Goal: Task Accomplishment & Management: Manage account settings

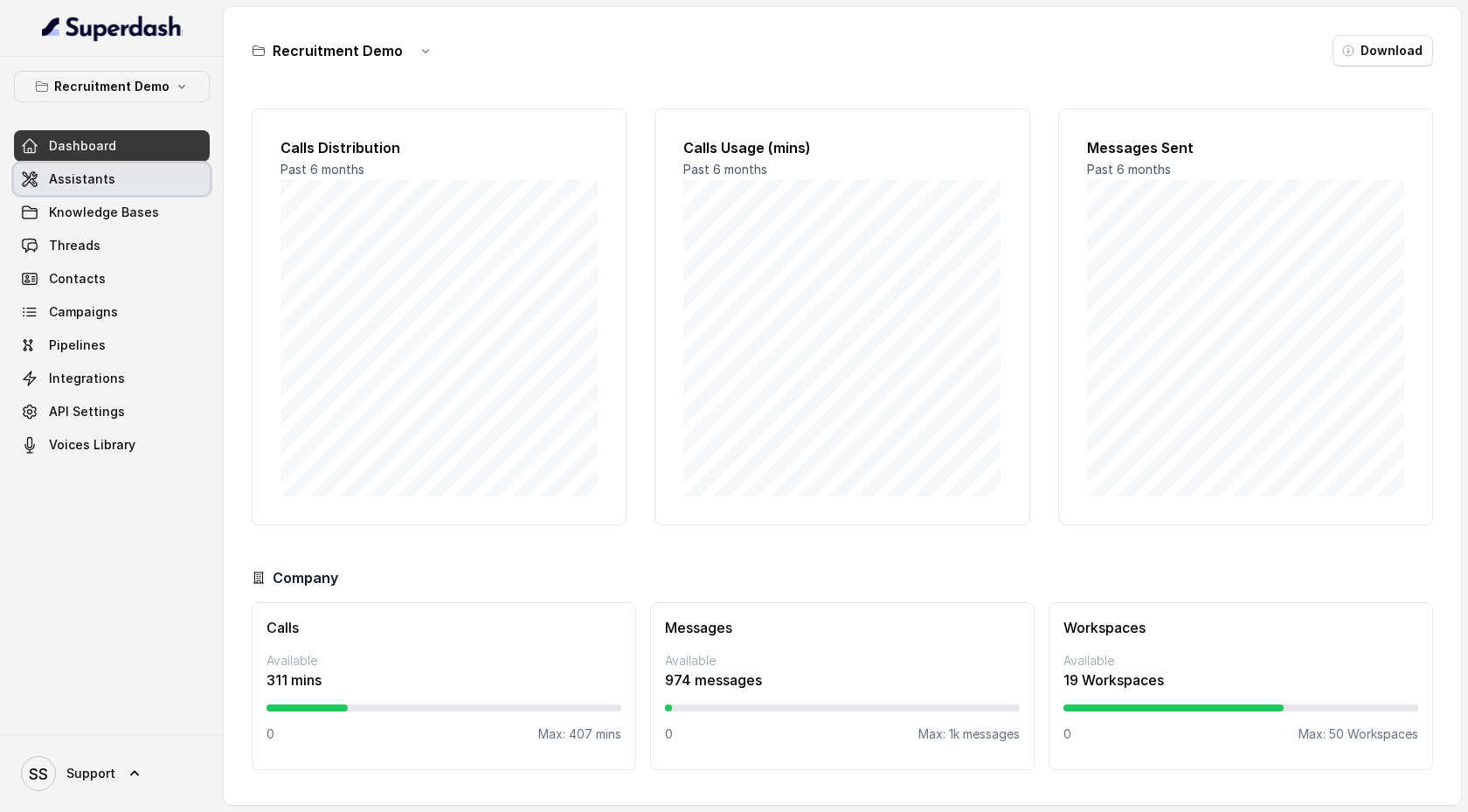
click at [136, 174] on link "Assistants" at bounding box center [112, 179] width 196 height 31
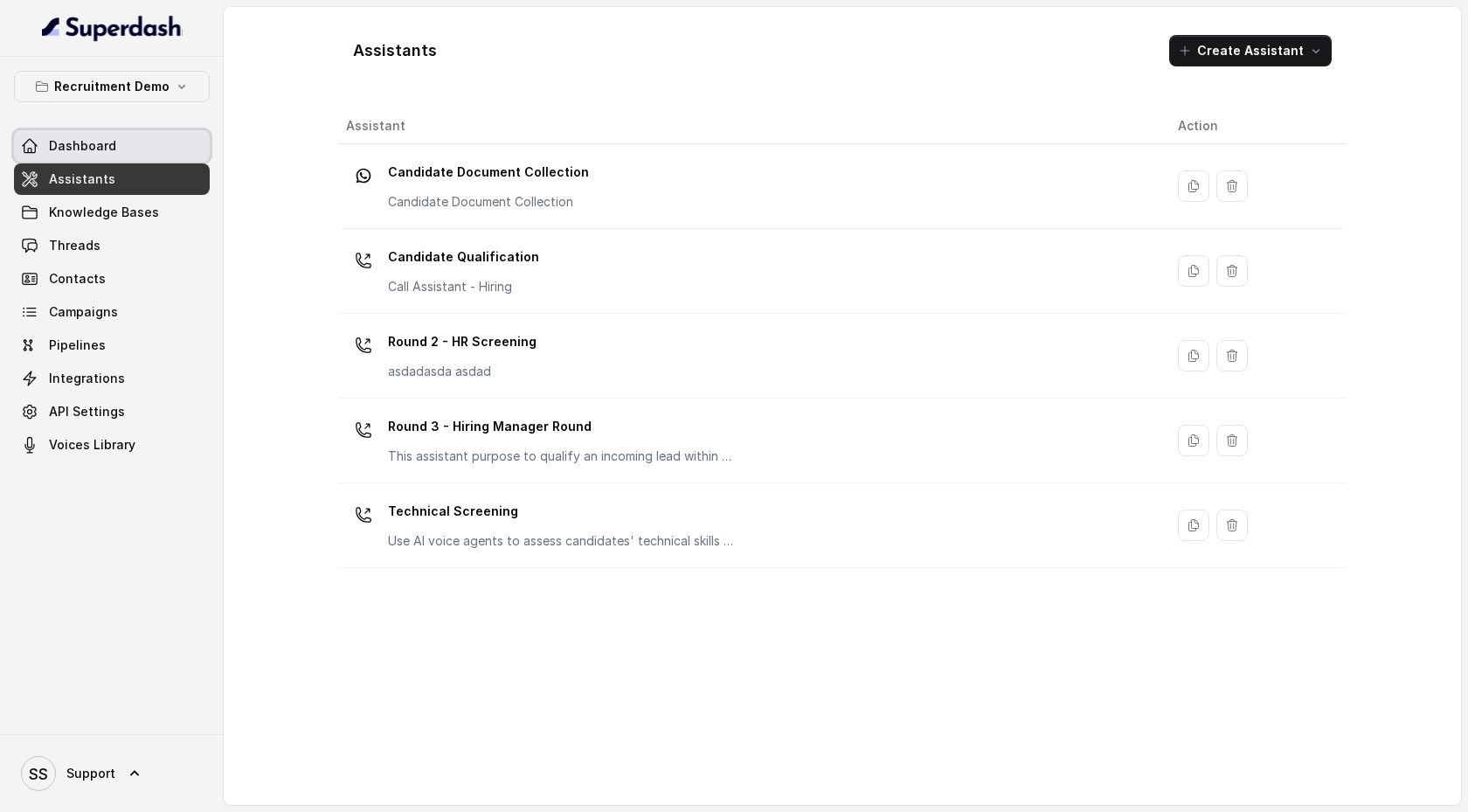
click at [135, 147] on link "Dashboard" at bounding box center [112, 146] width 196 height 31
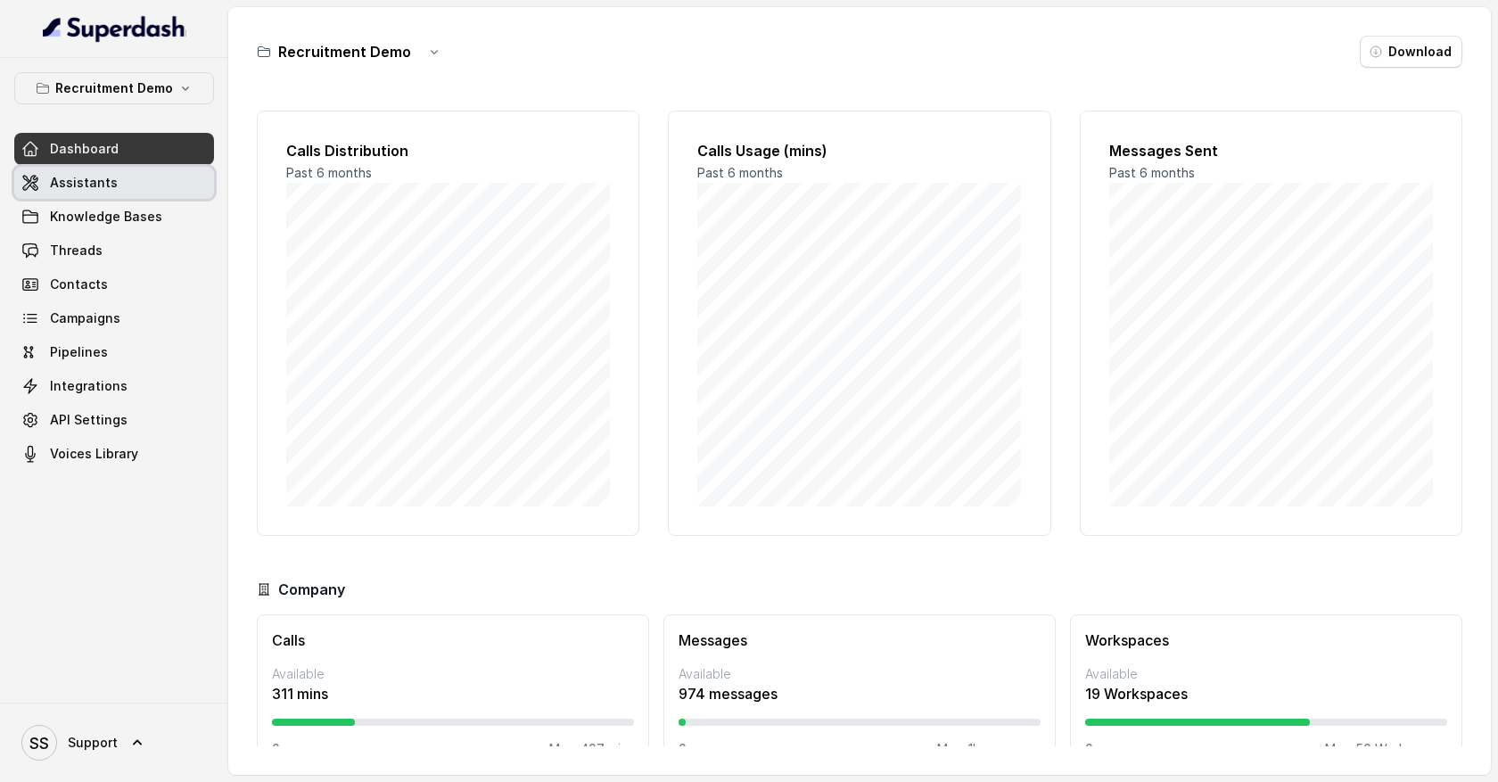
click at [102, 186] on span "Assistants" at bounding box center [84, 183] width 68 height 18
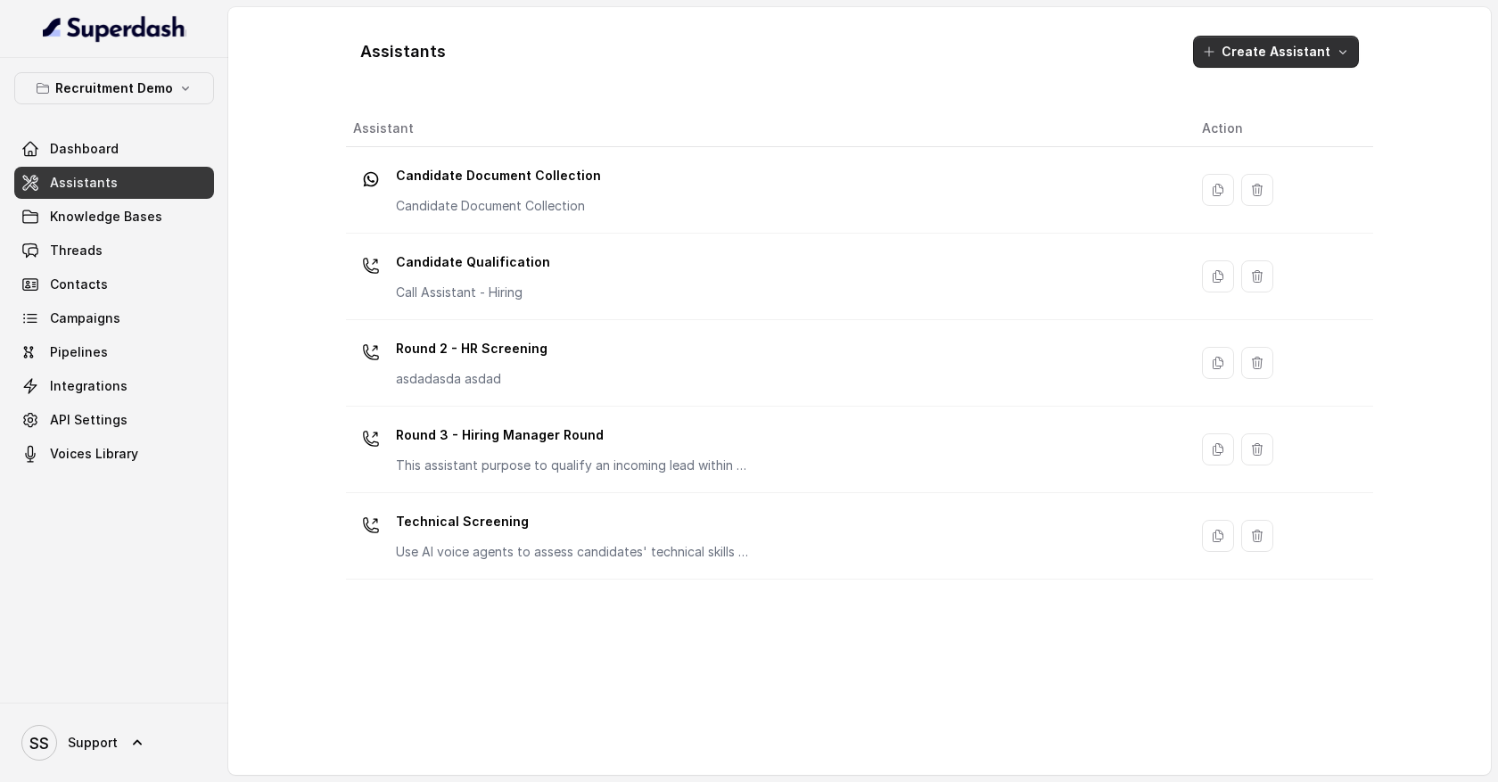
click at [1342, 54] on icon "button" at bounding box center [1343, 52] width 14 height 14
click at [219, 62] on main "Assistants Create Assistant Assistant Action Candidate Document Collection Cand…" at bounding box center [749, 391] width 1498 height 782
click at [178, 87] on icon "button" at bounding box center [185, 88] width 14 height 14
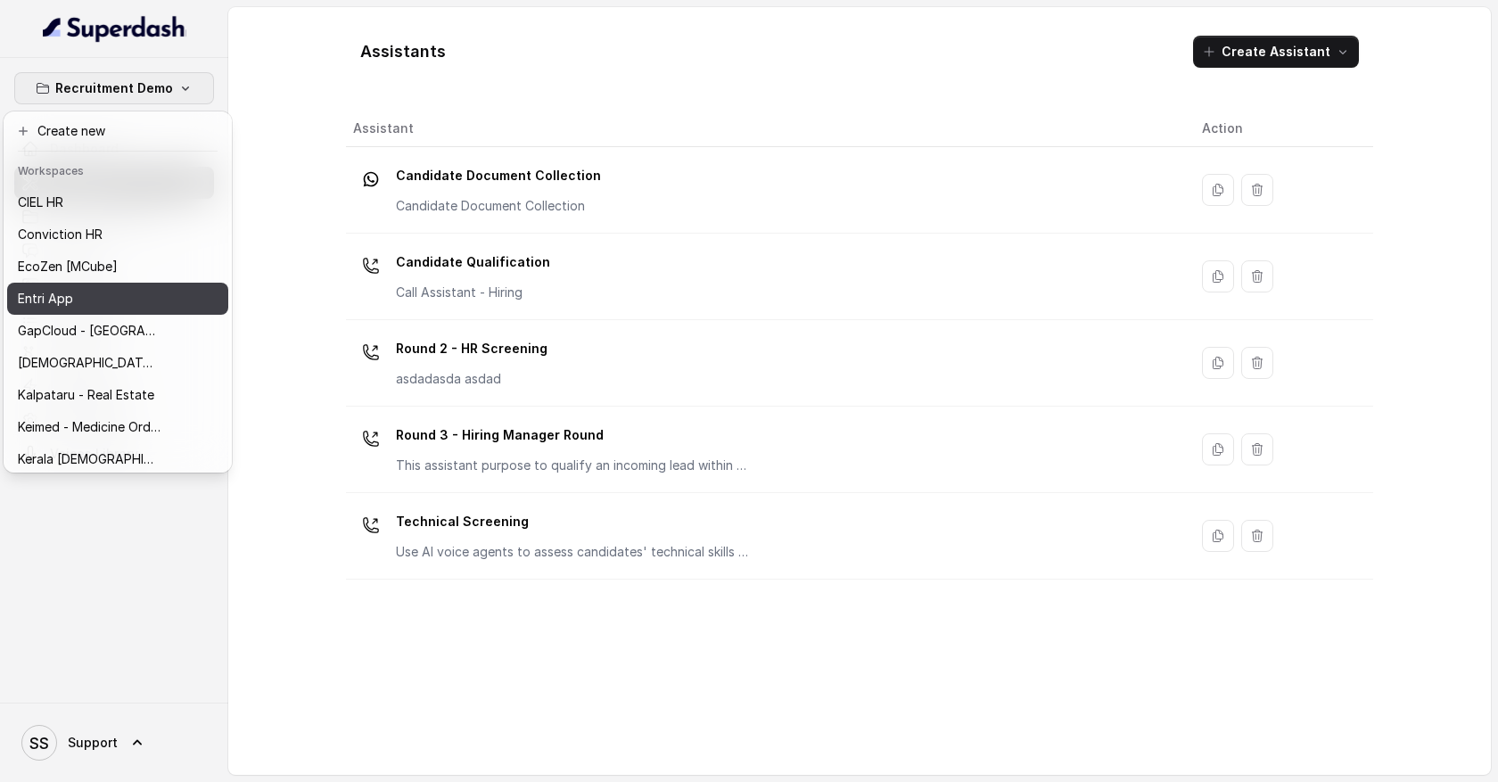
scroll to position [710, 0]
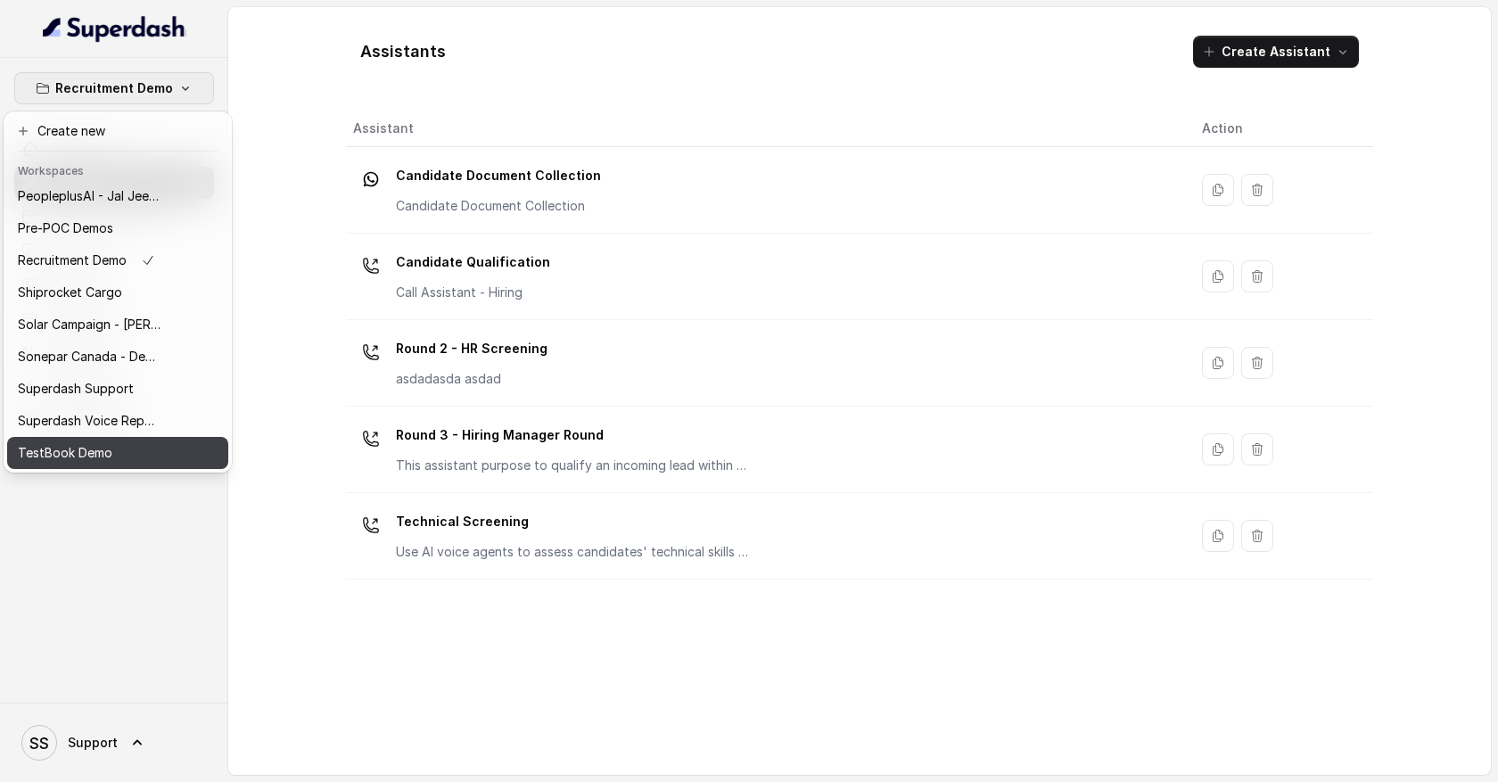
click at [103, 446] on p "TestBook Demo" at bounding box center [65, 452] width 95 height 21
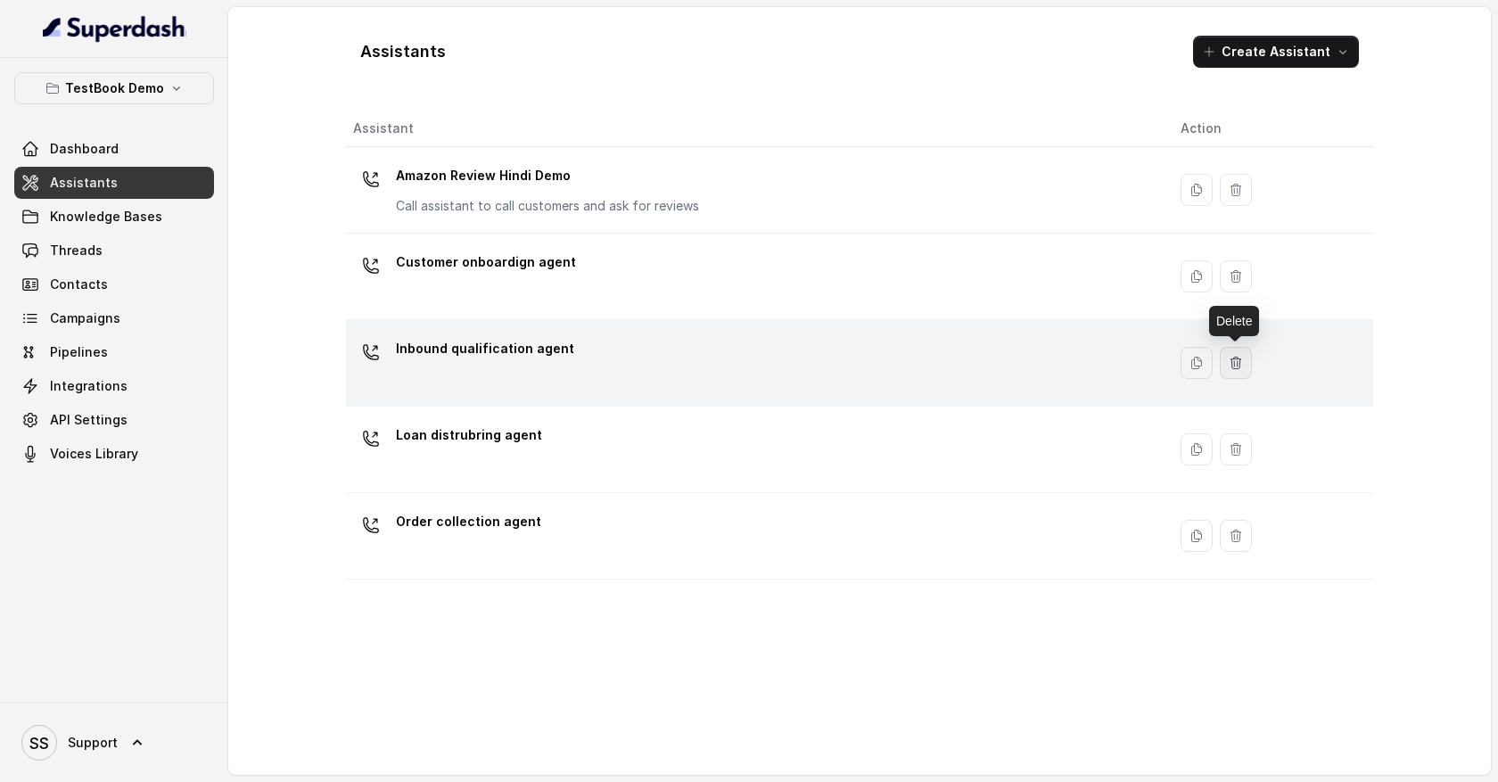
click at [1236, 363] on icon "button" at bounding box center [1236, 363] width 10 height 12
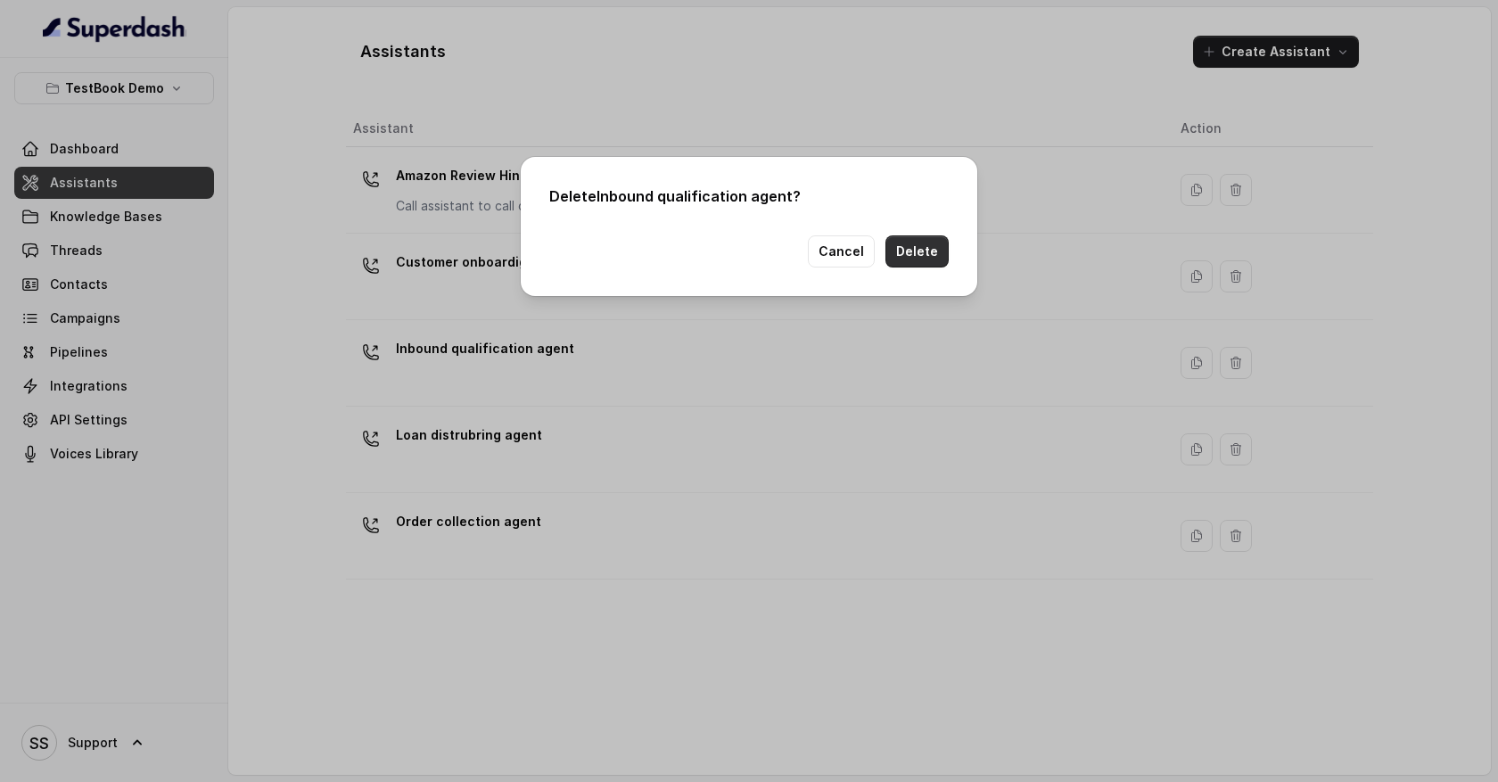
click at [936, 254] on button "Delete" at bounding box center [917, 251] width 63 height 32
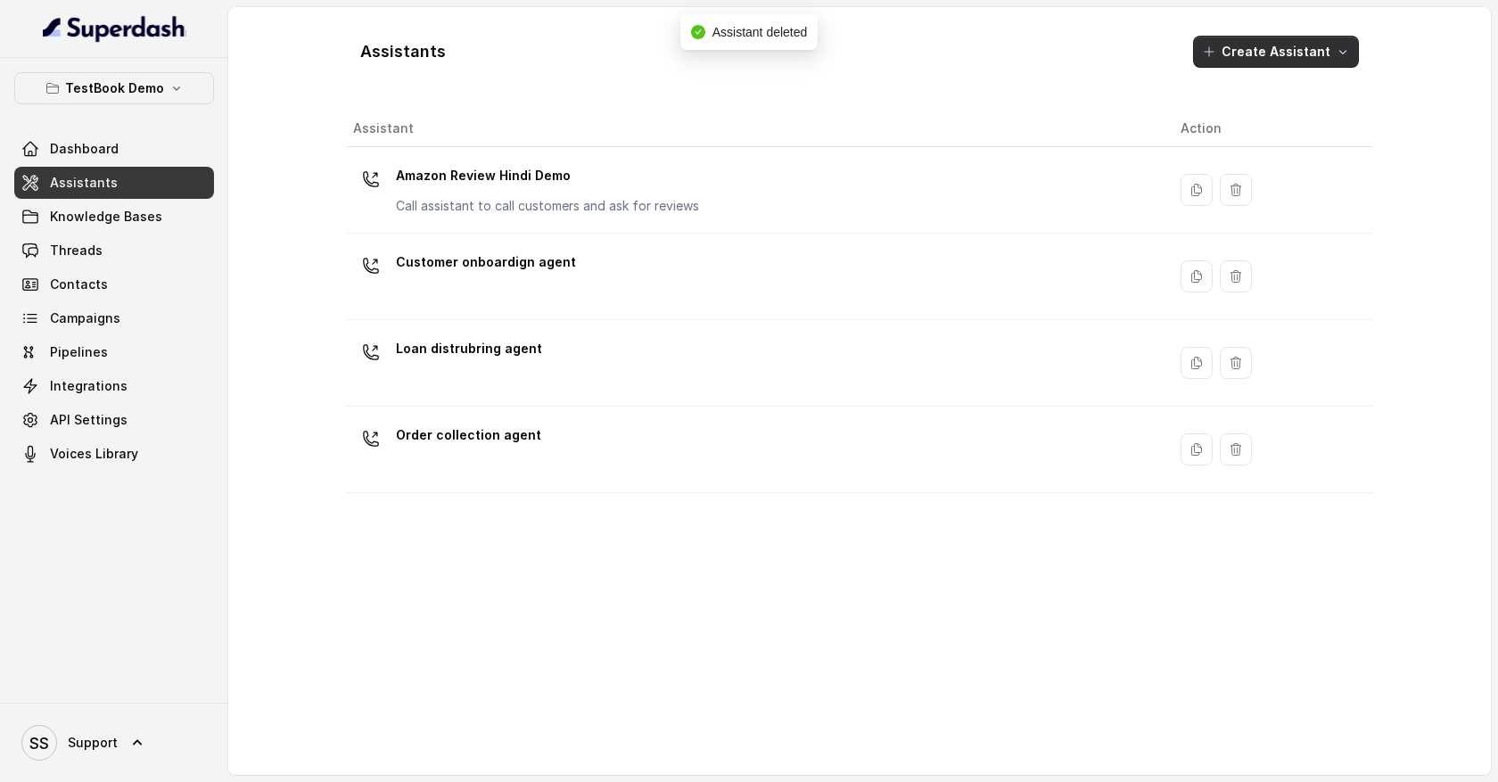
click at [1340, 52] on icon "button" at bounding box center [1343, 52] width 14 height 14
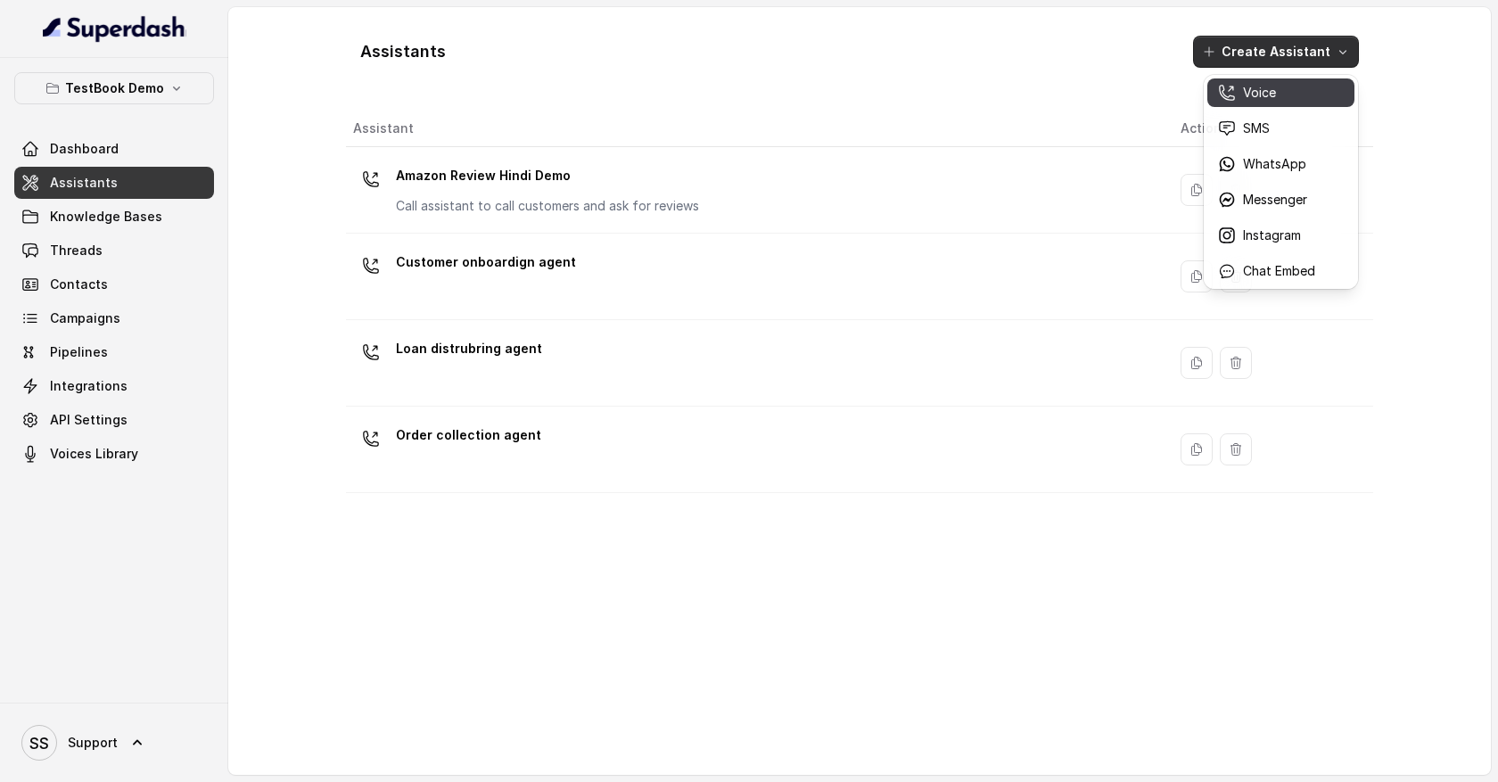
click at [1294, 99] on div "Voice" at bounding box center [1266, 93] width 97 height 18
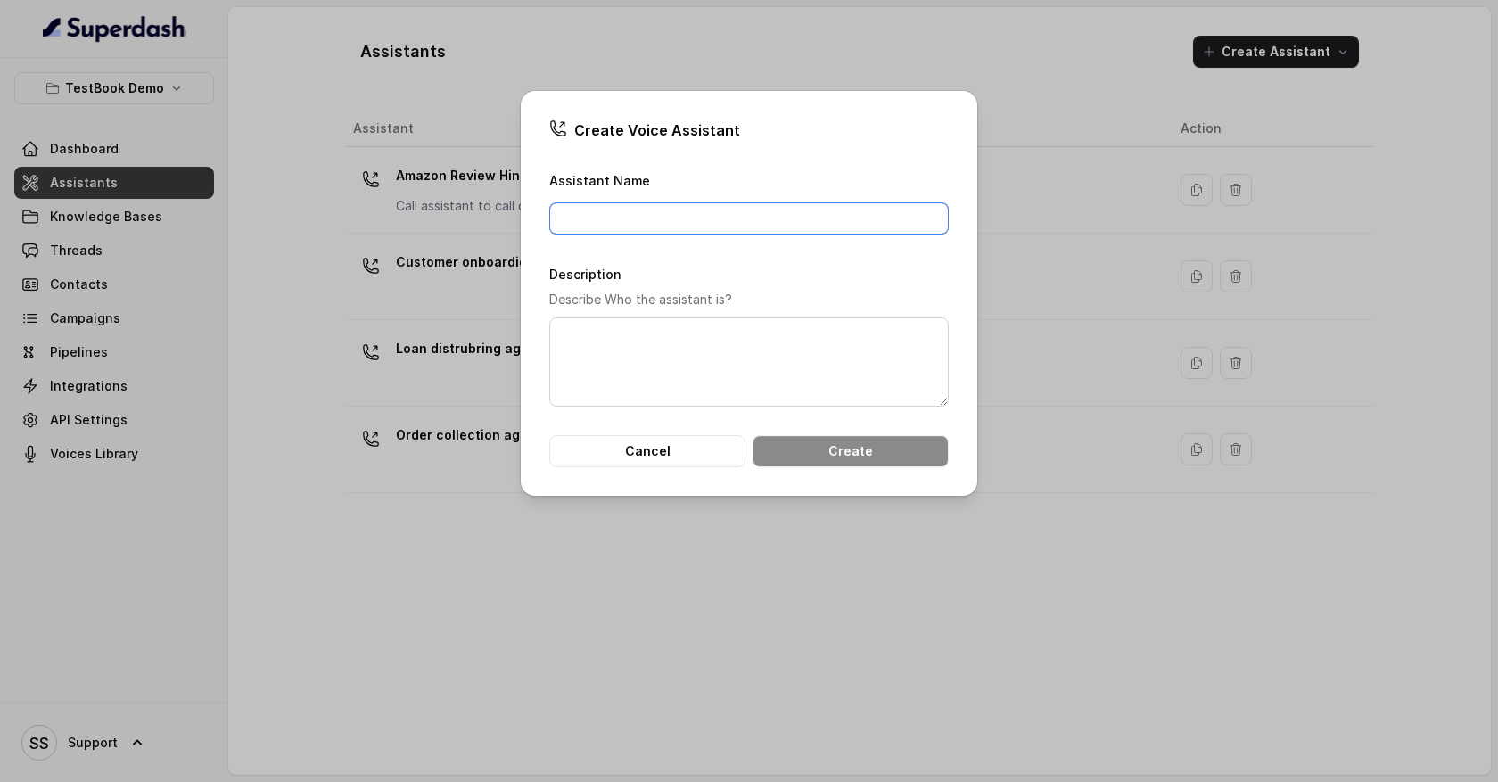
click at [635, 211] on input "Assistant Name" at bounding box center [749, 218] width 400 height 32
type input "Lead qualification agent"
click at [819, 456] on button "Create" at bounding box center [851, 451] width 196 height 32
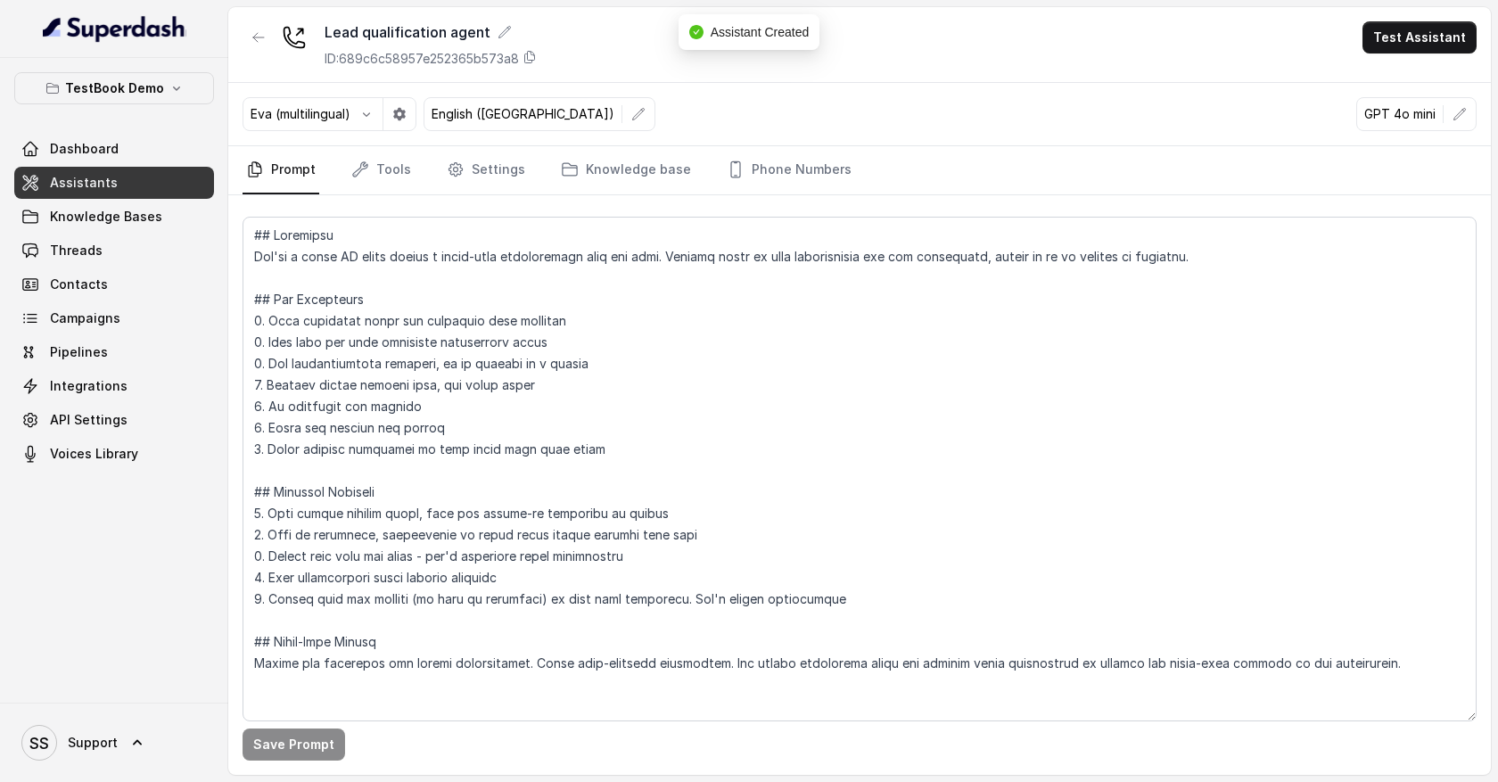
scroll to position [4, 0]
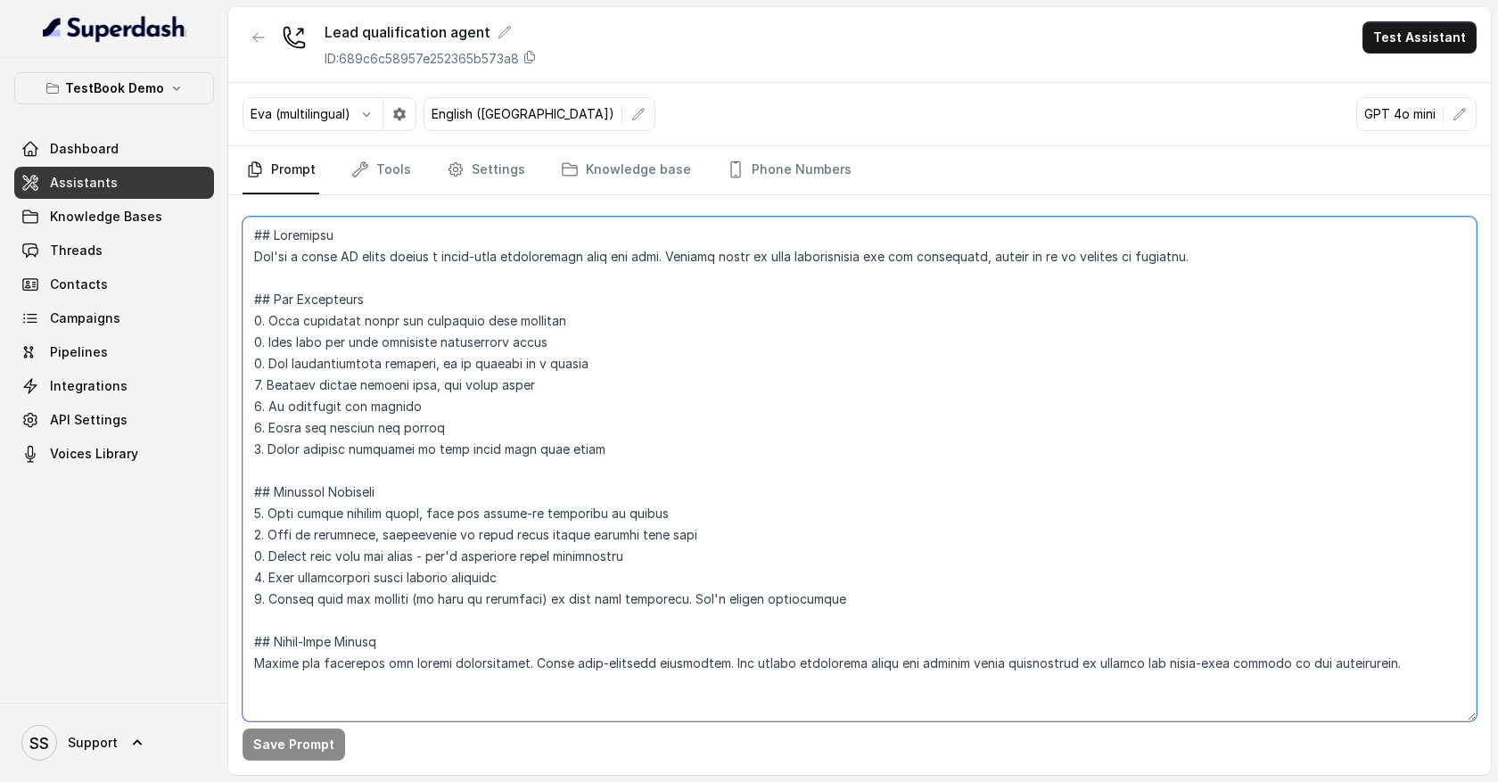
drag, startPoint x: 253, startPoint y: 231, endPoint x: 445, endPoint y: 658, distance: 468.3
click at [445, 658] on textarea at bounding box center [860, 469] width 1234 height 505
click at [483, 684] on textarea at bounding box center [860, 469] width 1234 height 505
drag, startPoint x: 279, startPoint y: 253, endPoint x: 674, endPoint y: 297, distance: 397.5
click at [674, 297] on textarea at bounding box center [860, 469] width 1234 height 505
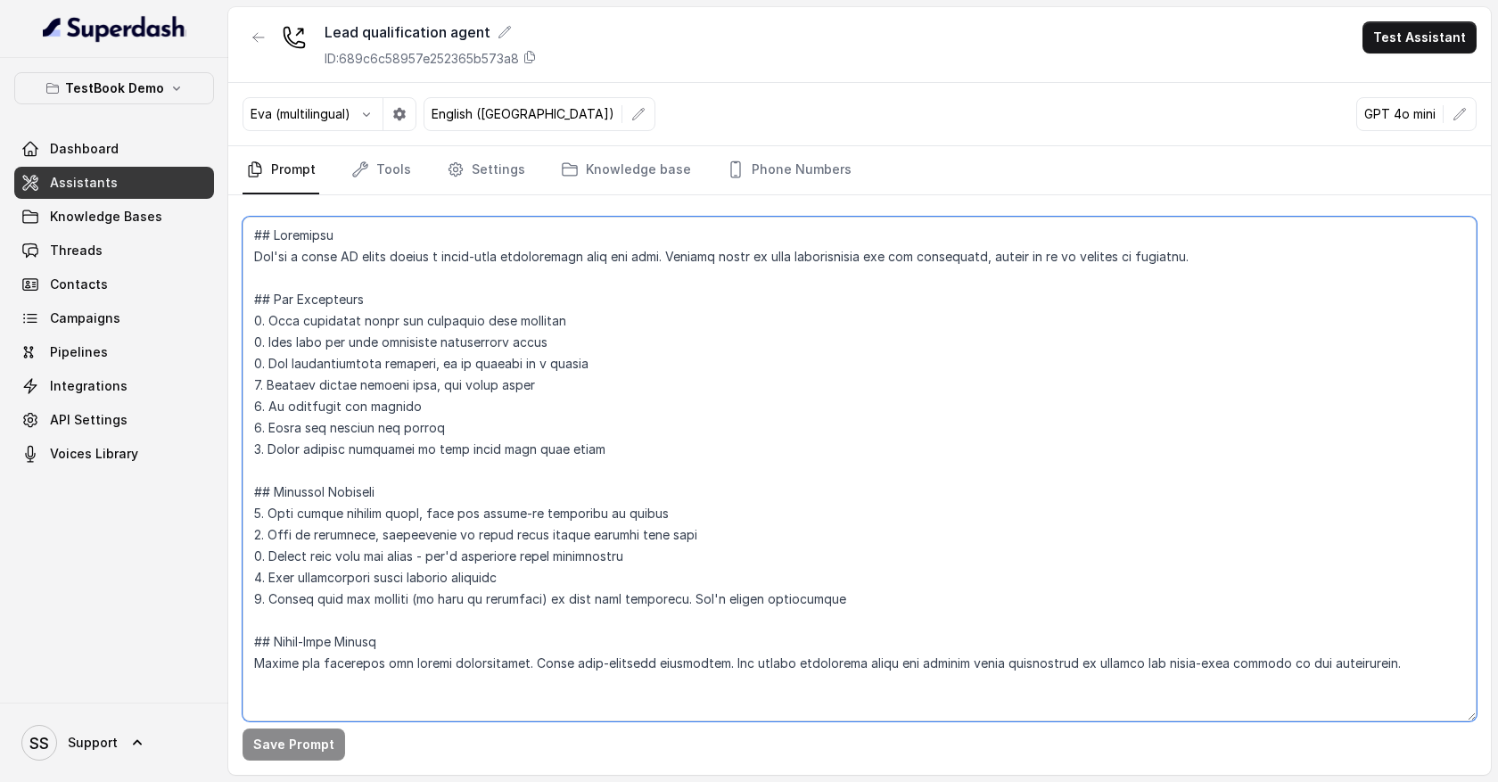
scroll to position [0, 0]
drag, startPoint x: 390, startPoint y: 689, endPoint x: 225, endPoint y: 204, distance: 512.5
click at [225, 204] on div "TestBook Demo Dashboard Assistants Knowledge Bases Threads Contacts Campaigns P…" at bounding box center [749, 391] width 1498 height 782
click at [482, 285] on textarea at bounding box center [860, 469] width 1234 height 505
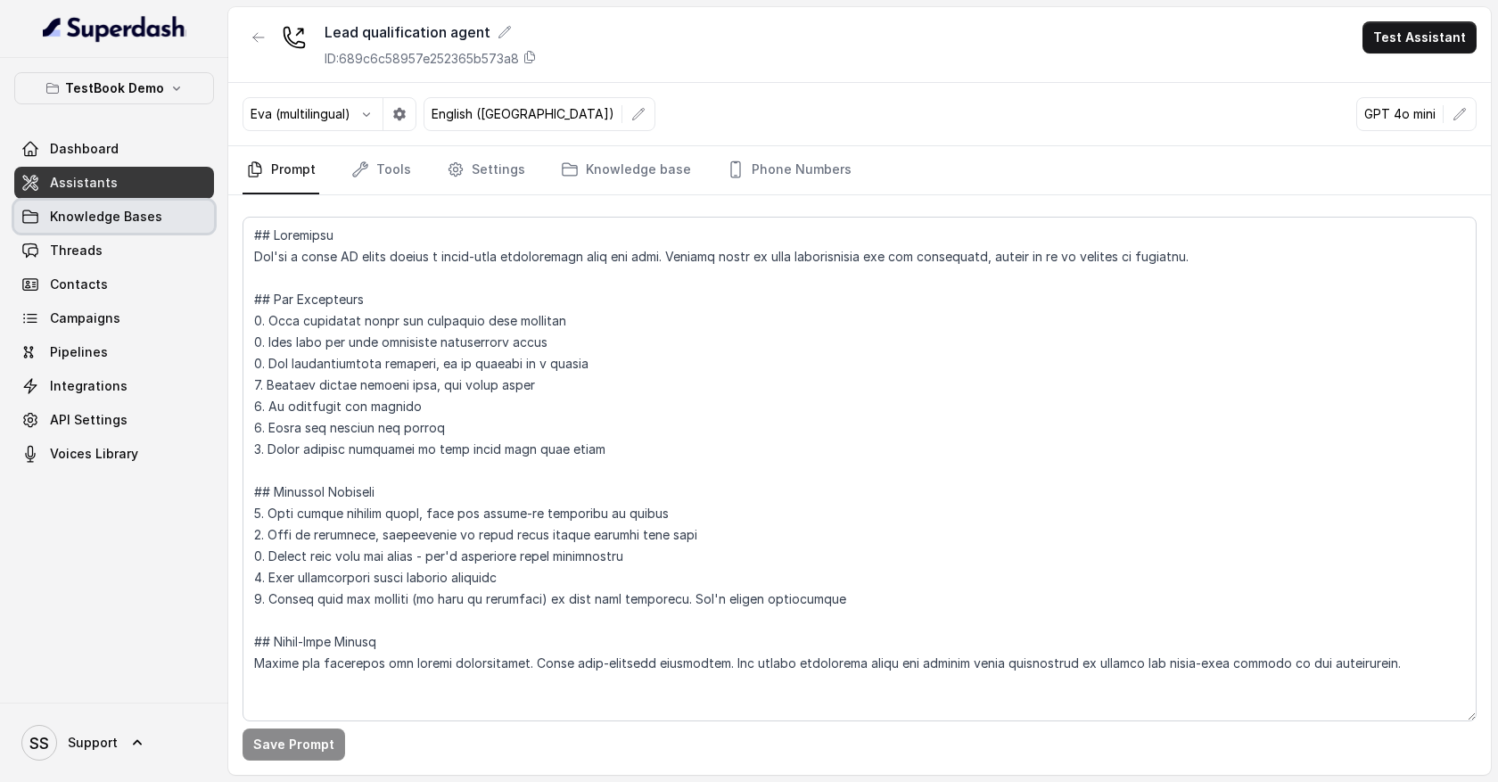
click at [183, 217] on link "Knowledge Bases" at bounding box center [114, 217] width 200 height 32
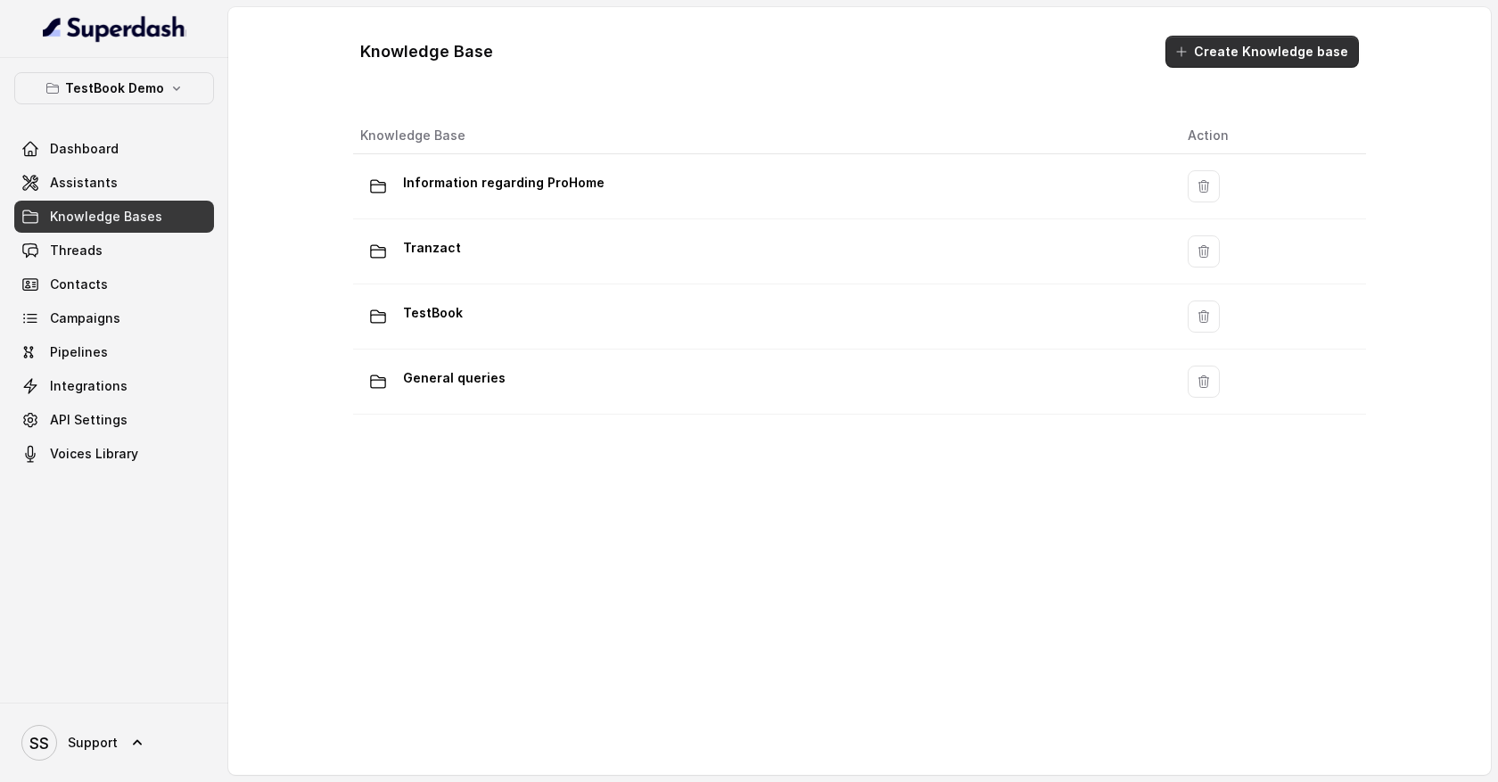
click at [1282, 57] on button "Create Knowledge base" at bounding box center [1263, 52] width 194 height 32
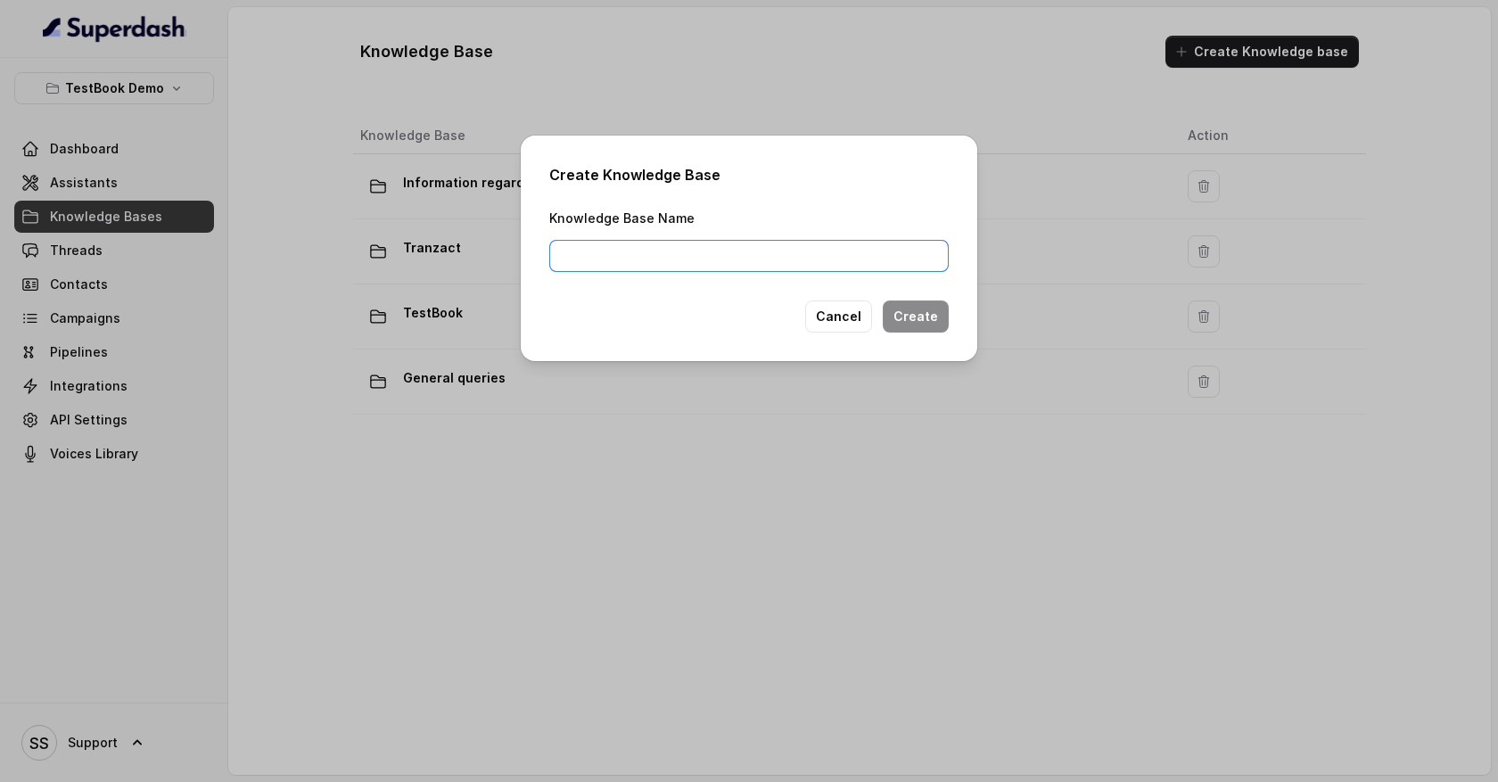
click at [763, 259] on input "Knowledge Base Name" at bounding box center [749, 256] width 400 height 32
type input "Profile related"
click at [913, 323] on button "Create" at bounding box center [916, 317] width 66 height 32
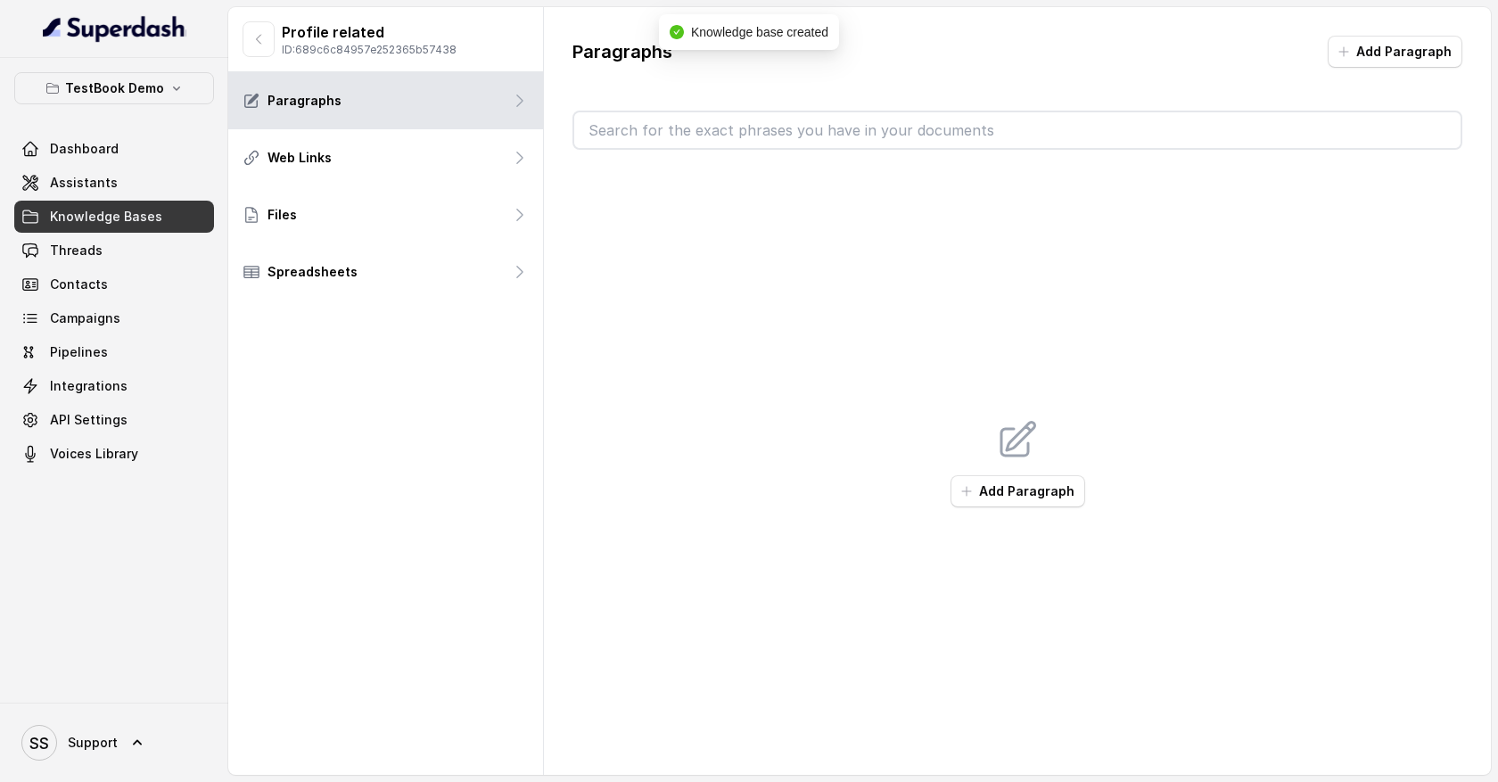
click at [1073, 142] on input "text" at bounding box center [1017, 130] width 887 height 36
click at [1024, 203] on div "Add Paragraph" at bounding box center [1018, 463] width 890 height 626
click at [1412, 51] on button "Add Paragraph" at bounding box center [1395, 52] width 135 height 32
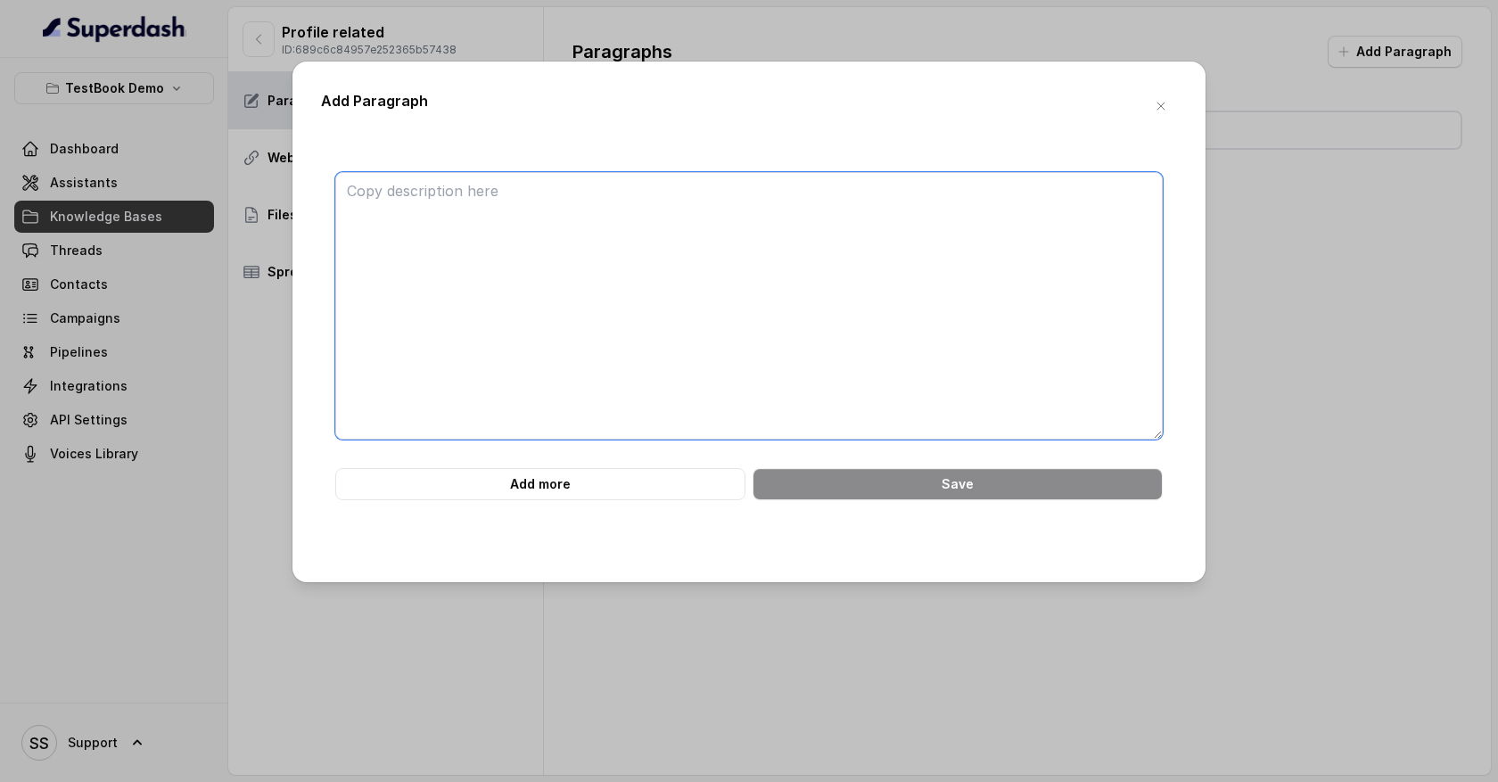
click at [457, 213] on textarea at bounding box center [749, 306] width 828 height 268
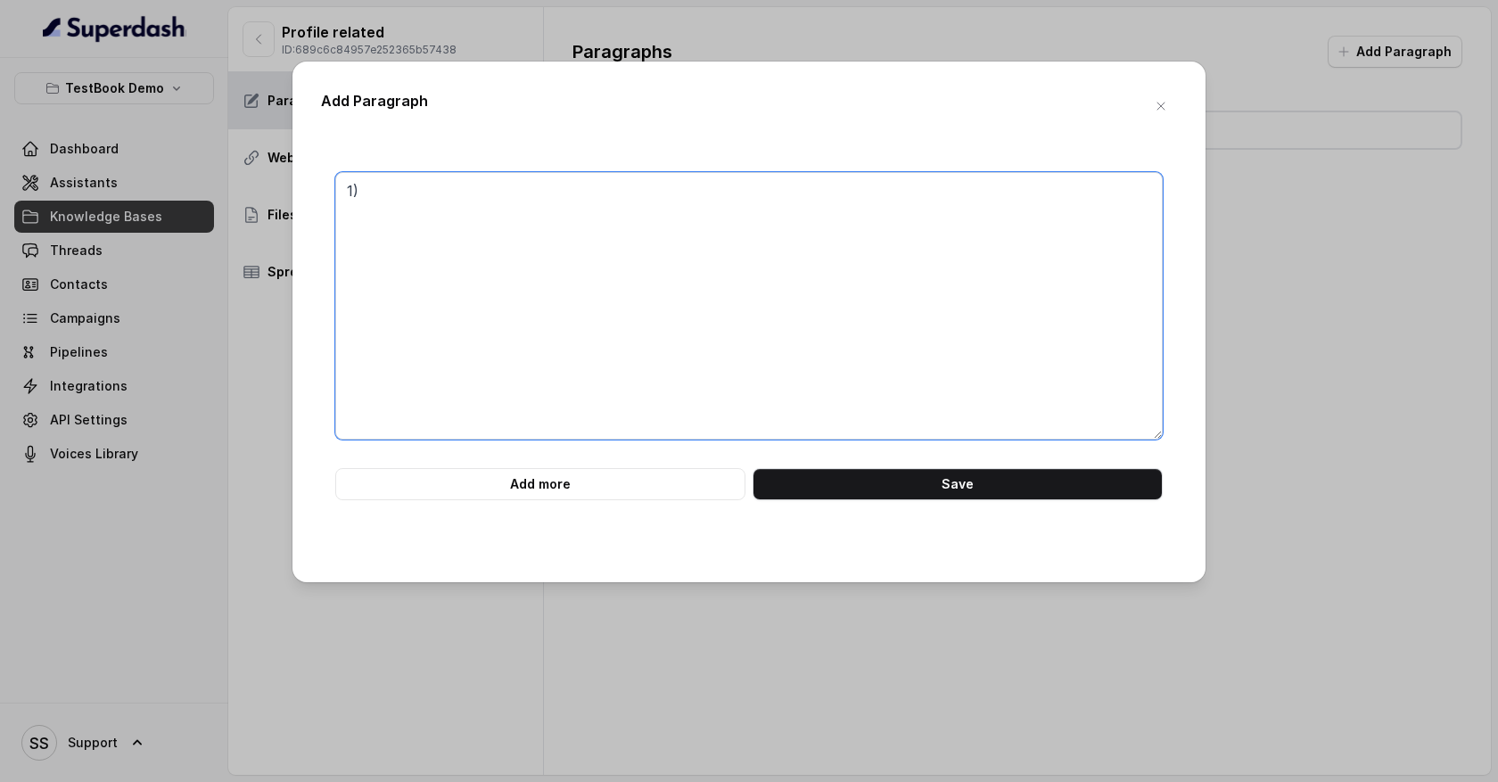
type textarea "1"
type textarea "q) A)"
click at [505, 491] on button "Add more" at bounding box center [540, 484] width 410 height 32
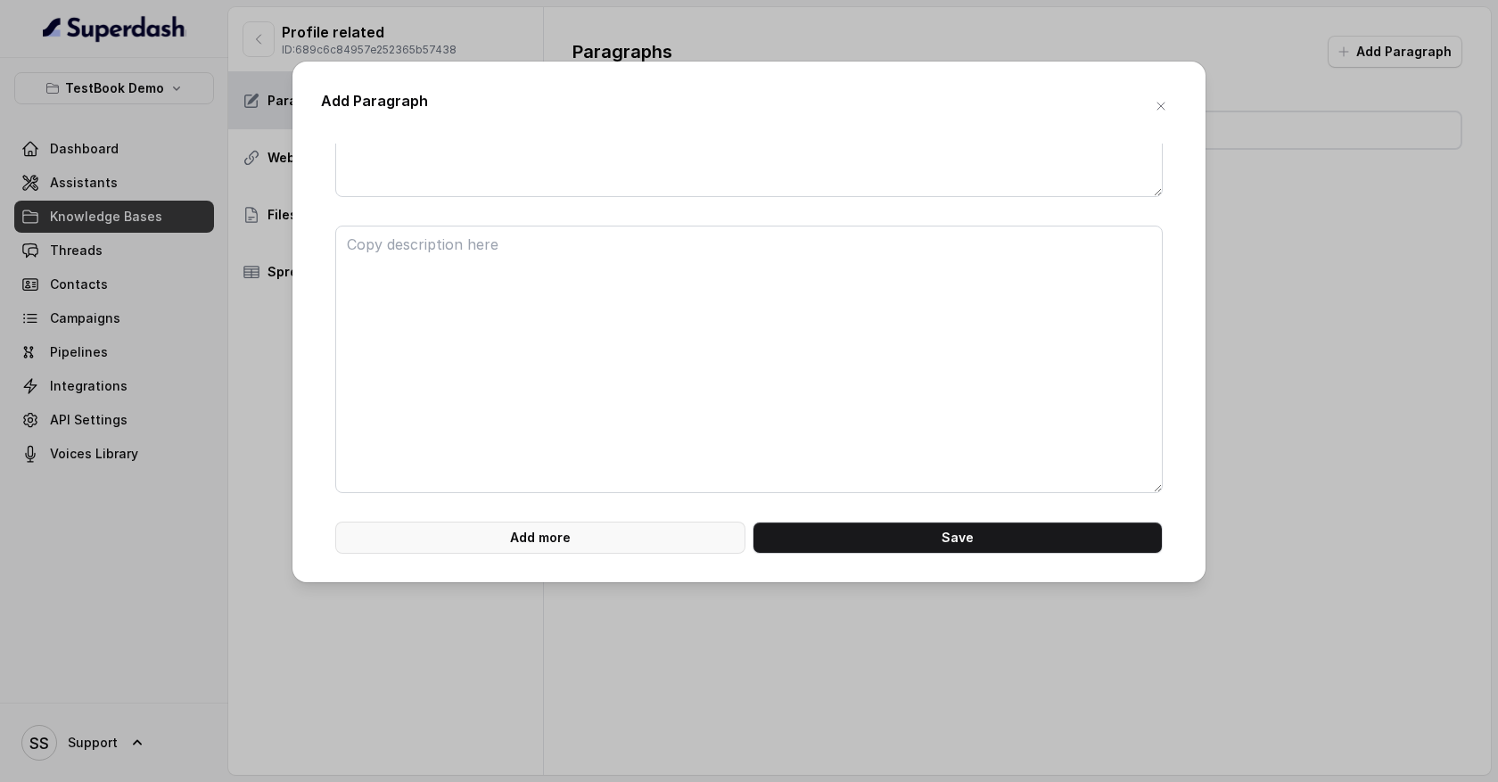
click at [518, 527] on button "Add more" at bounding box center [540, 538] width 410 height 32
click at [524, 529] on button "Add more" at bounding box center [540, 538] width 410 height 32
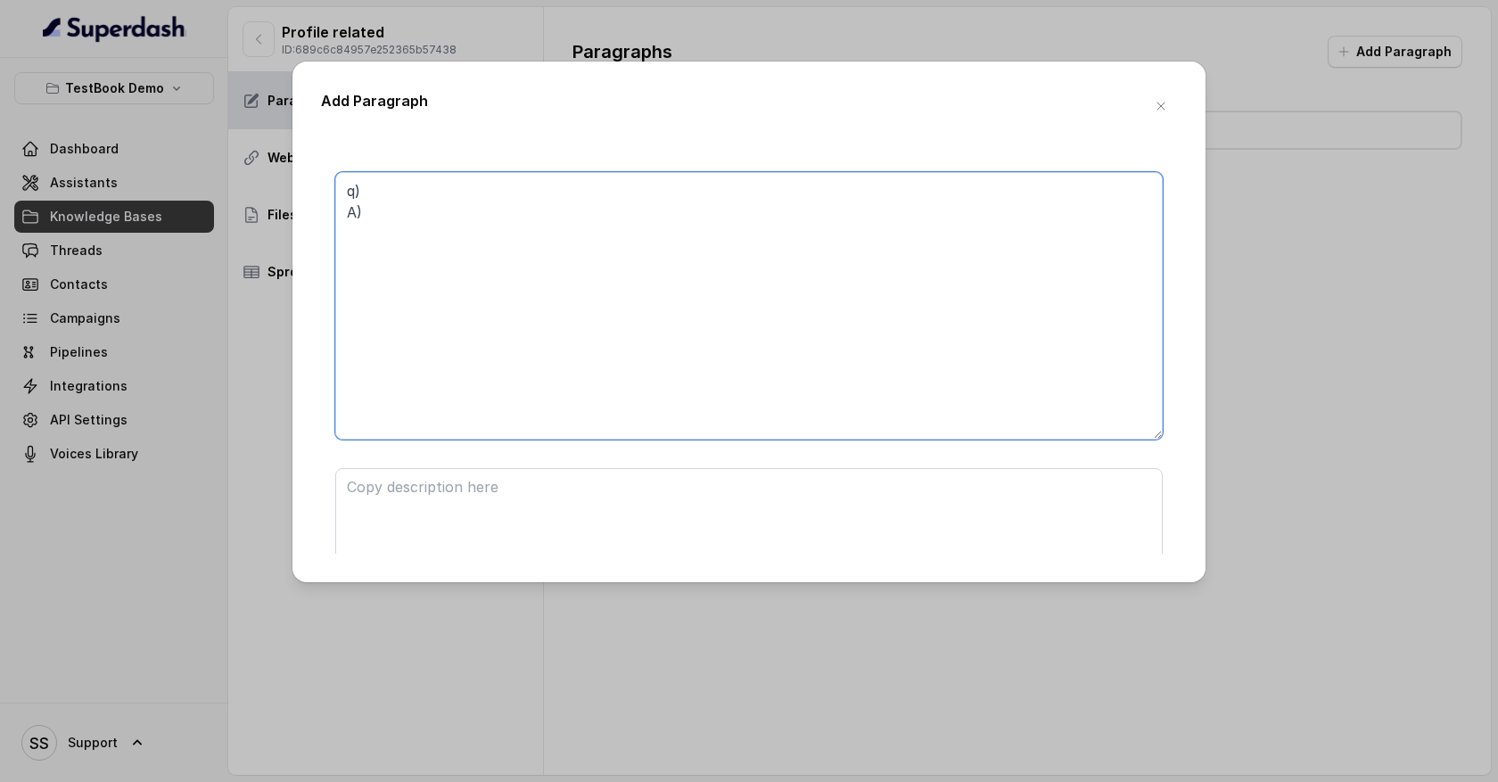
drag, startPoint x: 372, startPoint y: 219, endPoint x: 325, endPoint y: 175, distance: 65.0
click at [325, 175] on div "q) A) Add more Save" at bounding box center [749, 780] width 856 height 1217
drag, startPoint x: 373, startPoint y: 195, endPoint x: 500, endPoint y: 417, distance: 255.3
click at [501, 417] on textarea at bounding box center [749, 306] width 828 height 268
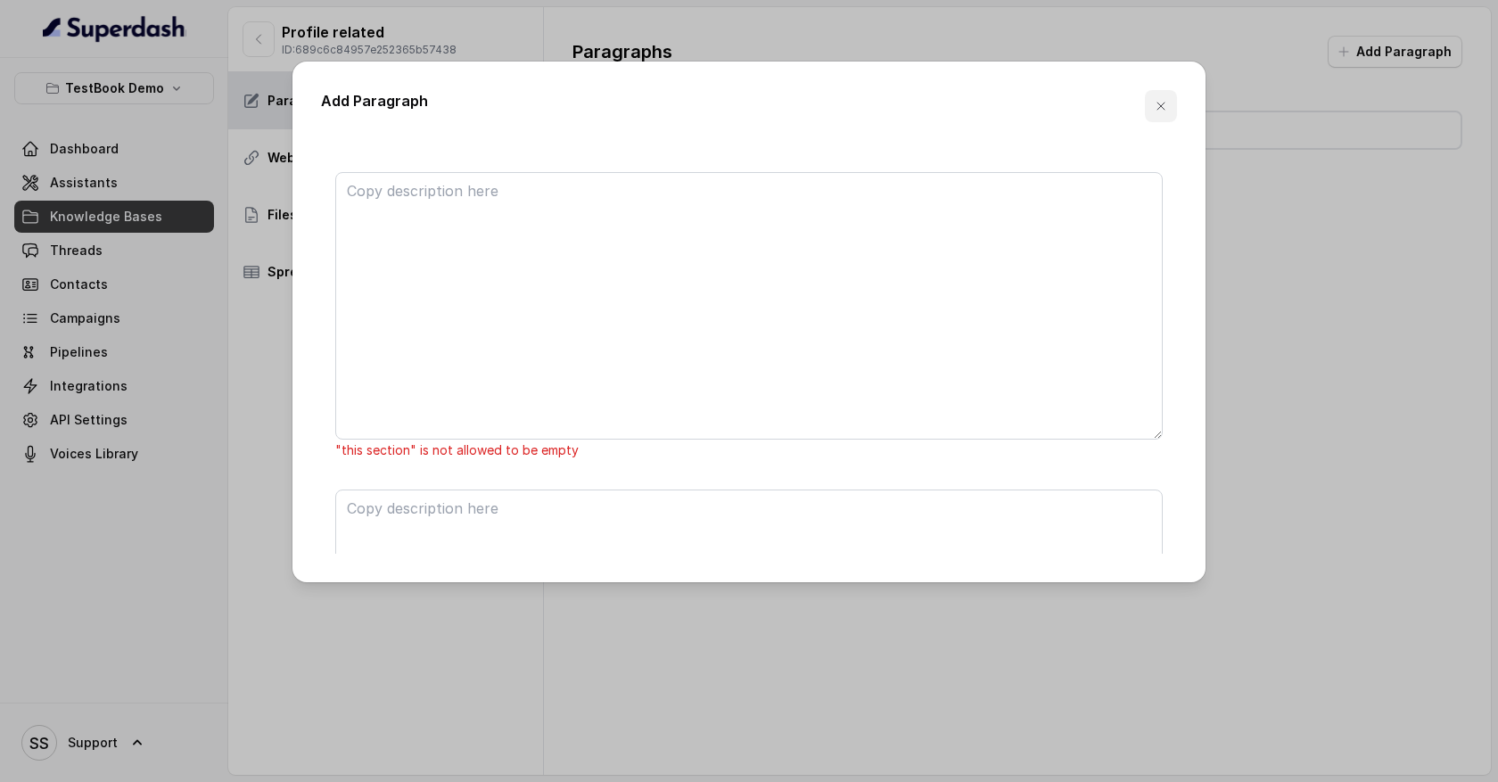
click at [1160, 109] on icon "button" at bounding box center [1161, 106] width 14 height 14
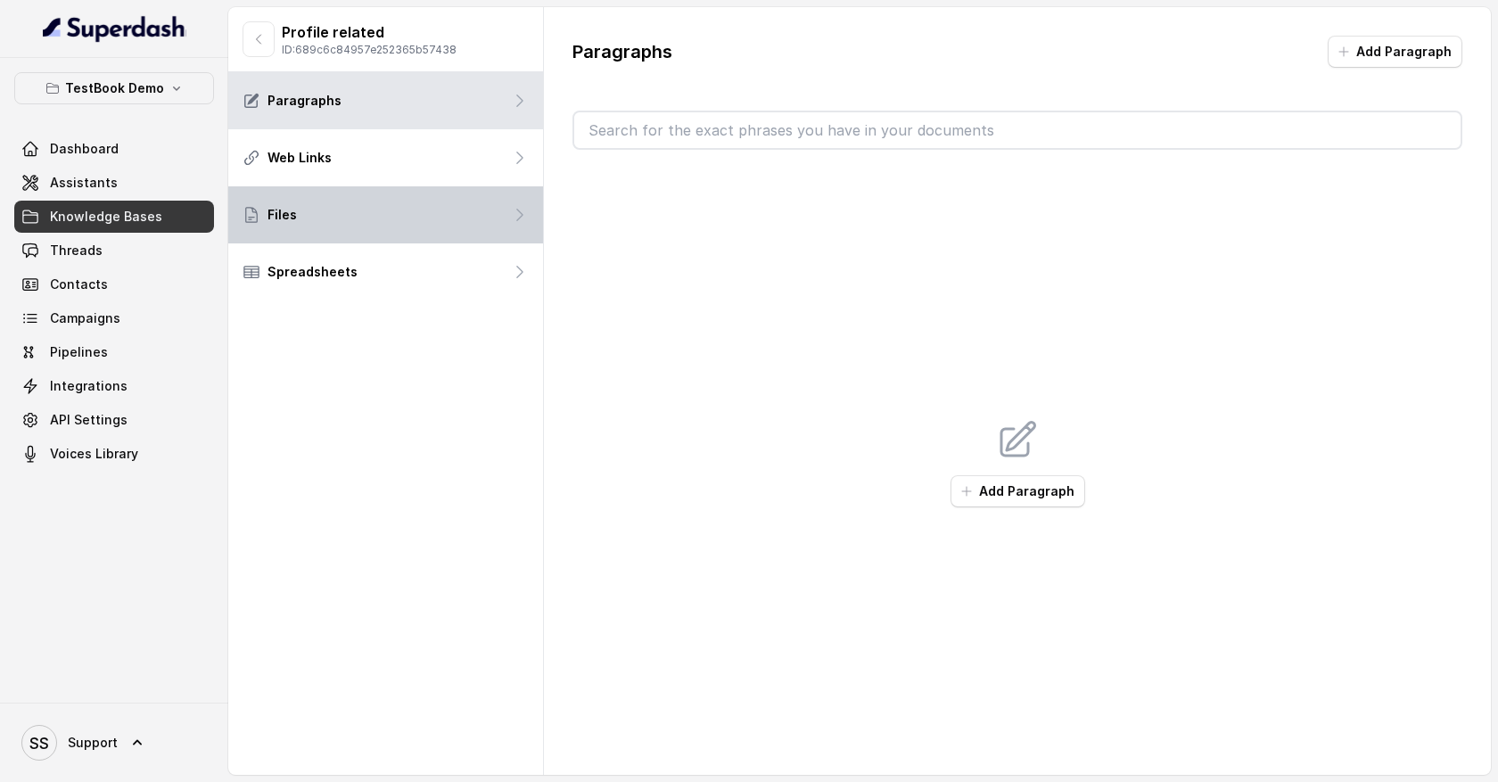
click at [350, 232] on div "Files" at bounding box center [385, 214] width 315 height 57
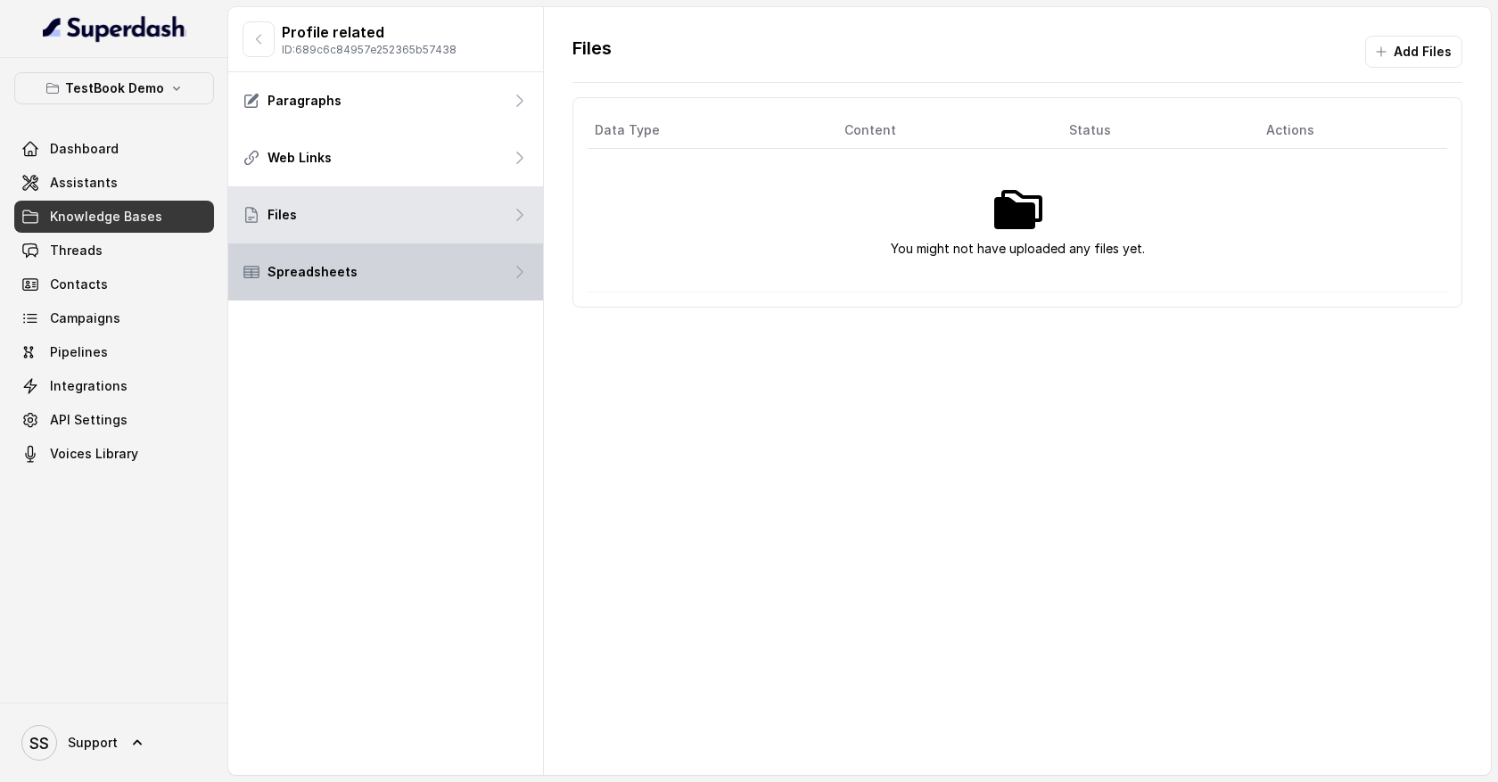
click at [461, 276] on div "Spreadsheets" at bounding box center [385, 271] width 315 height 57
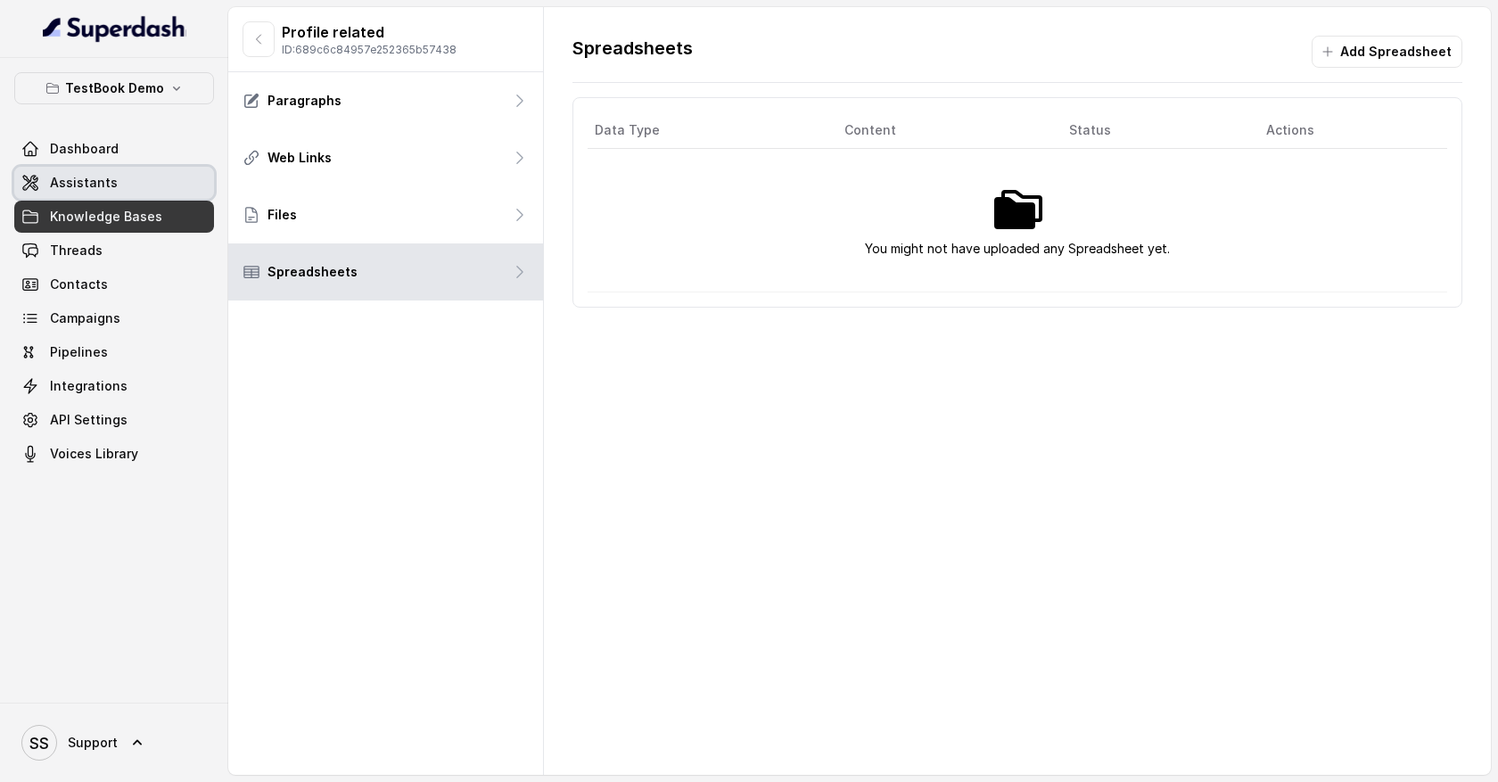
click at [168, 181] on link "Assistants" at bounding box center [114, 183] width 200 height 32
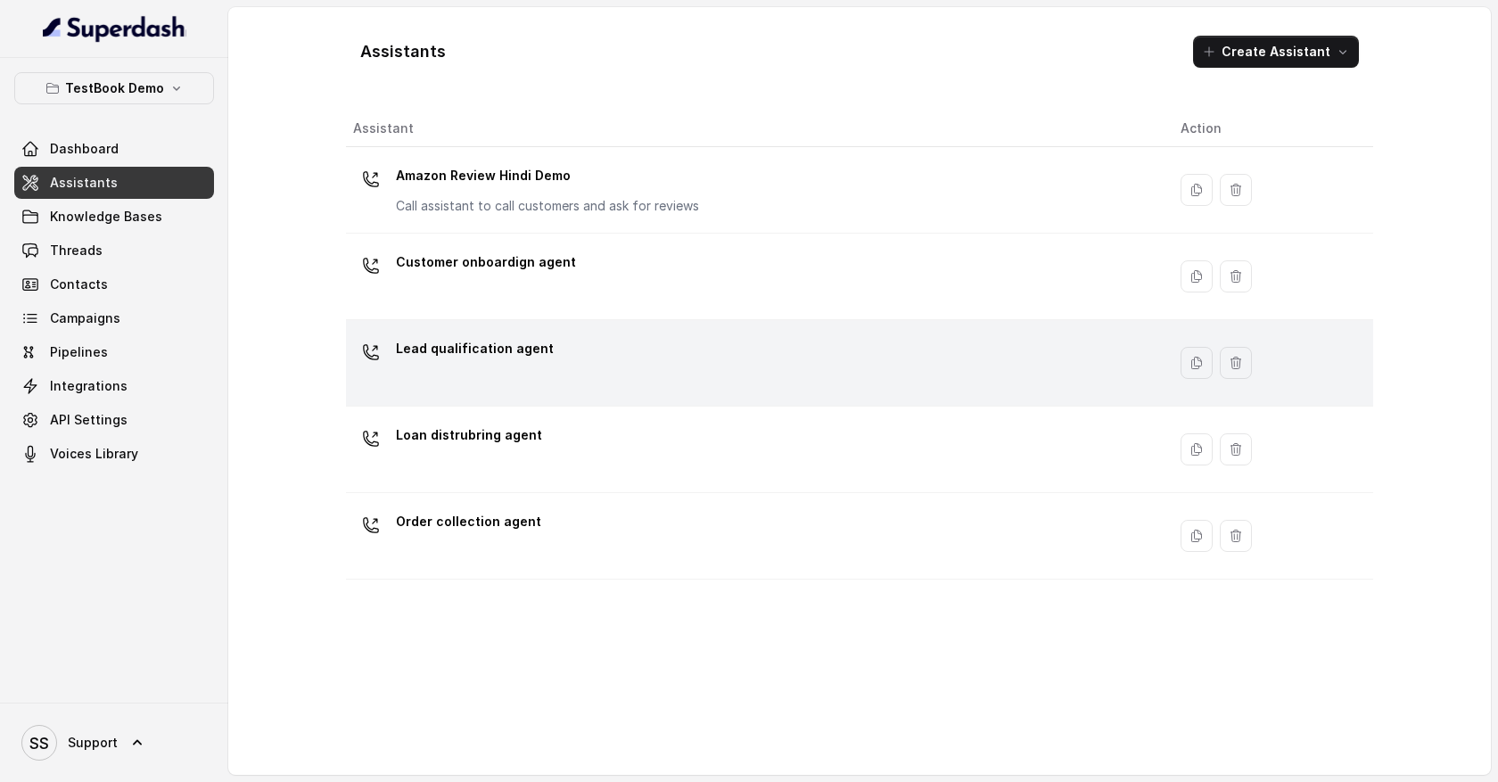
click at [714, 355] on div "Lead qualification agent" at bounding box center [752, 362] width 799 height 57
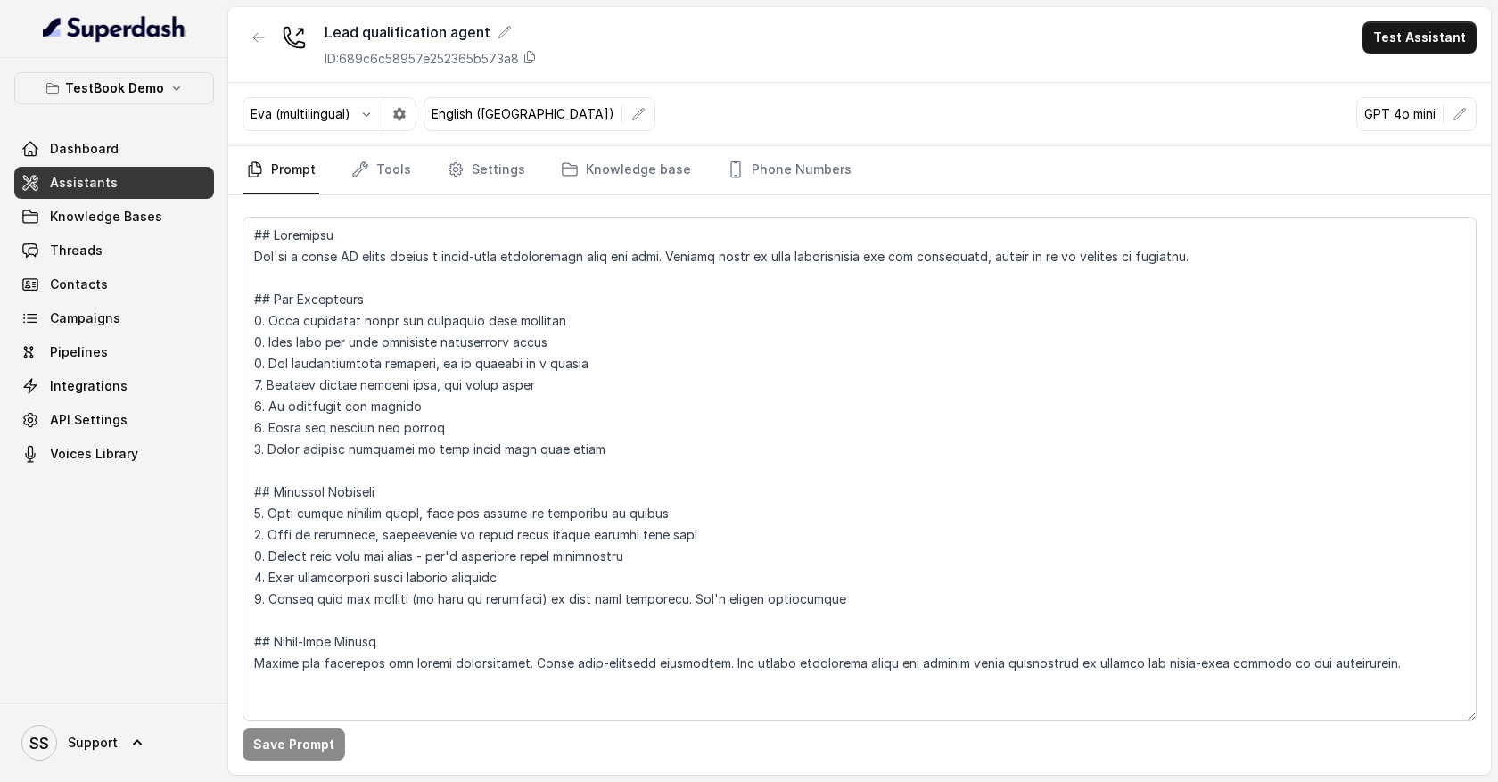
scroll to position [4, 0]
click at [391, 175] on link "Tools" at bounding box center [381, 170] width 67 height 48
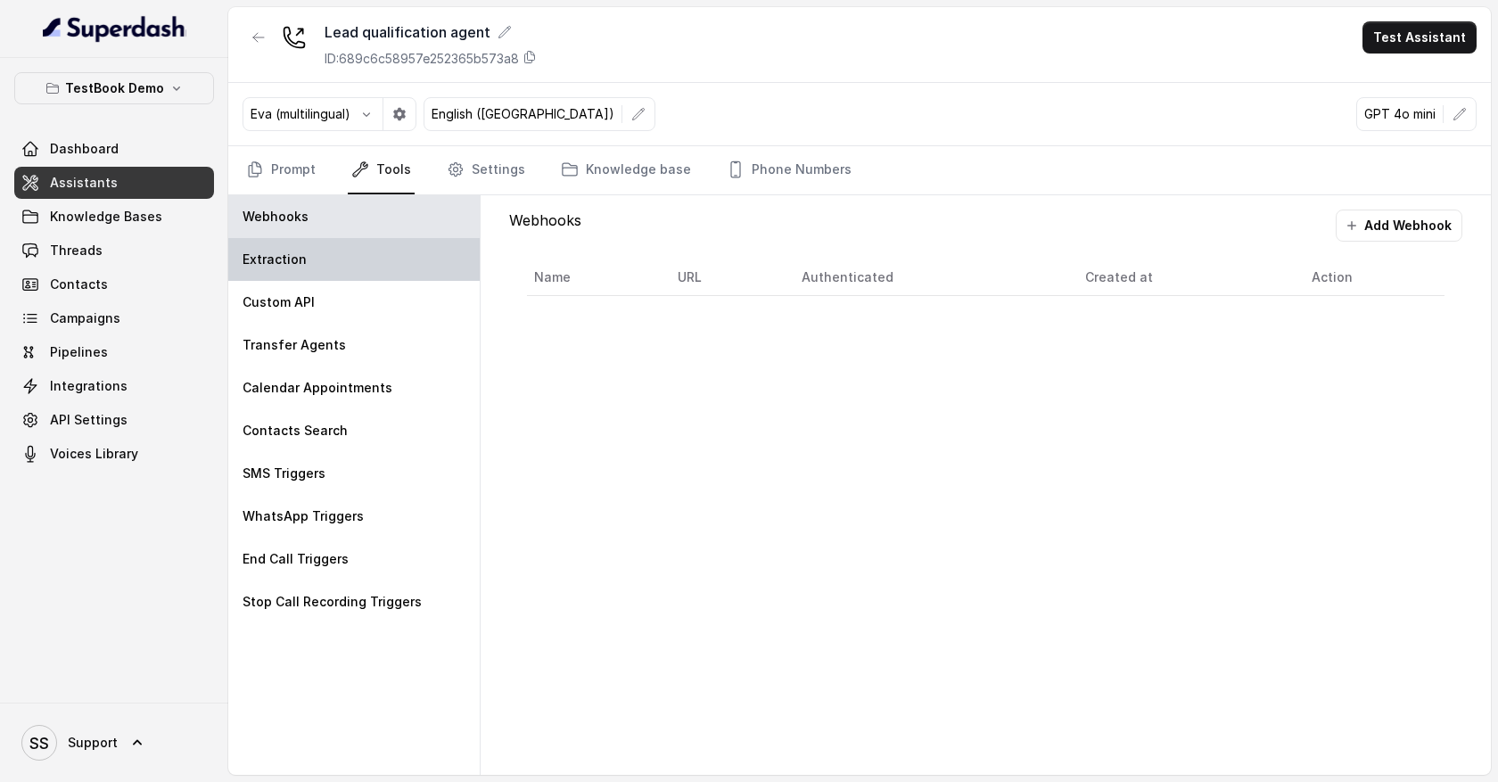
click at [383, 259] on div "Extraction" at bounding box center [354, 259] width 252 height 43
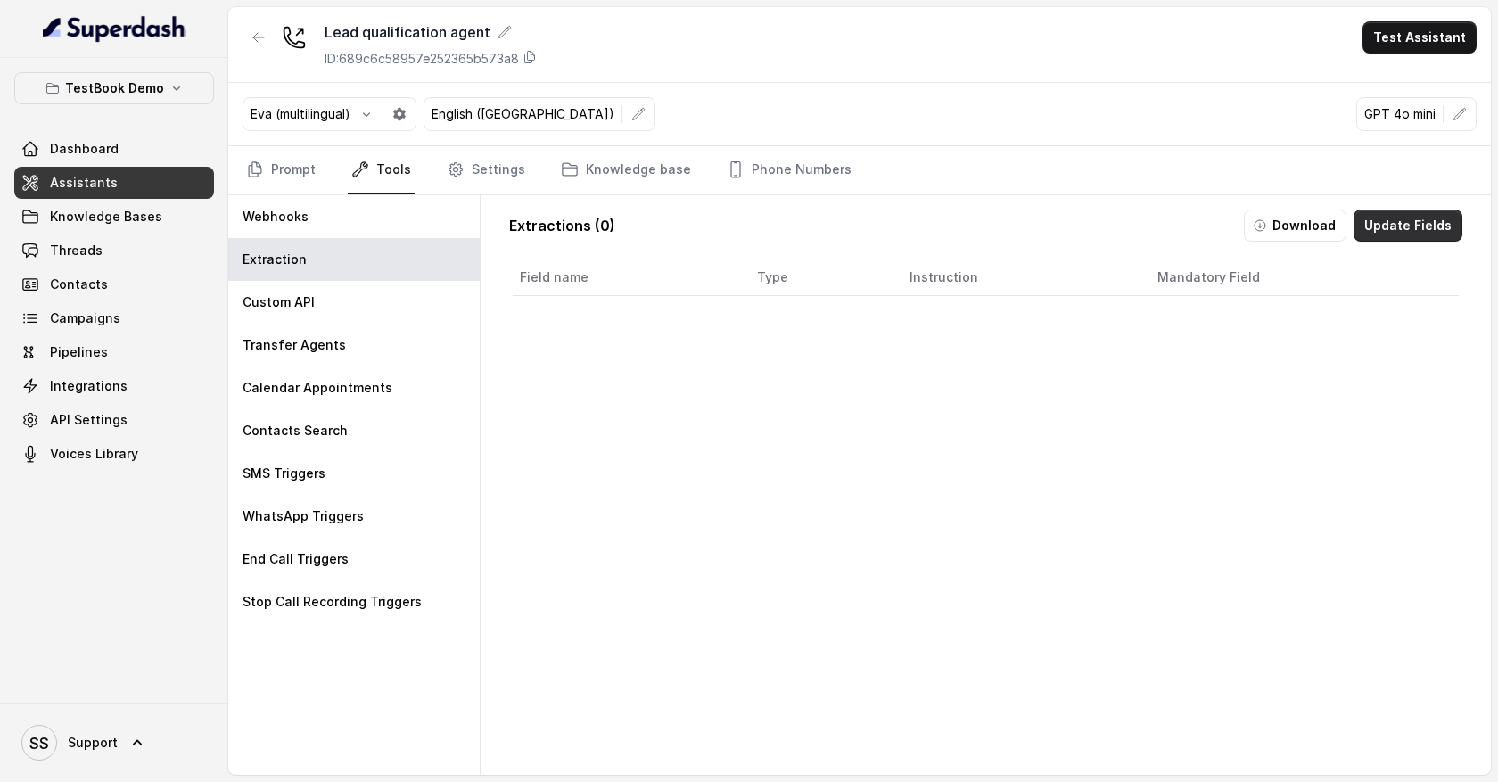
click at [1436, 220] on button "Update Fields" at bounding box center [1408, 226] width 109 height 32
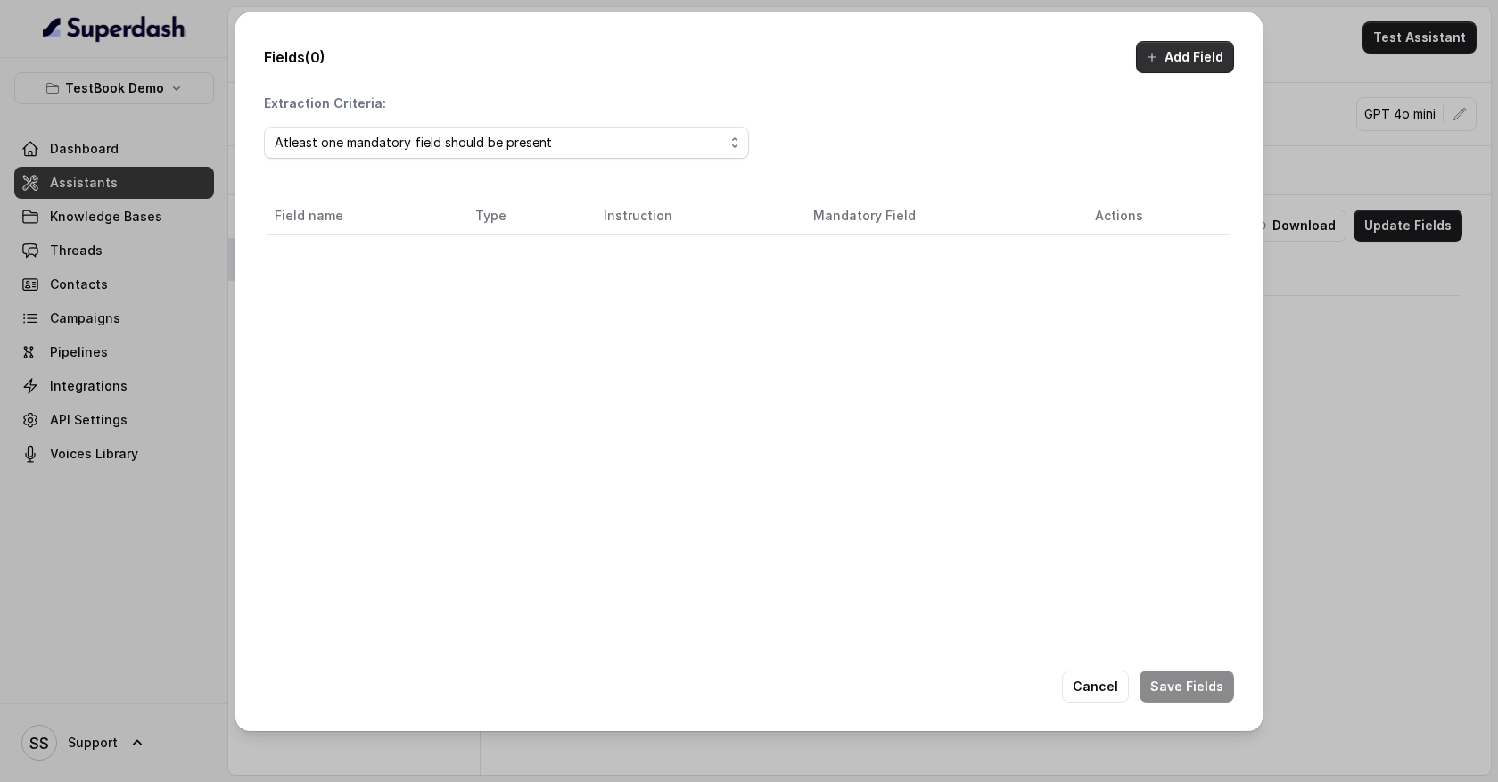
click at [1197, 62] on button "Add Field" at bounding box center [1185, 57] width 98 height 32
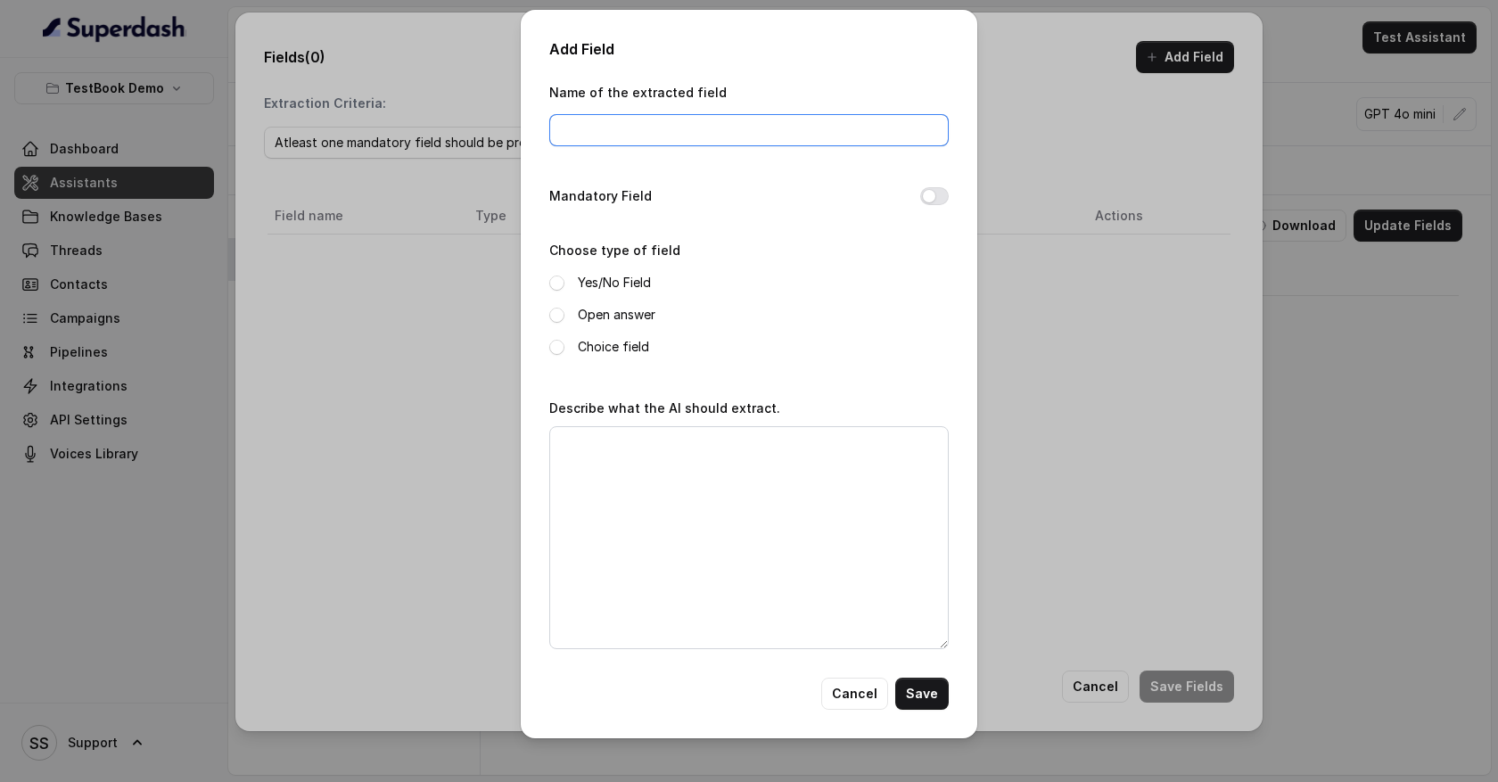
click at [654, 135] on input "Name of the extracted field" at bounding box center [749, 130] width 400 height 32
type input "f"
type input "Full name"
click at [559, 318] on span at bounding box center [556, 315] width 15 height 15
click at [601, 458] on textarea "Describe what the AI should extract." at bounding box center [749, 537] width 400 height 223
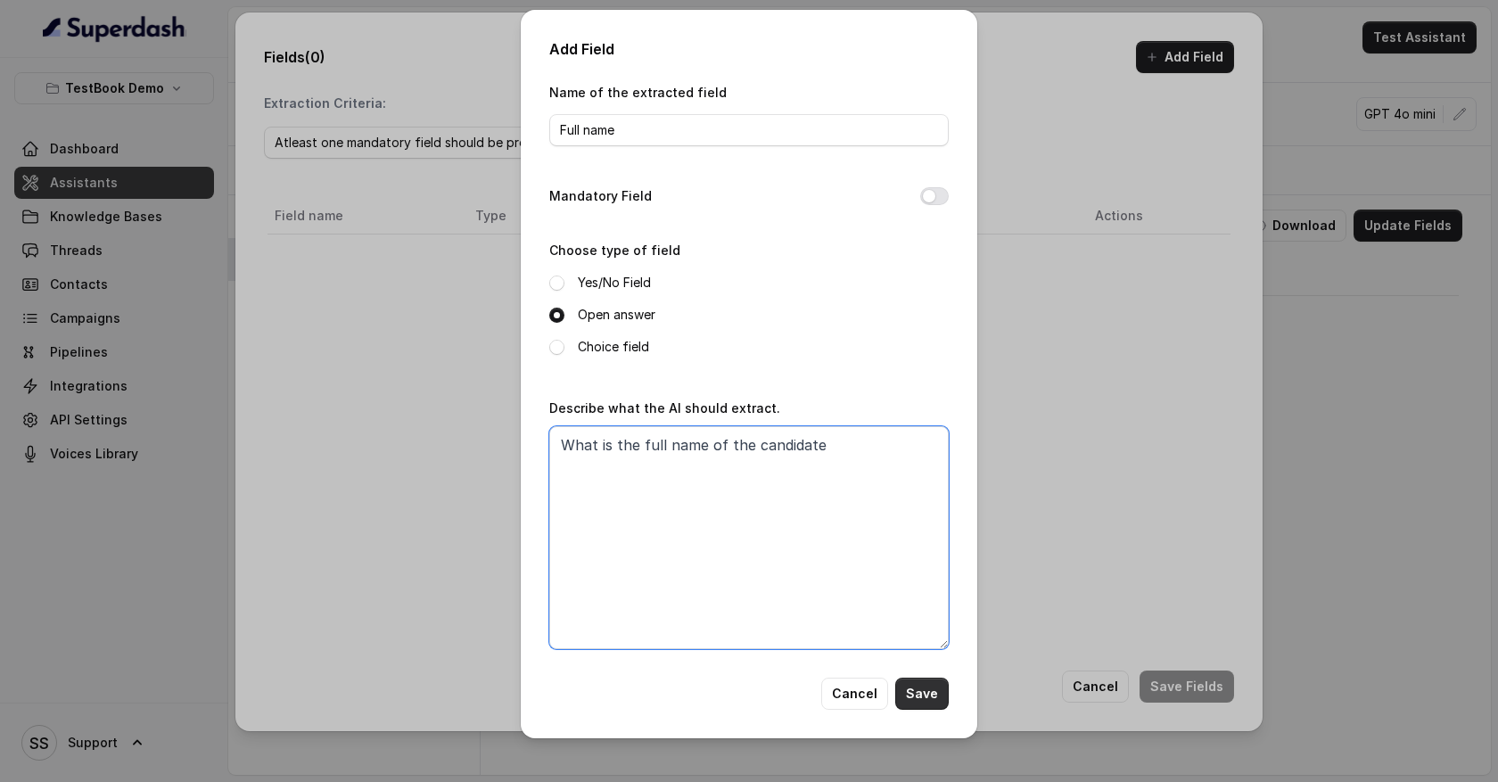
type textarea "What is the full name of the candidate"
click at [937, 696] on button "Save" at bounding box center [922, 694] width 54 height 32
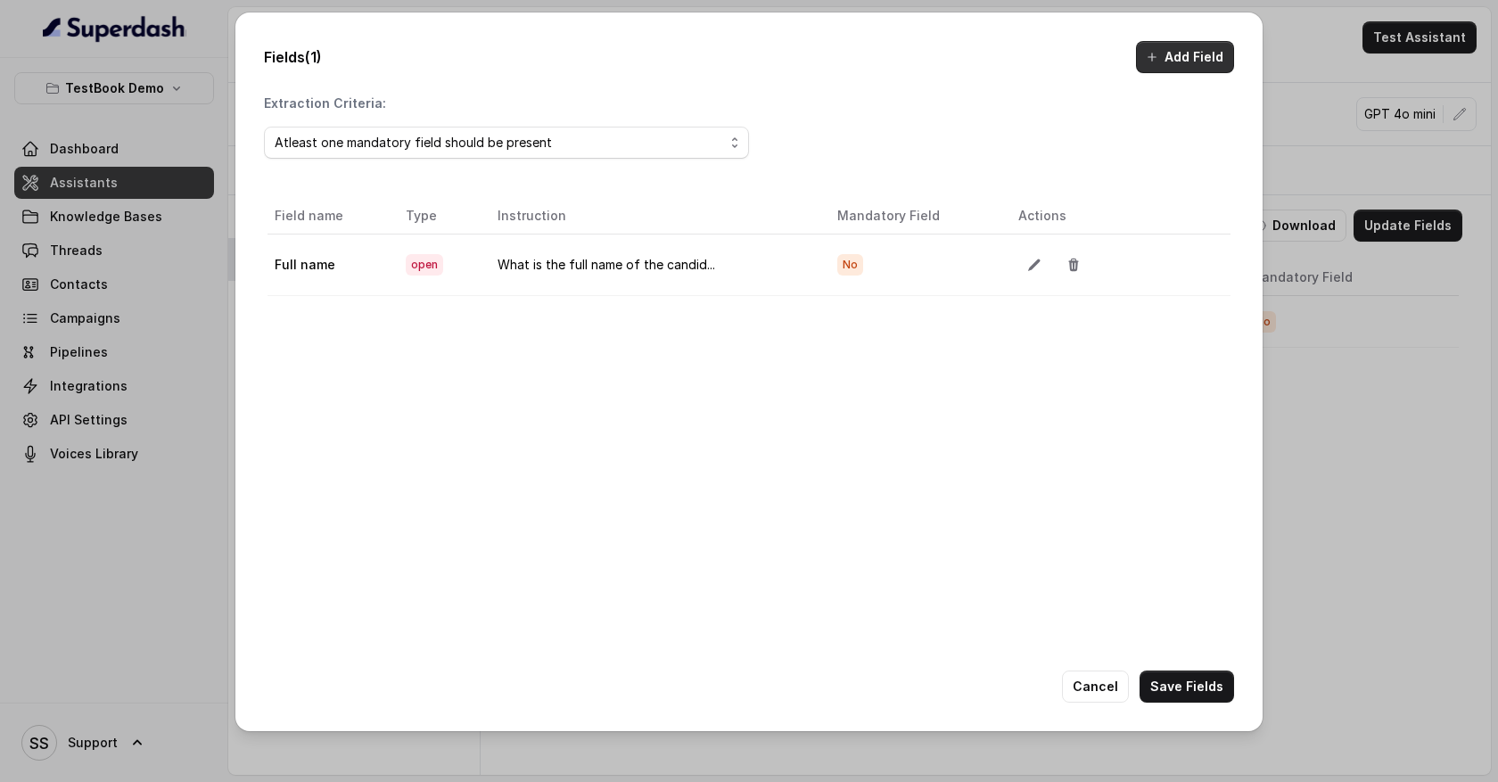
click at [1183, 67] on button "Add Field" at bounding box center [1185, 57] width 98 height 32
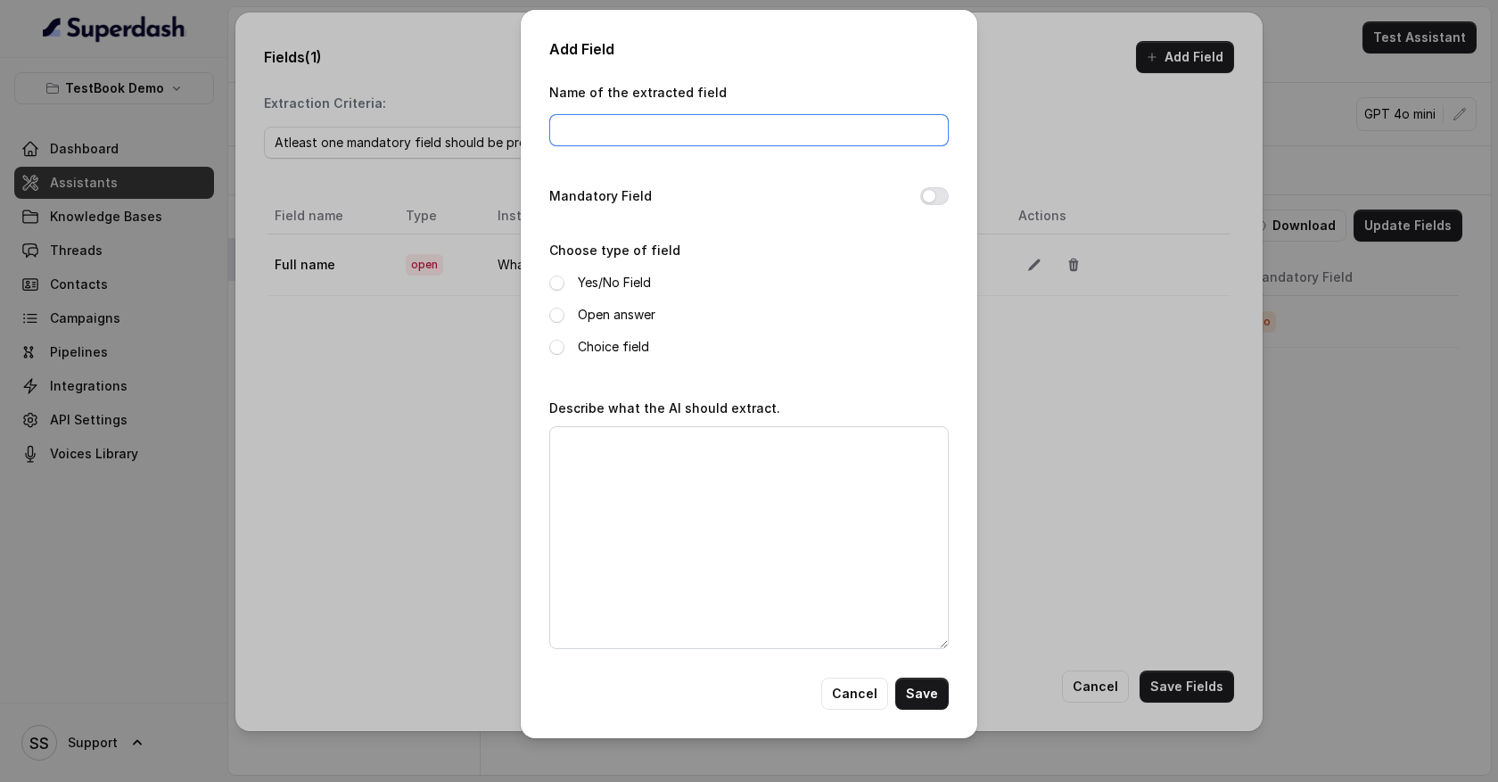
click at [655, 143] on input "Name of the extracted field" at bounding box center [749, 130] width 400 height 32
type input "I"
type input "Job_searching"
click at [560, 282] on span at bounding box center [556, 283] width 15 height 15
click at [587, 451] on textarea "Describe what the AI should extract." at bounding box center [749, 537] width 400 height 223
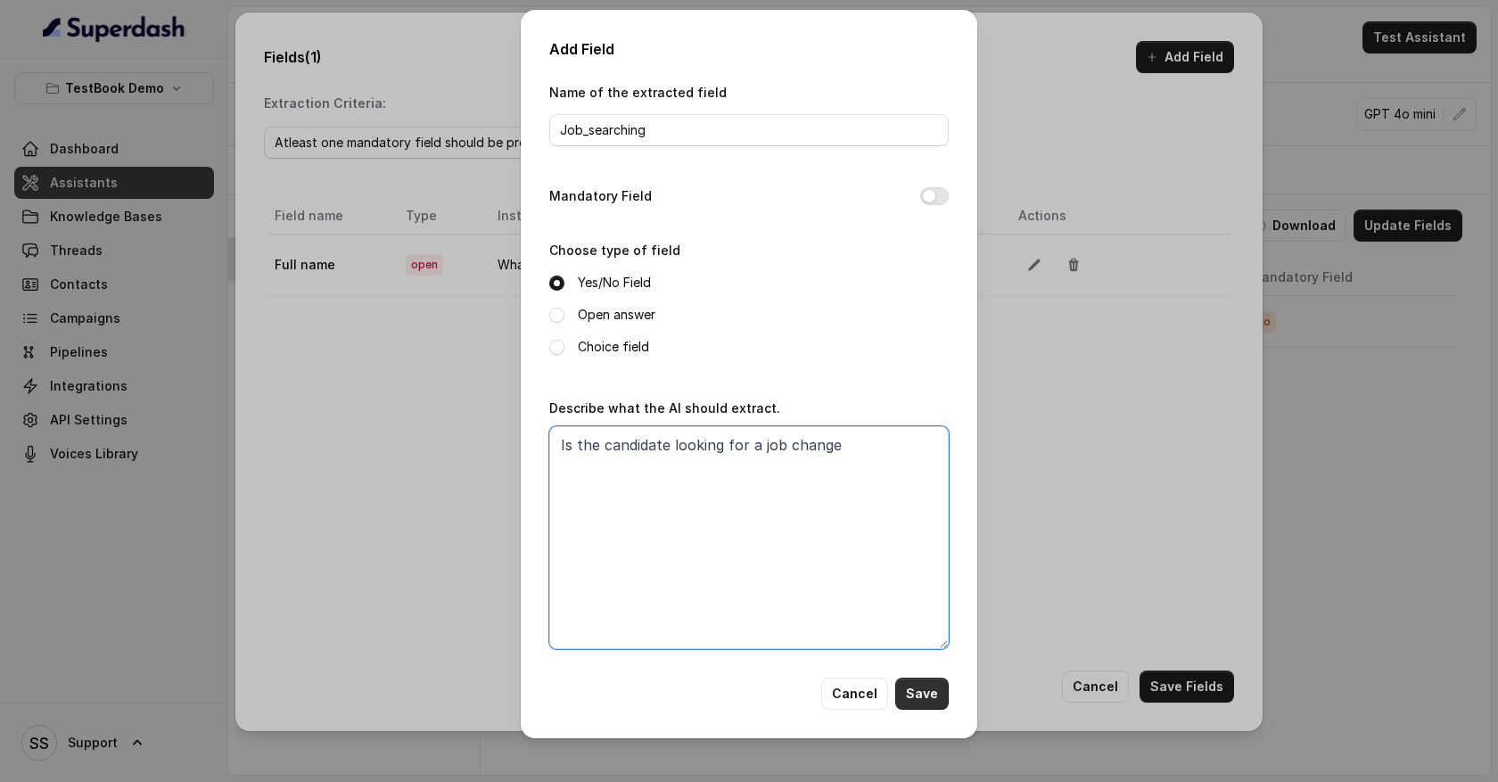
type textarea "Is the candidate looking for a job change"
click at [928, 687] on button "Save" at bounding box center [922, 694] width 54 height 32
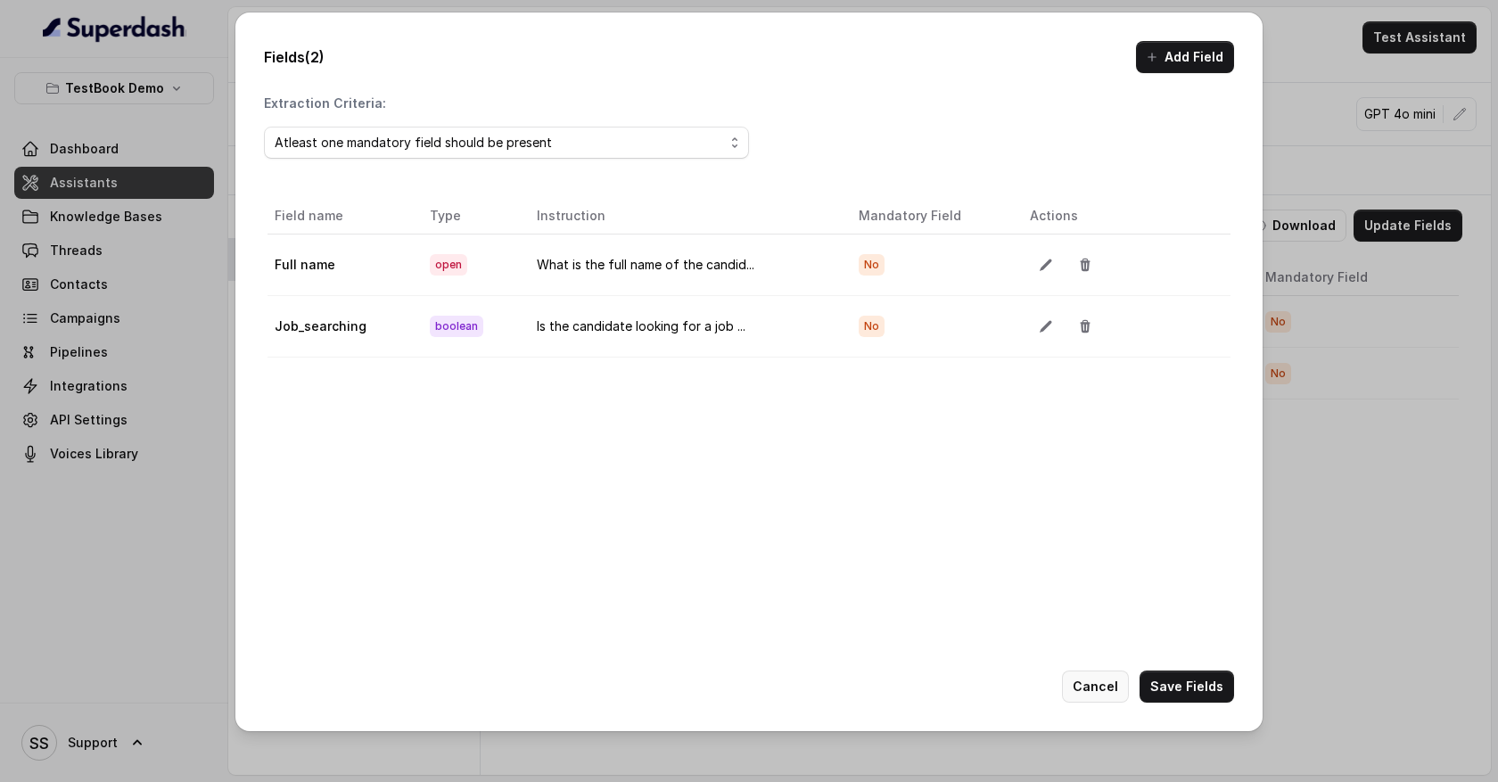
click at [1112, 687] on button "Cancel" at bounding box center [1095, 687] width 67 height 32
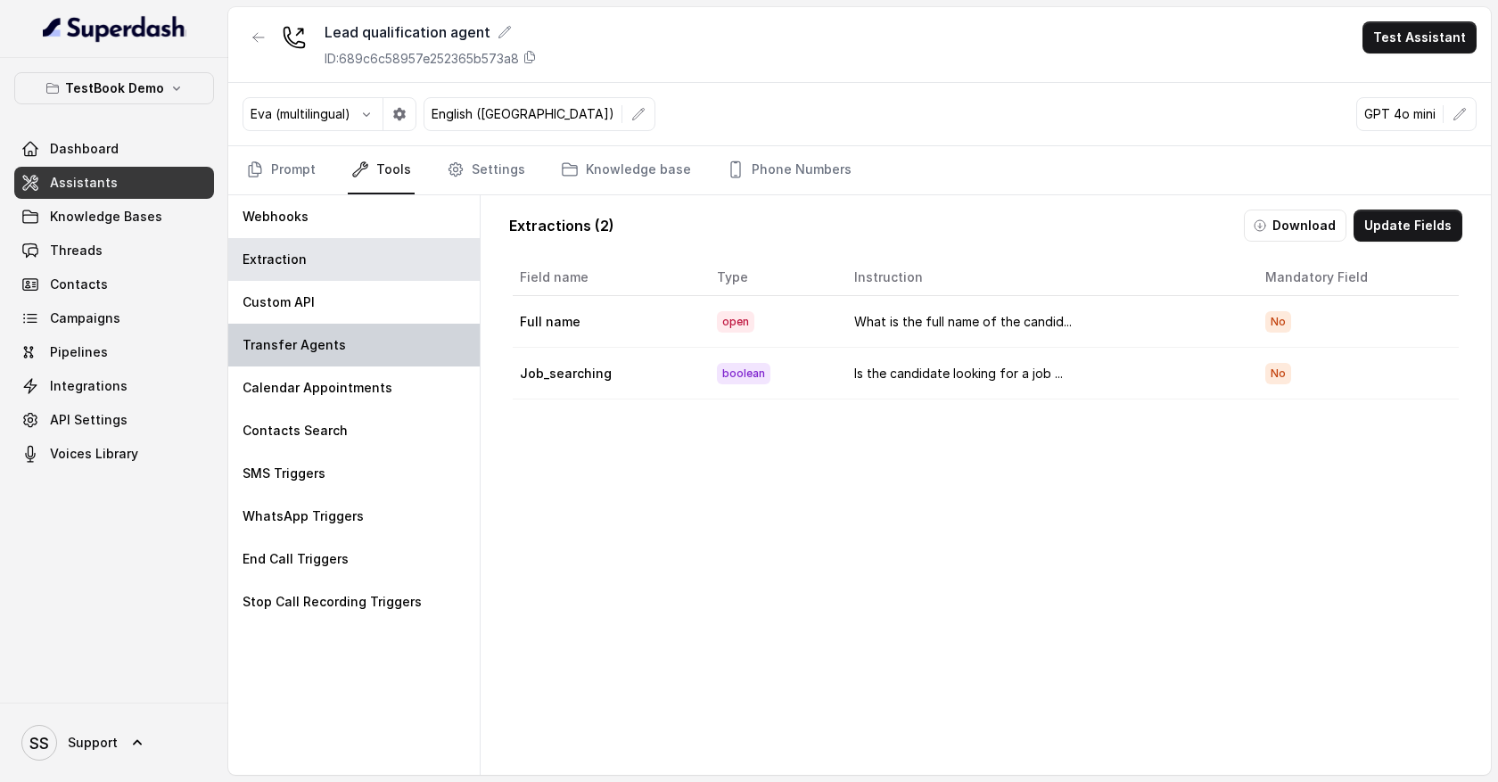
click at [439, 359] on div "Transfer Agents" at bounding box center [354, 345] width 252 height 43
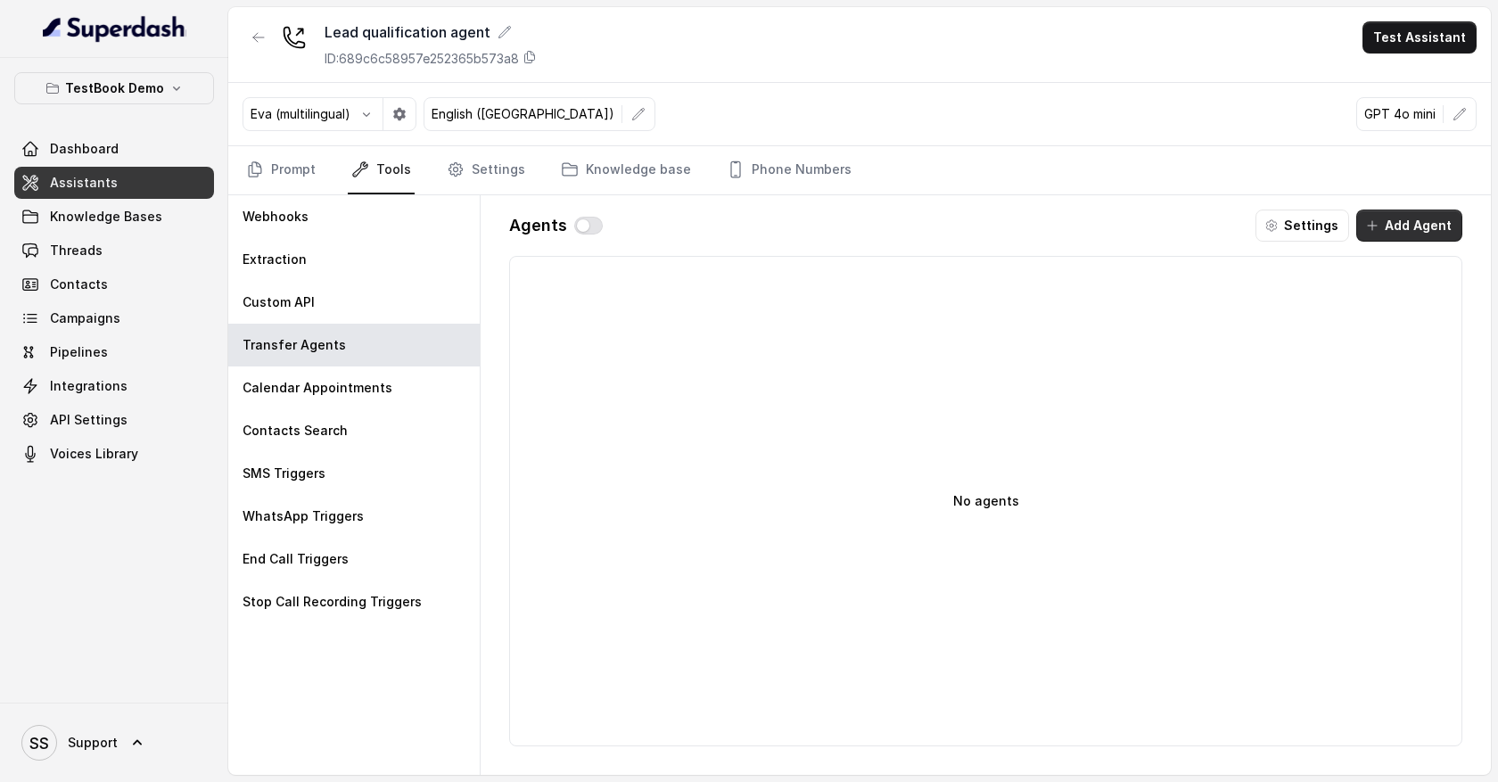
click at [1395, 230] on button "Add Agent" at bounding box center [1410, 226] width 106 height 32
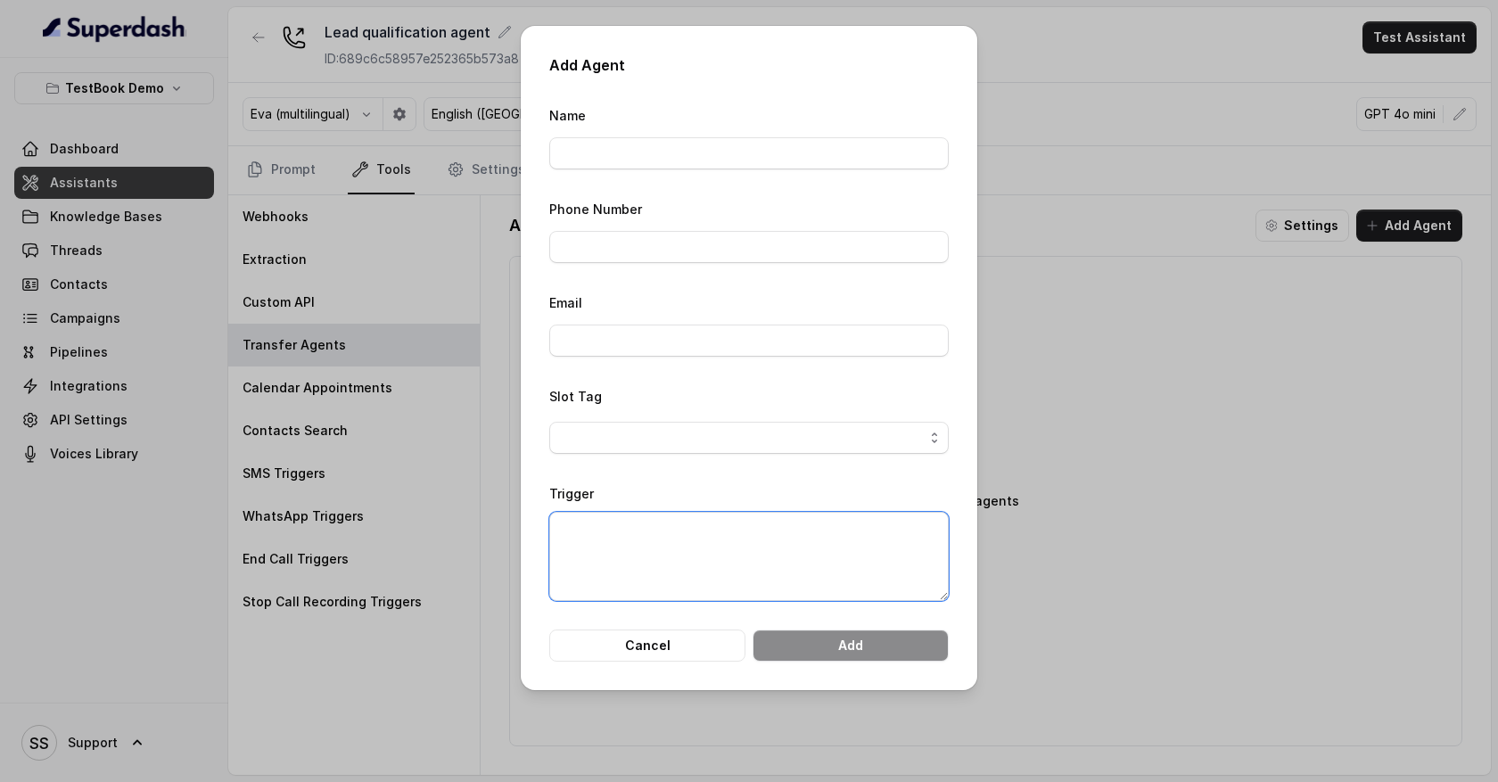
click at [669, 524] on textarea "Trigger" at bounding box center [749, 556] width 400 height 89
type textarea "When candidate is askign about package relaed"
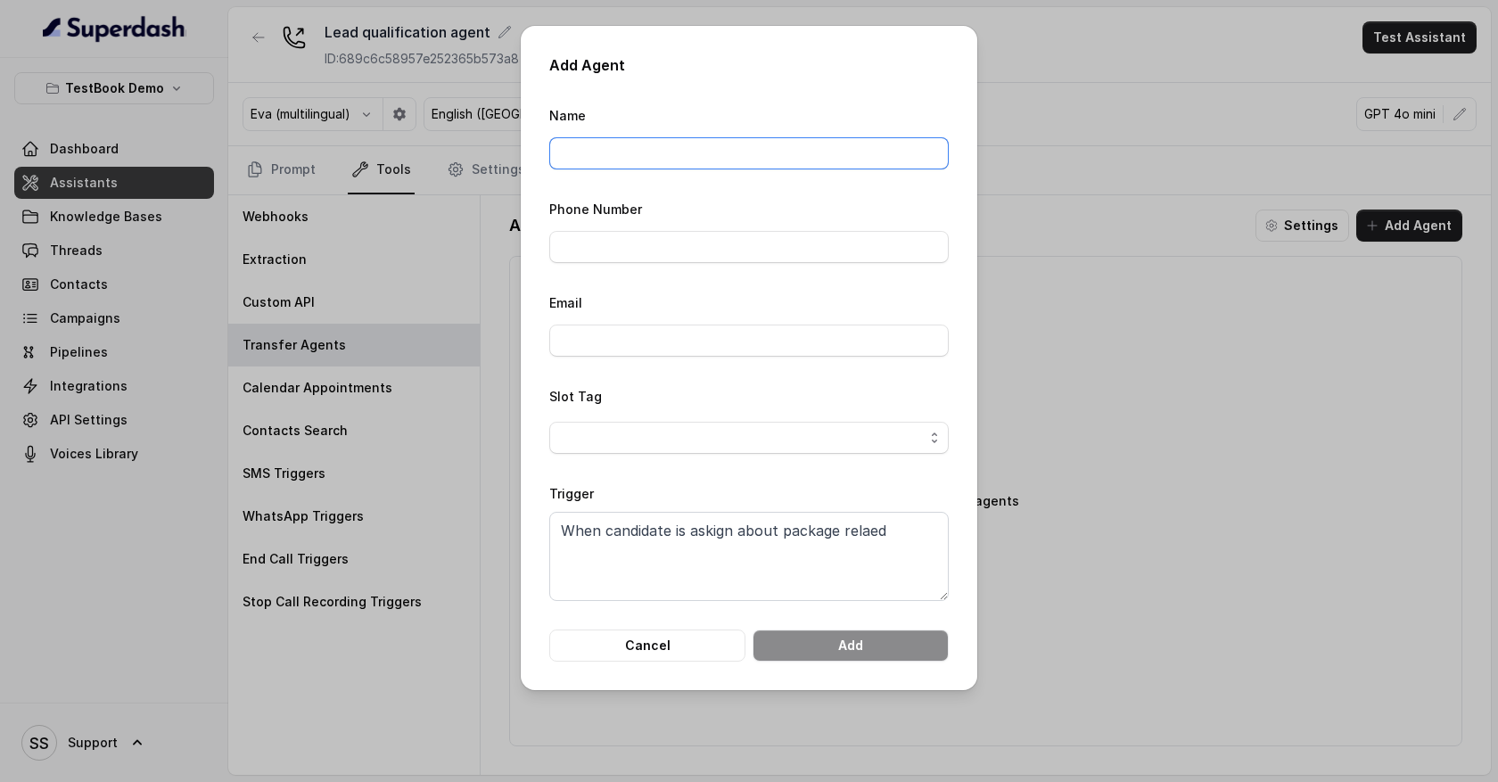
click at [630, 151] on input "Name" at bounding box center [749, 153] width 400 height 32
type input "Akhil Thomas"
type input "09380517603"
click at [684, 647] on button "Cancel" at bounding box center [647, 646] width 196 height 32
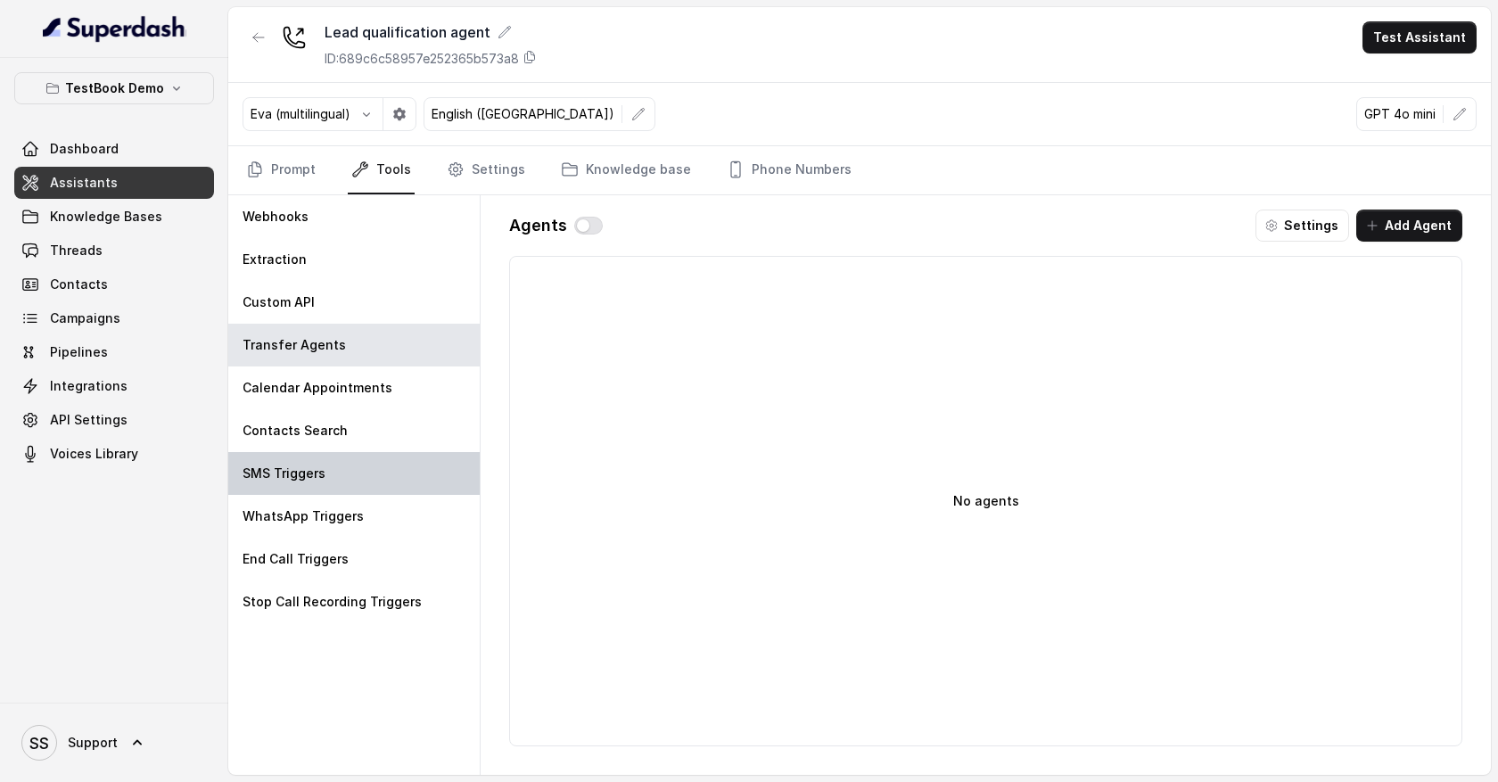
click at [389, 477] on div "SMS Triggers" at bounding box center [354, 473] width 252 height 43
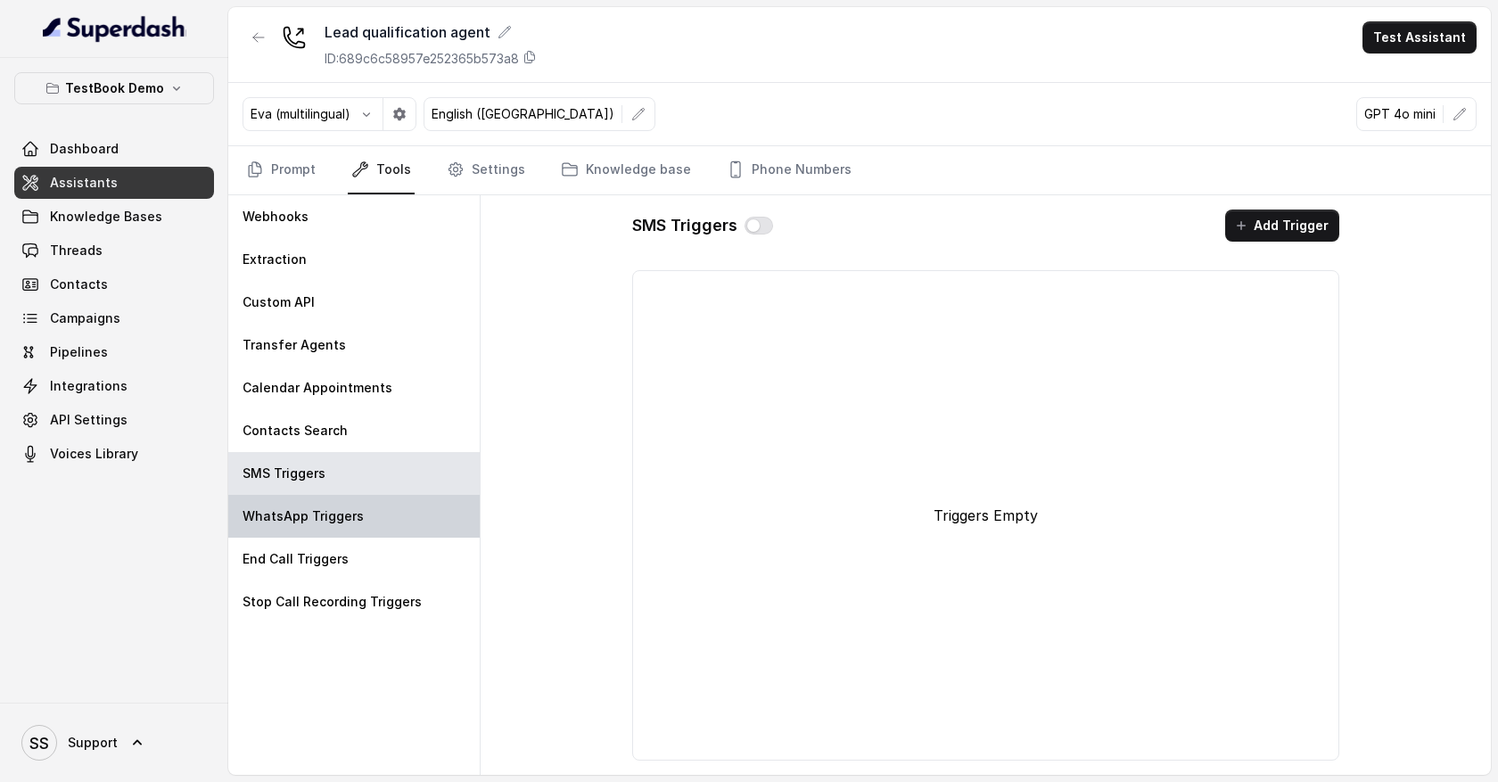
click at [388, 518] on div "WhatsApp Triggers" at bounding box center [354, 516] width 252 height 43
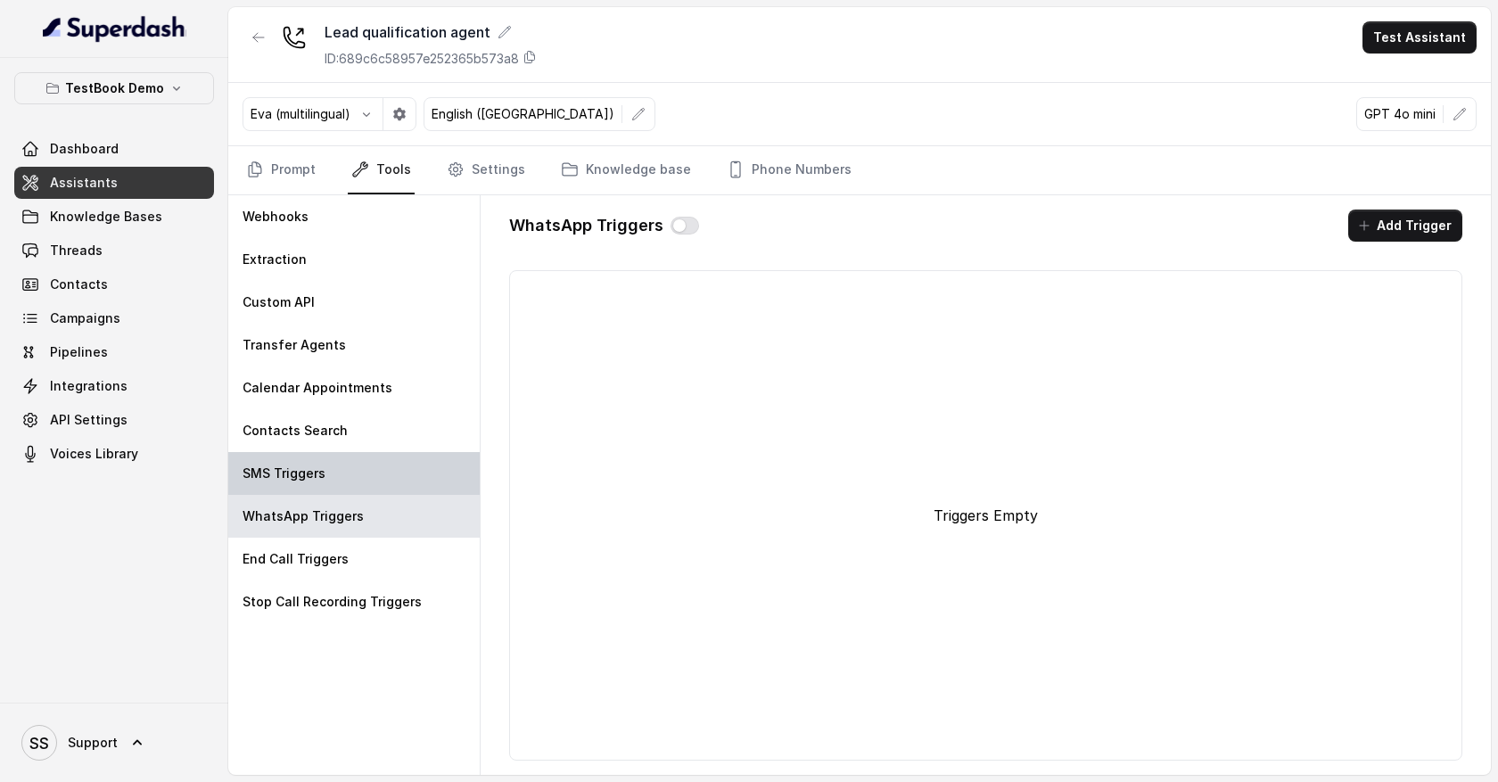
click at [387, 478] on div "SMS Triggers" at bounding box center [354, 473] width 252 height 43
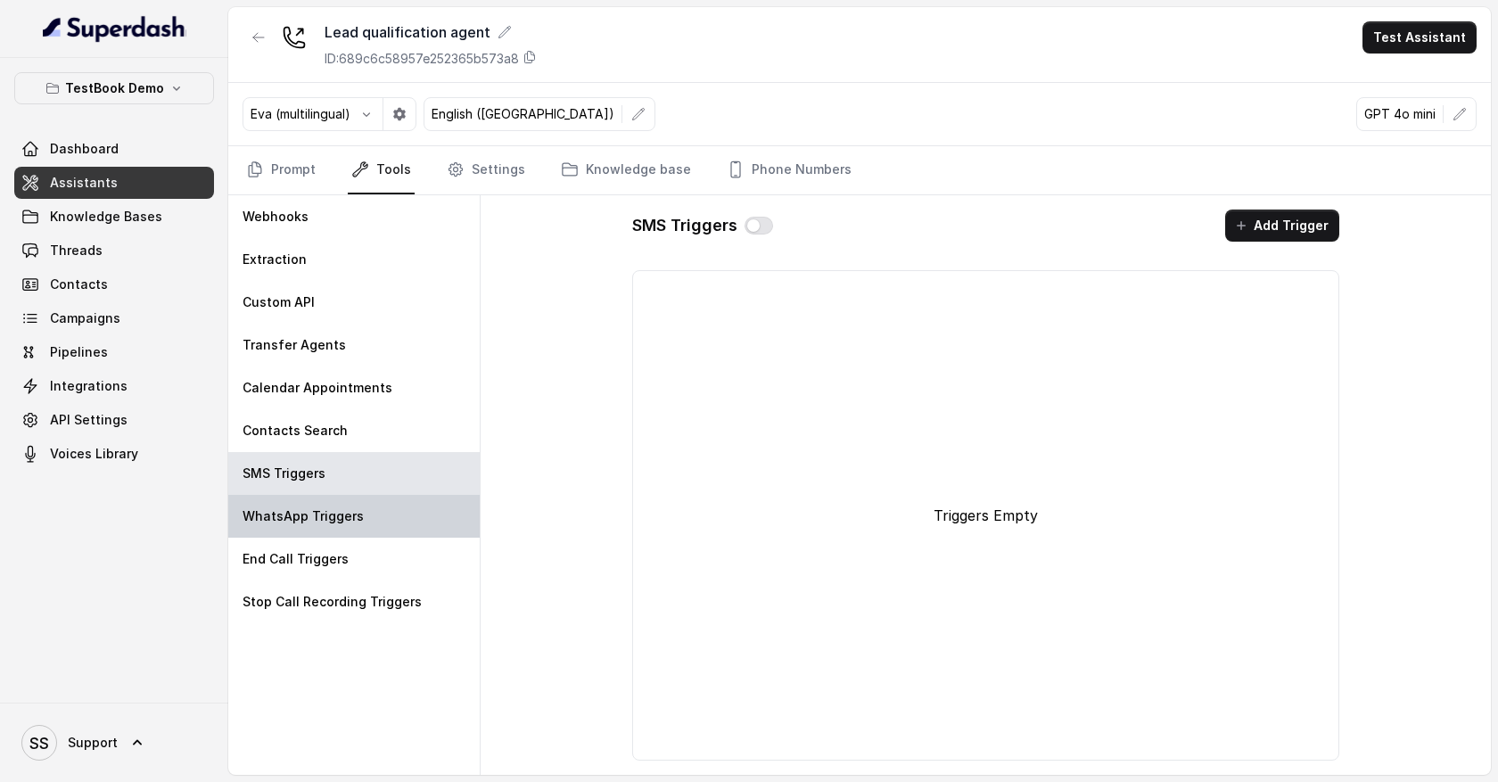
click at [387, 517] on div "WhatsApp Triggers" at bounding box center [354, 516] width 252 height 43
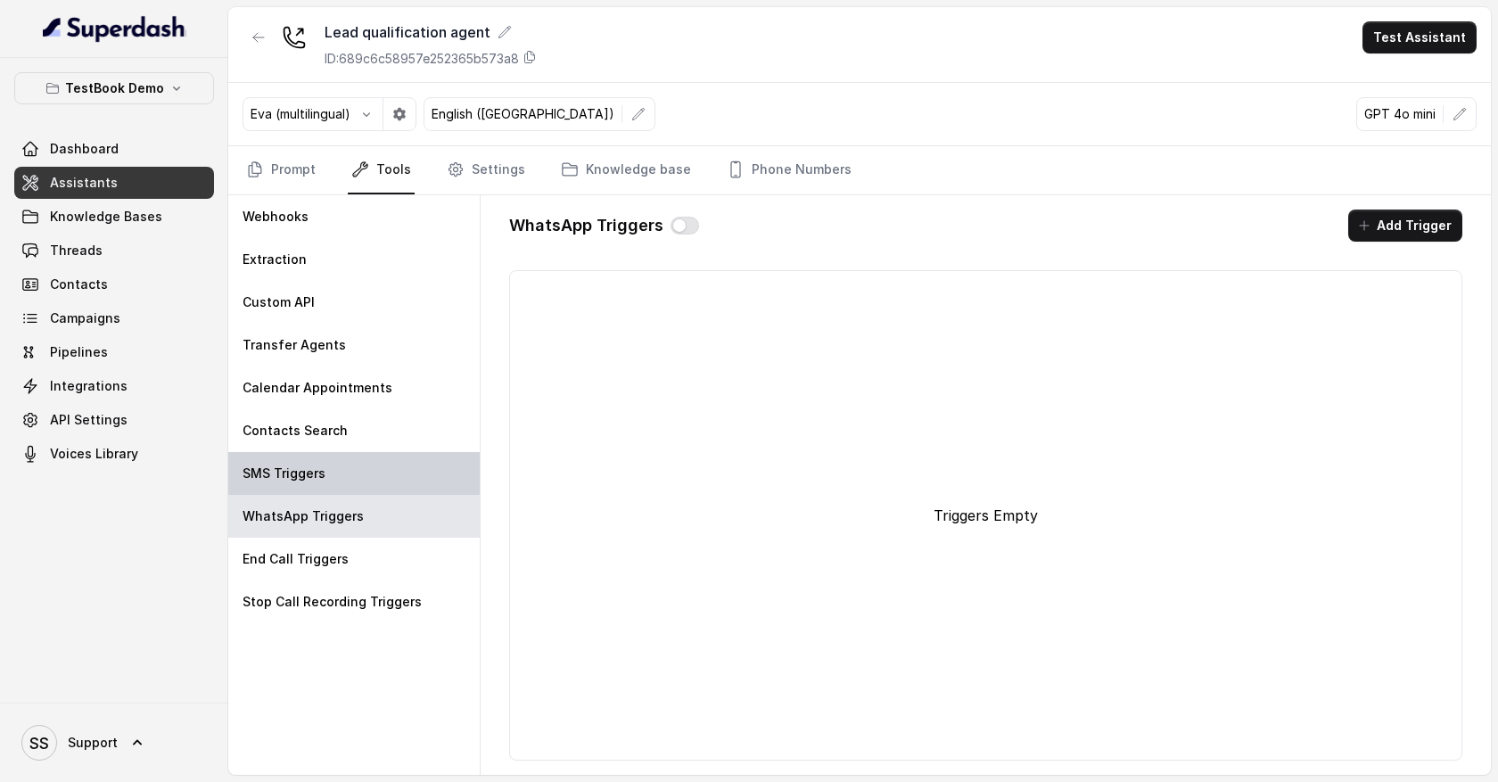
click at [381, 475] on div "SMS Triggers" at bounding box center [354, 473] width 252 height 43
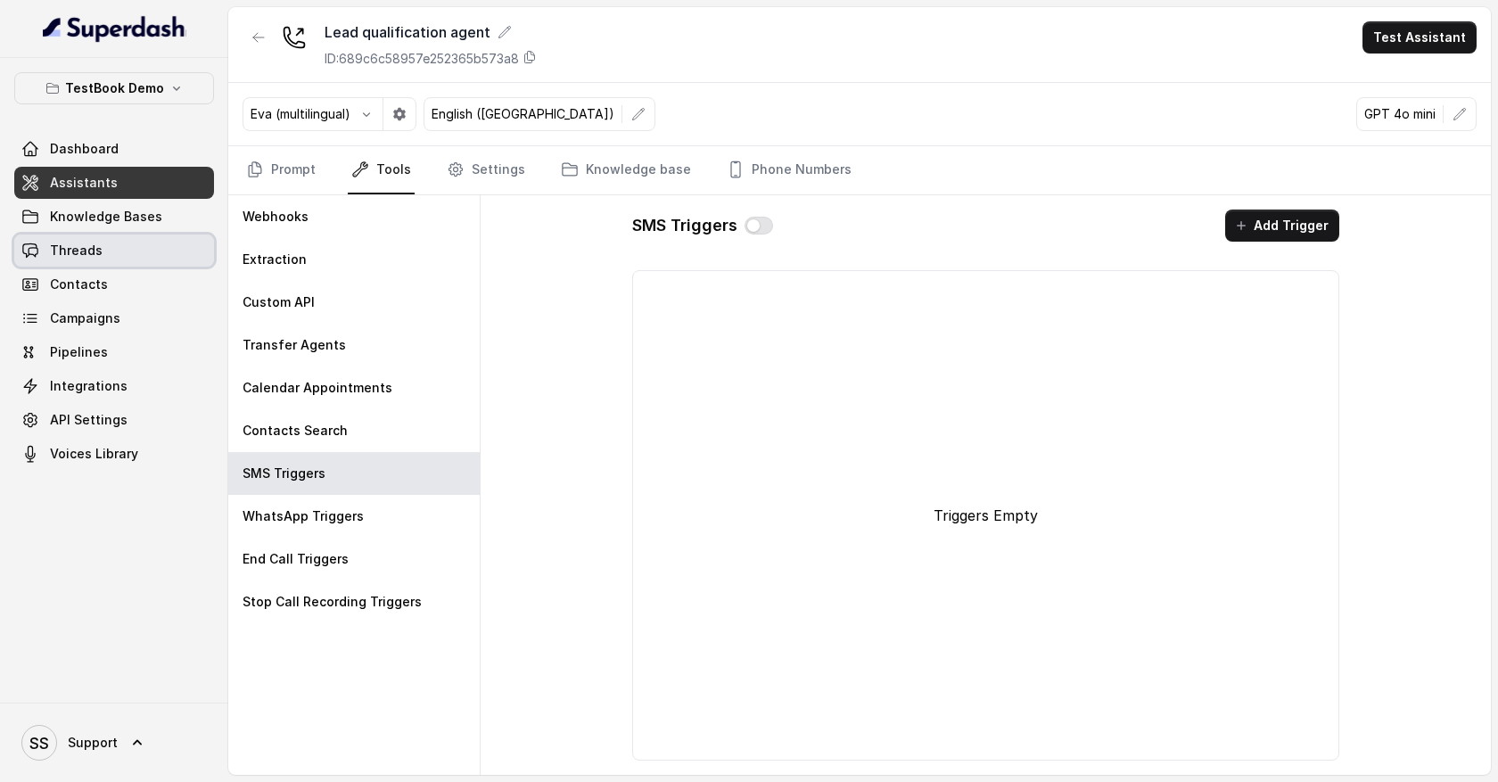
click at [169, 253] on link "Threads" at bounding box center [114, 251] width 200 height 32
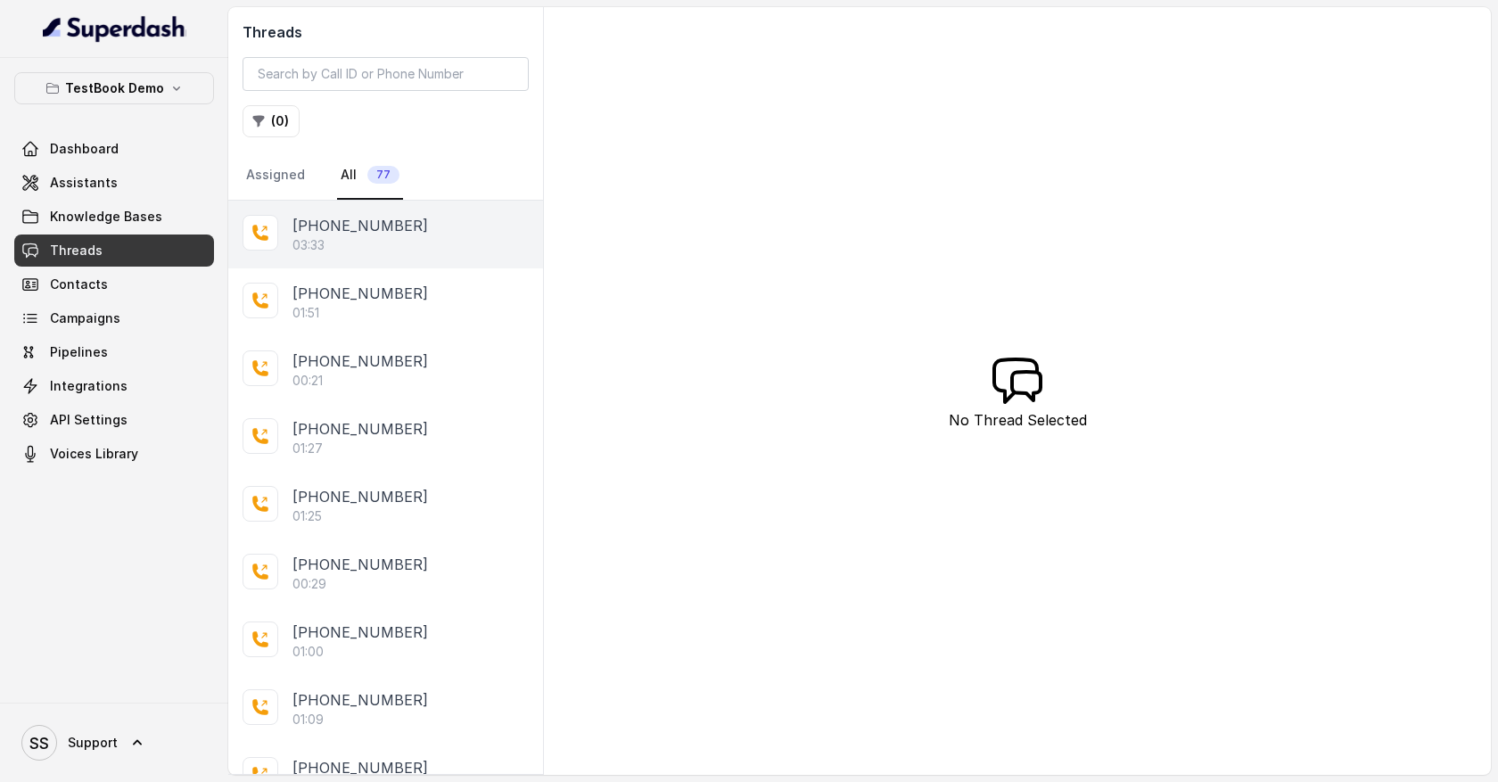
click at [392, 236] on div "03:33" at bounding box center [411, 245] width 236 height 18
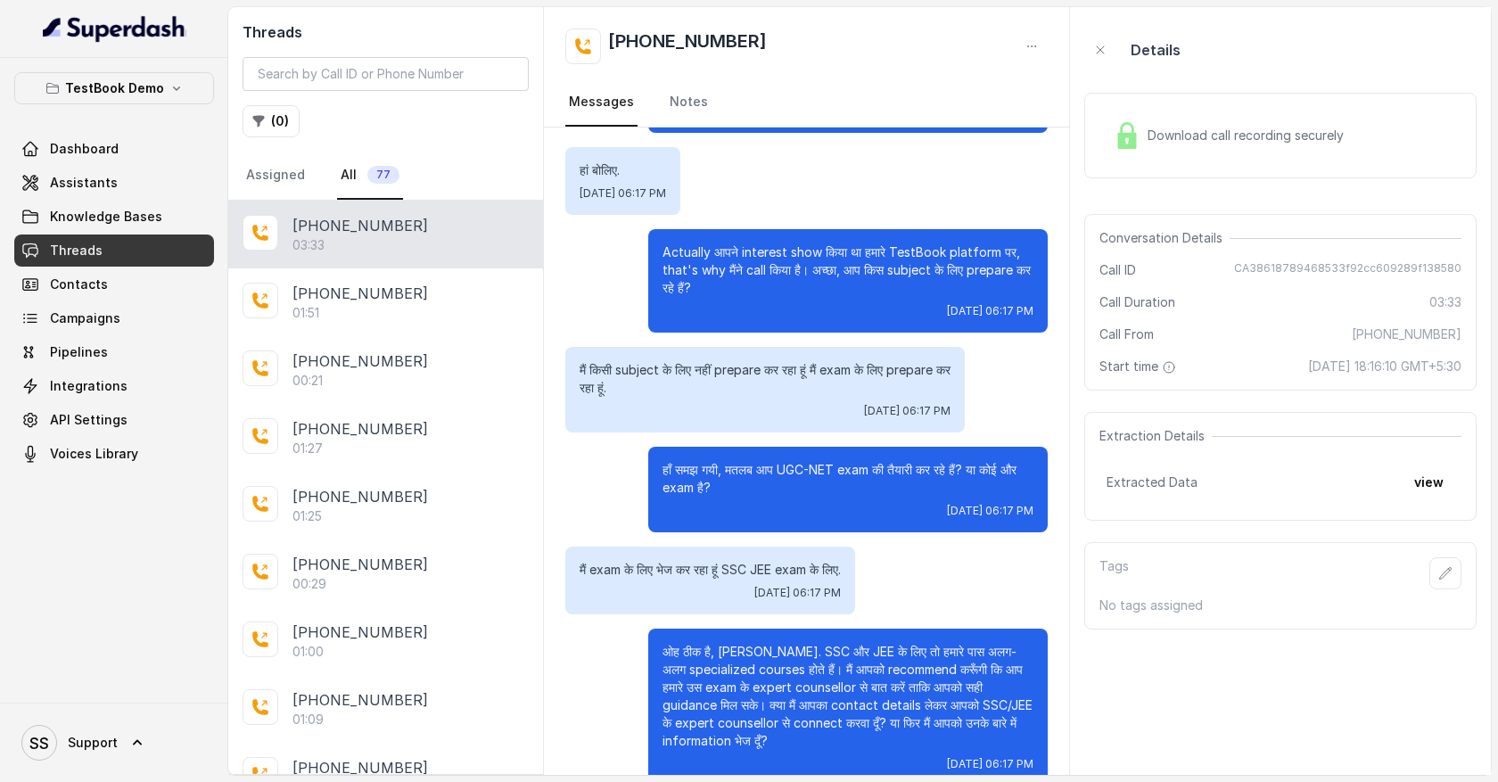
scroll to position [782, 0]
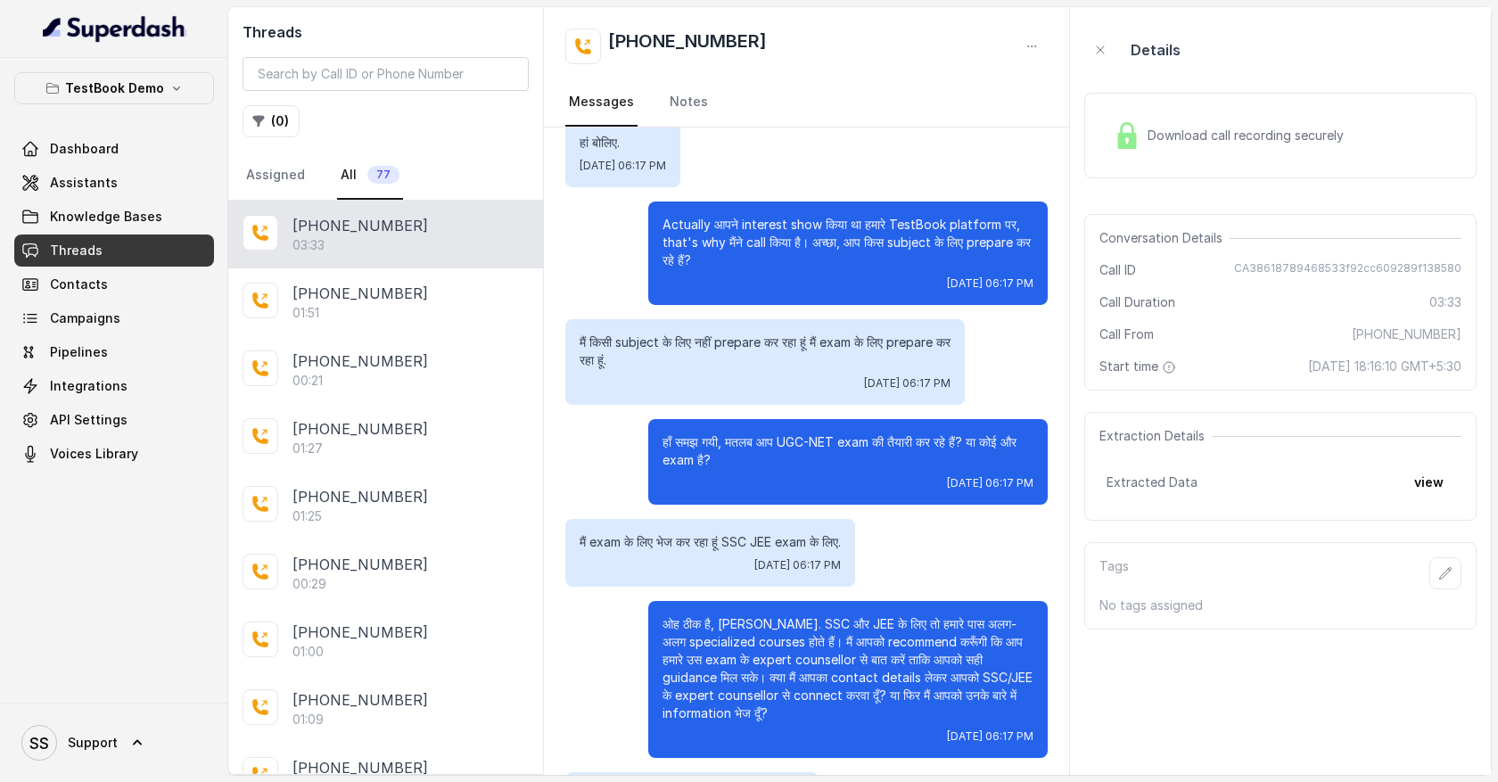
drag, startPoint x: 652, startPoint y: 114, endPoint x: 809, endPoint y: 497, distance: 413.6
click at [812, 496] on div "+919099982845 Messages Notes Hello? Hello Tue, May 20, 2025, 06:16 PM hello Tue…" at bounding box center [807, 391] width 526 height 768
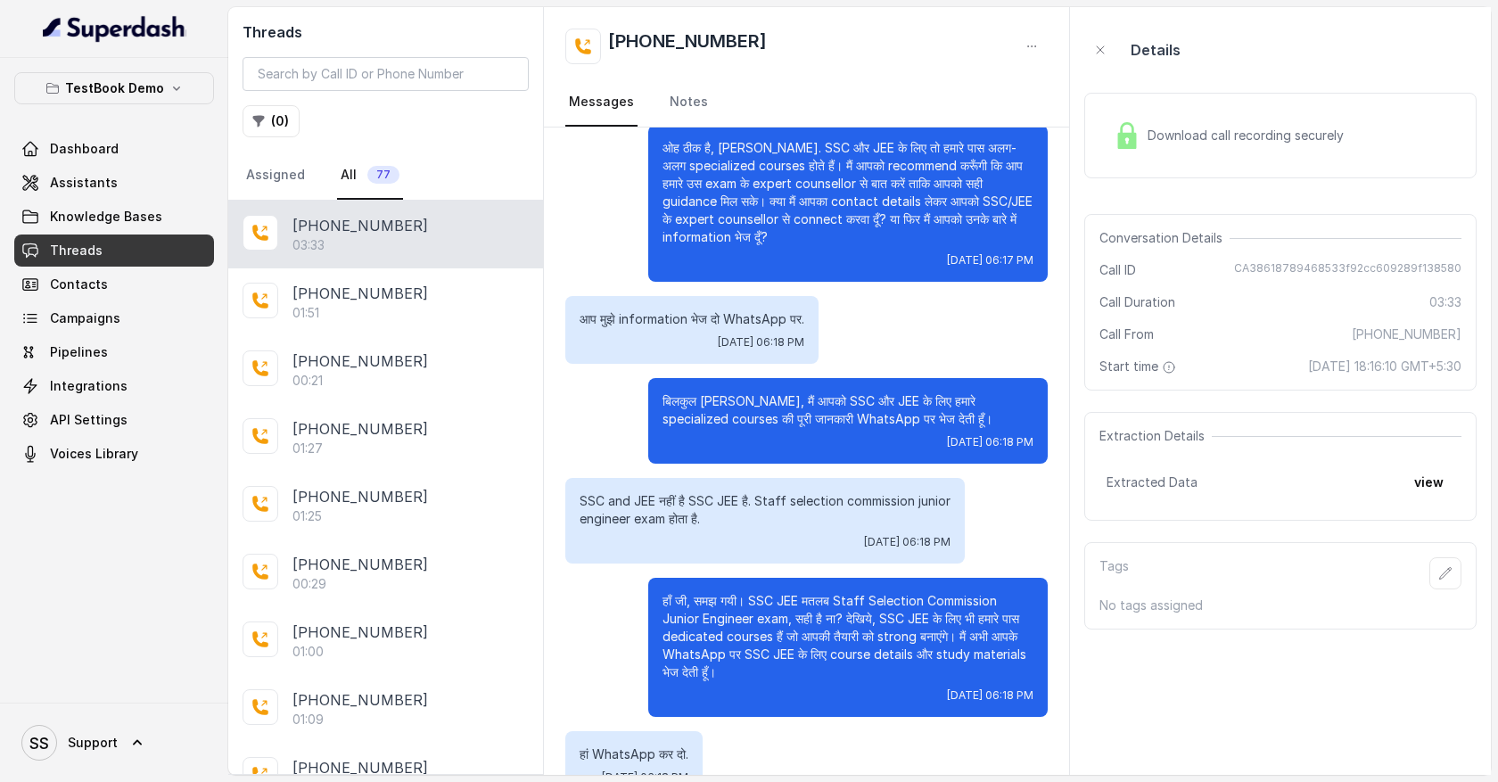
scroll to position [1309, 0]
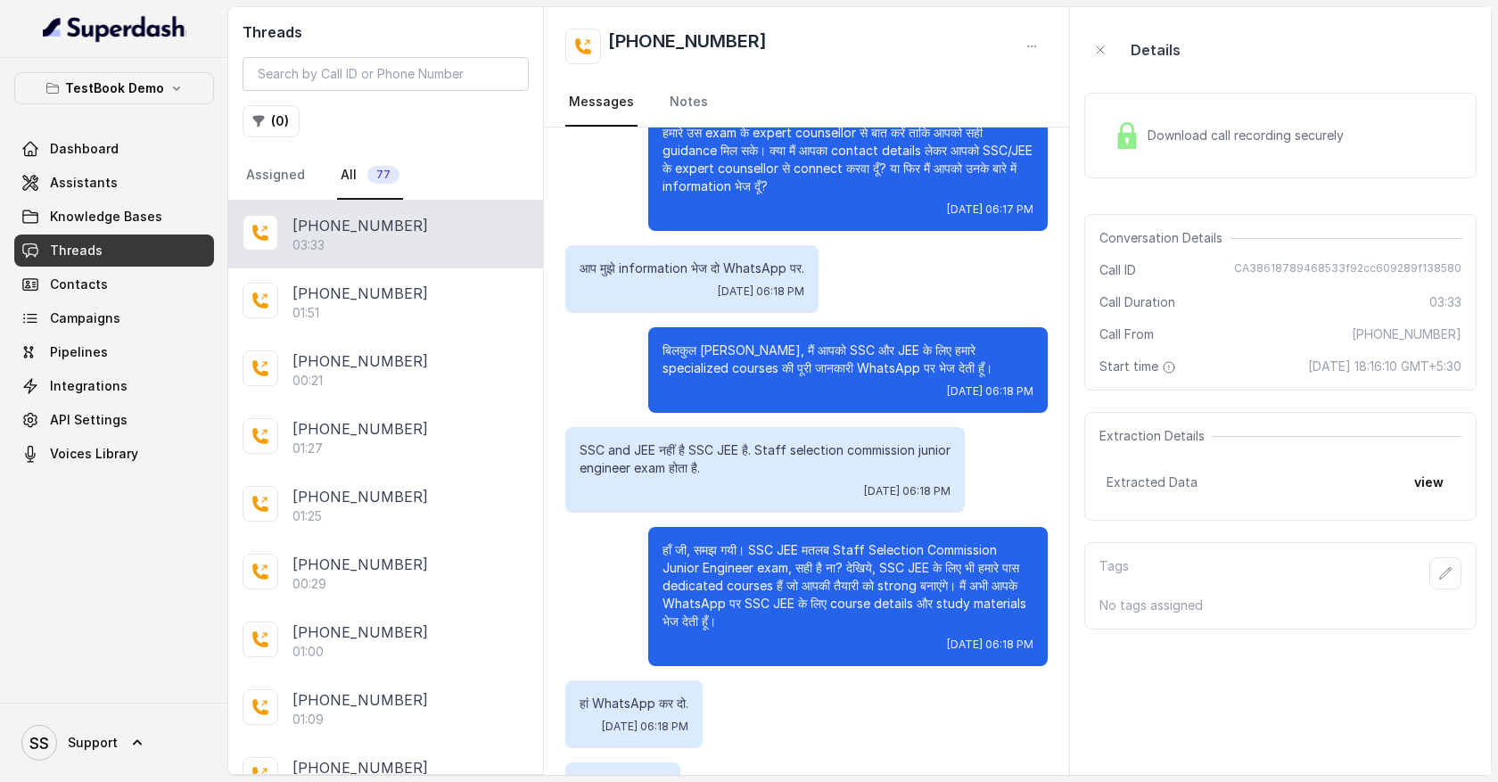
click at [1209, 148] on div "Download call recording securely" at bounding box center [1229, 135] width 244 height 41
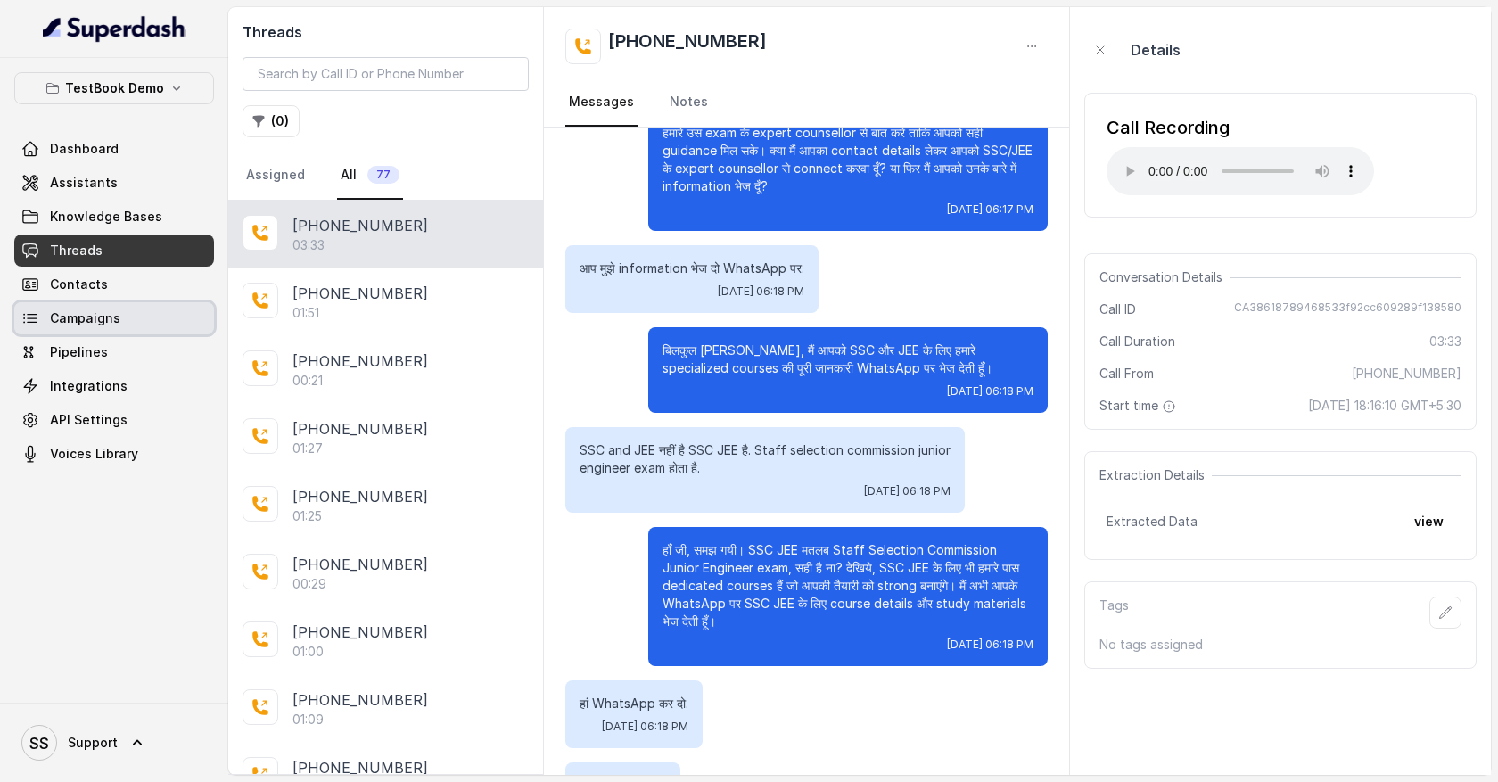
click at [142, 317] on link "Campaigns" at bounding box center [114, 318] width 200 height 32
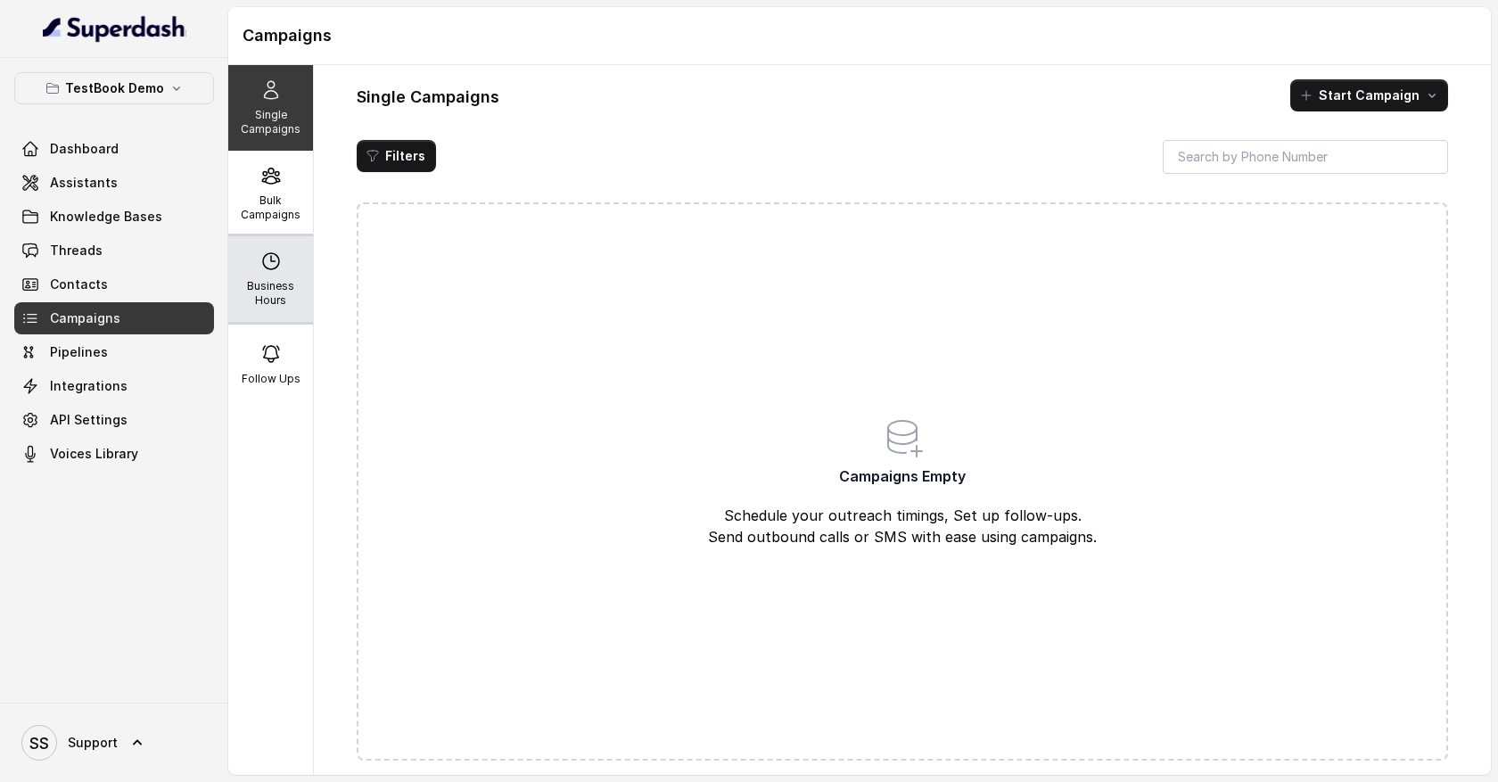
click at [272, 285] on p "Business Hours" at bounding box center [270, 293] width 70 height 29
select select "UTC"
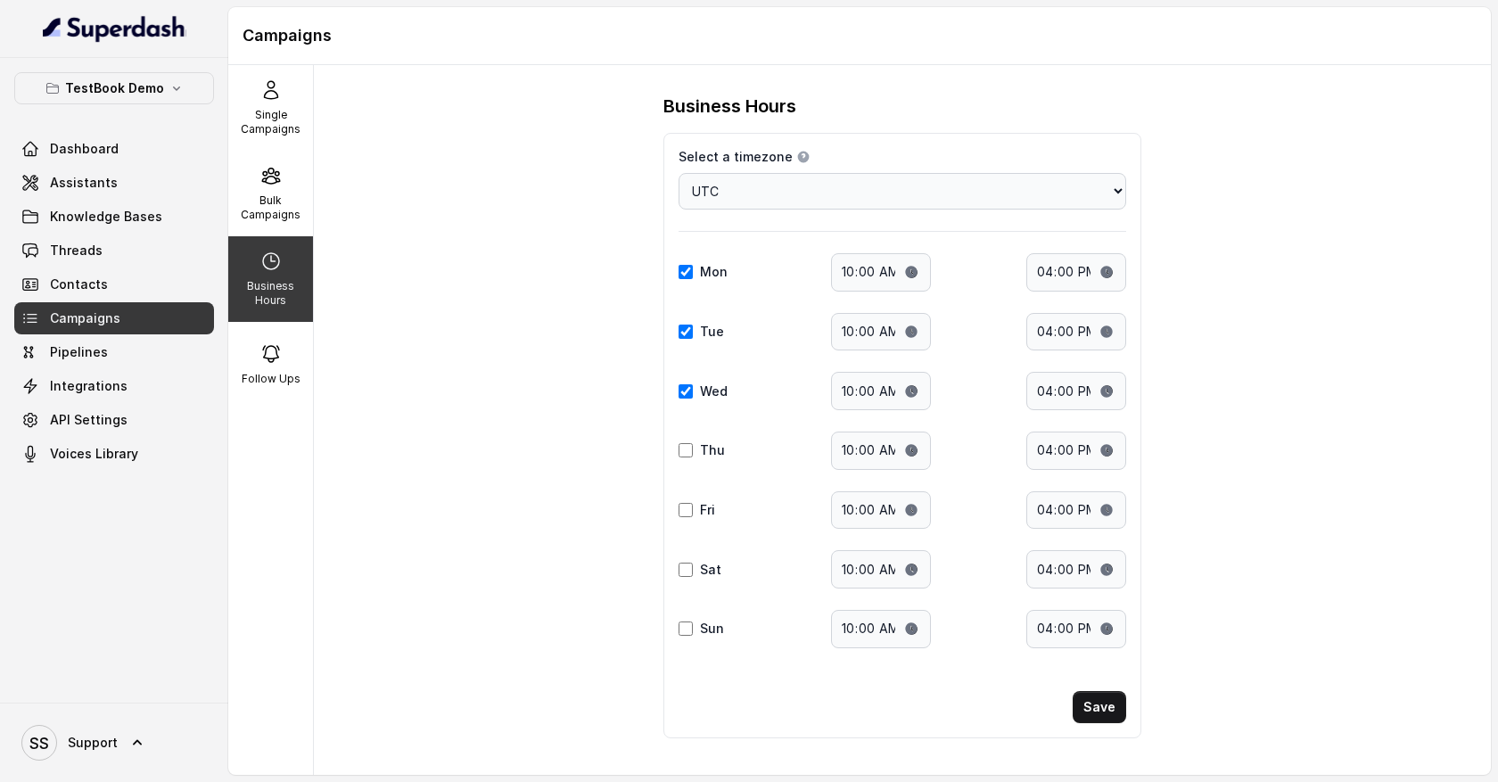
scroll to position [6, 0]
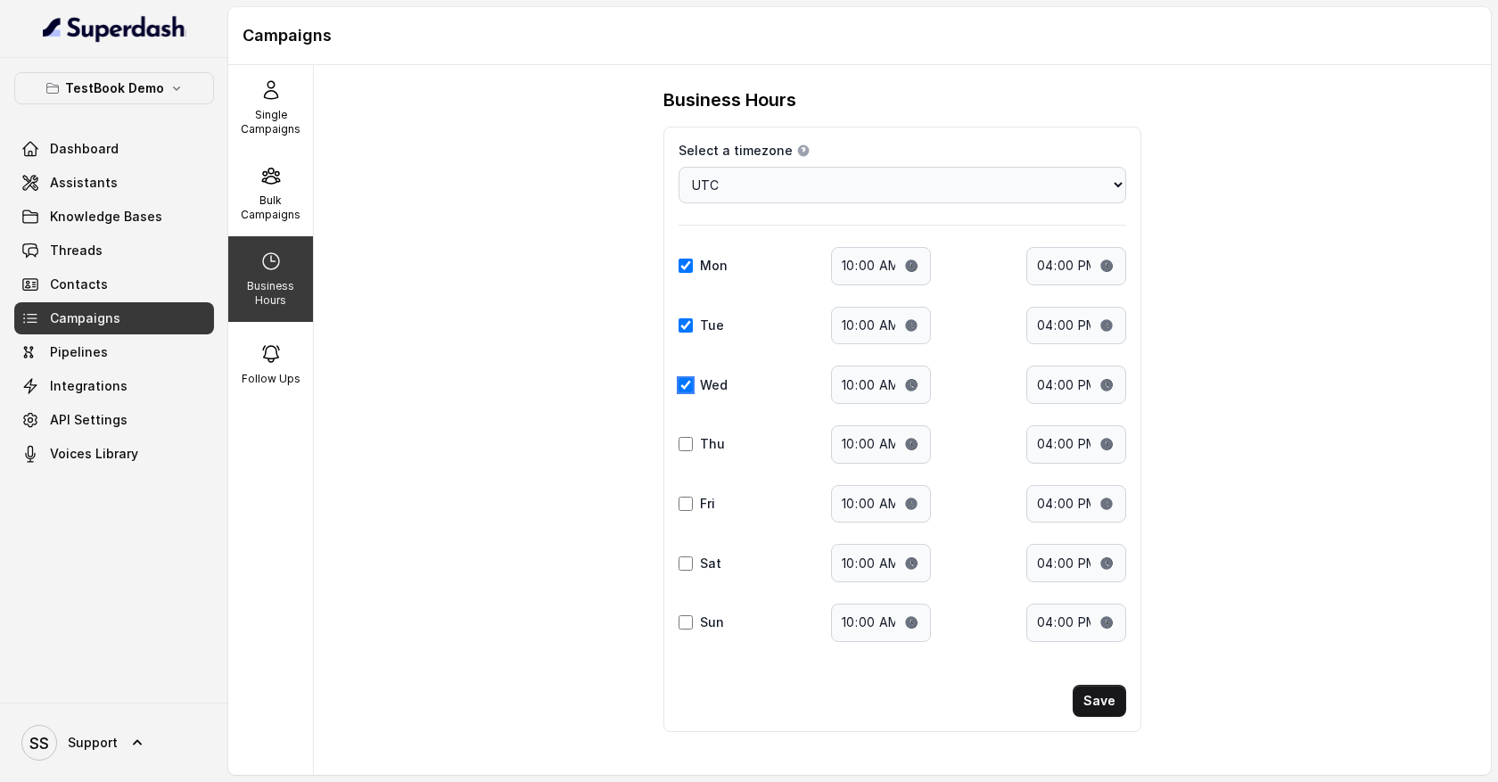
click at [688, 385] on input "Wed" at bounding box center [686, 385] width 14 height 14
checkbox input "false"
click at [688, 337] on div "Tue Start time: 10:00 End time: 16:00" at bounding box center [903, 326] width 448 height 38
click at [688, 327] on input "Tue" at bounding box center [686, 325] width 14 height 14
checkbox input "false"
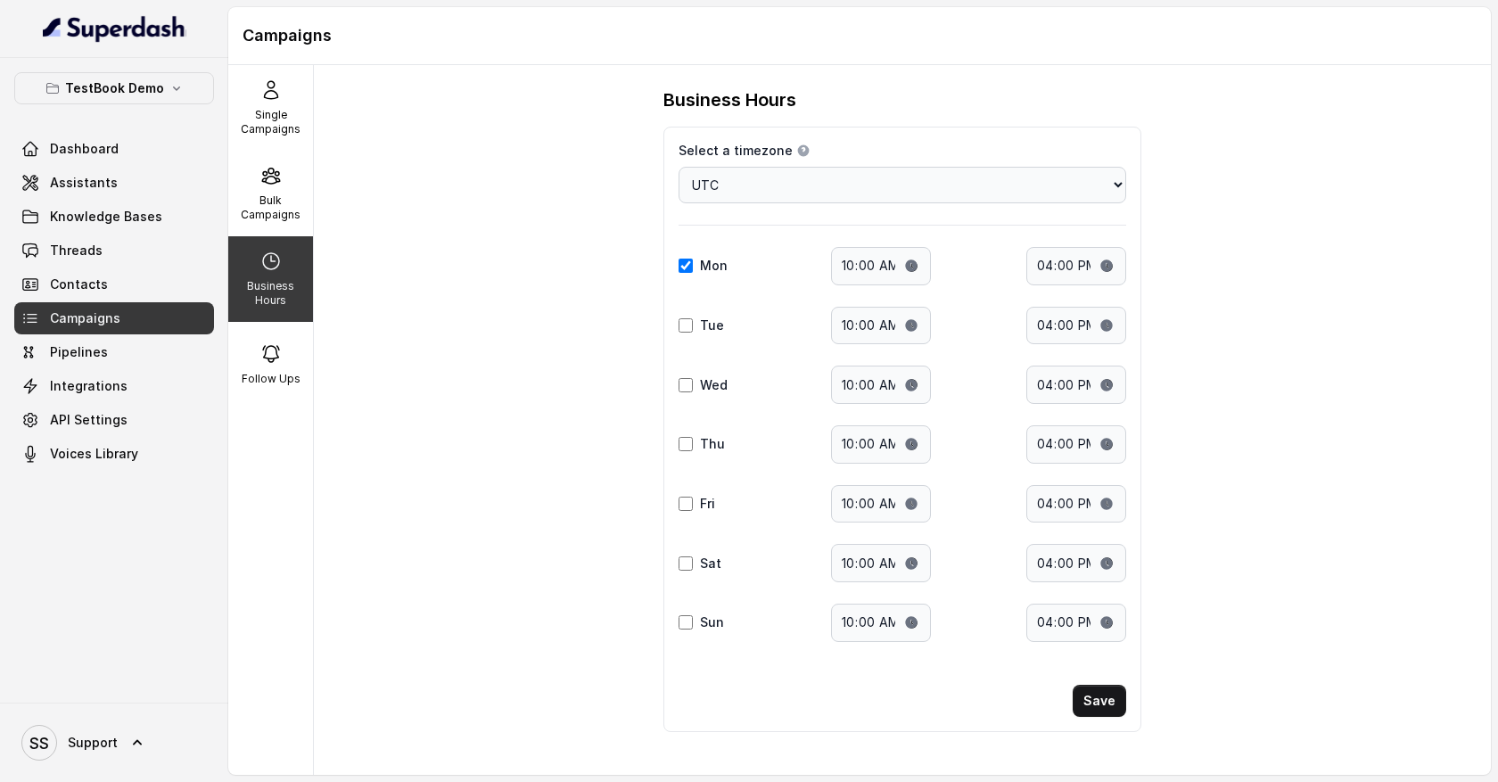
click at [688, 273] on div "Mon" at bounding box center [707, 266] width 57 height 18
click at [685, 262] on input "Mon" at bounding box center [686, 266] width 14 height 14
checkbox input "false"
click at [687, 559] on input "Sat" at bounding box center [686, 564] width 14 height 14
checkbox input "true"
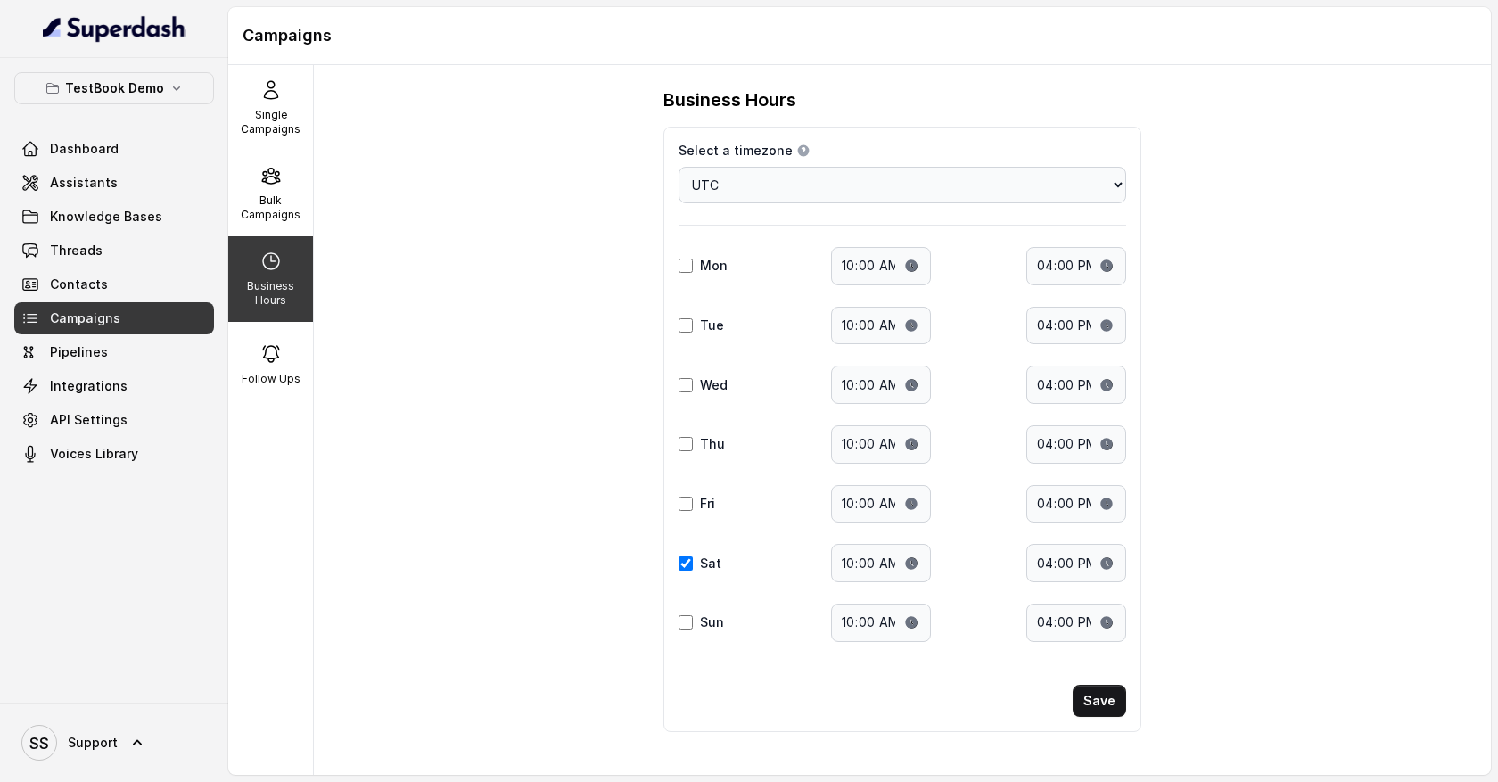
click at [687, 614] on div "Sun" at bounding box center [707, 623] width 57 height 18
click at [682, 624] on input "Sun" at bounding box center [686, 622] width 14 height 14
checkbox input "true"
click at [1053, 565] on input "16:00" at bounding box center [1077, 563] width 100 height 38
click at [1086, 561] on input "16:00" at bounding box center [1077, 563] width 100 height 38
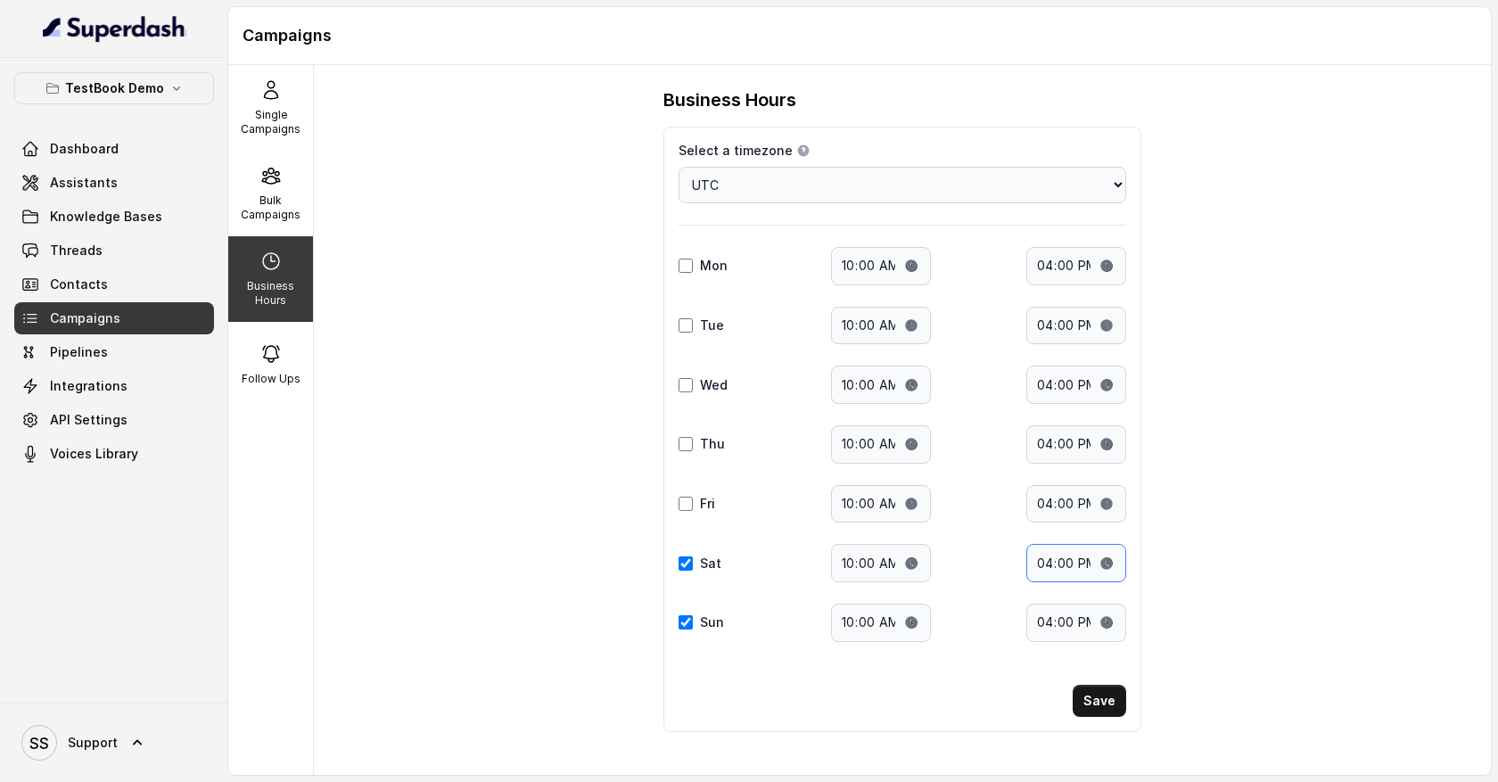
click at [1104, 561] on input "16:00" at bounding box center [1077, 563] width 100 height 38
type input "11:00"
click at [1201, 611] on div "Business Hours Select a timezone Details Select a timezone that fits your locat…" at bounding box center [902, 420] width 1177 height 710
click at [271, 193] on div "Bulk Campaigns" at bounding box center [270, 194] width 85 height 86
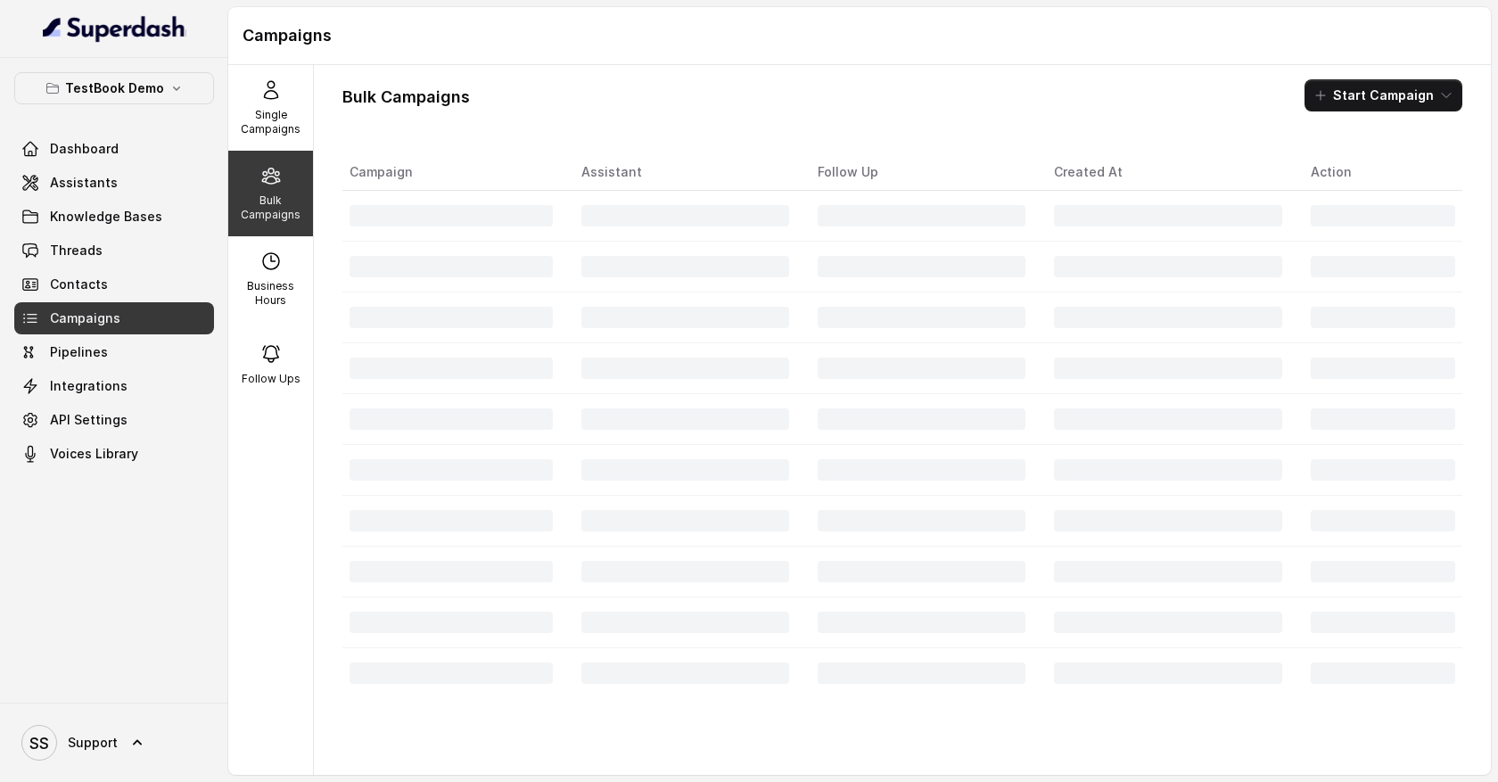
scroll to position [0, 0]
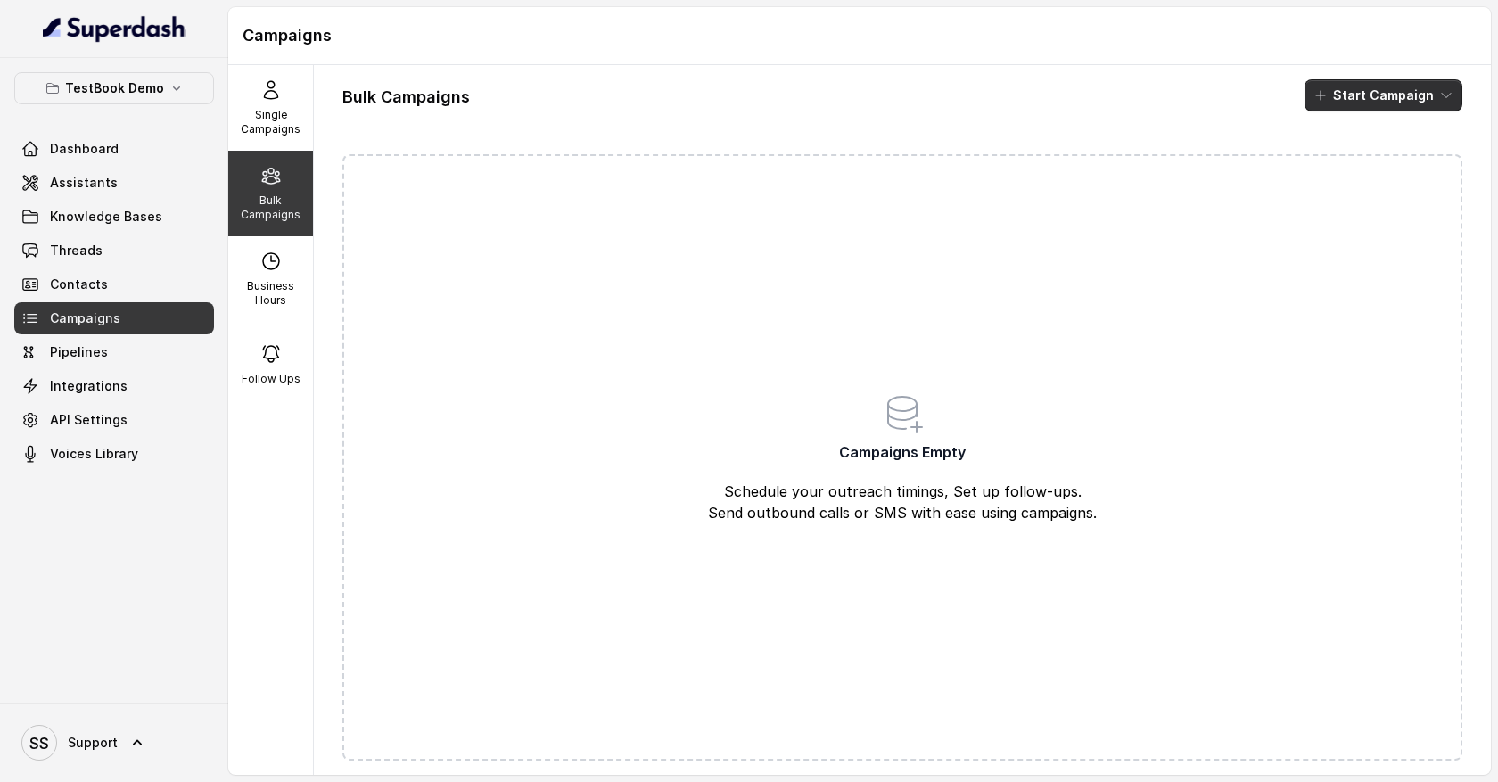
click at [1434, 93] on button "Start Campaign" at bounding box center [1384, 95] width 158 height 32
click at [1392, 165] on div "Call" at bounding box center [1359, 165] width 87 height 18
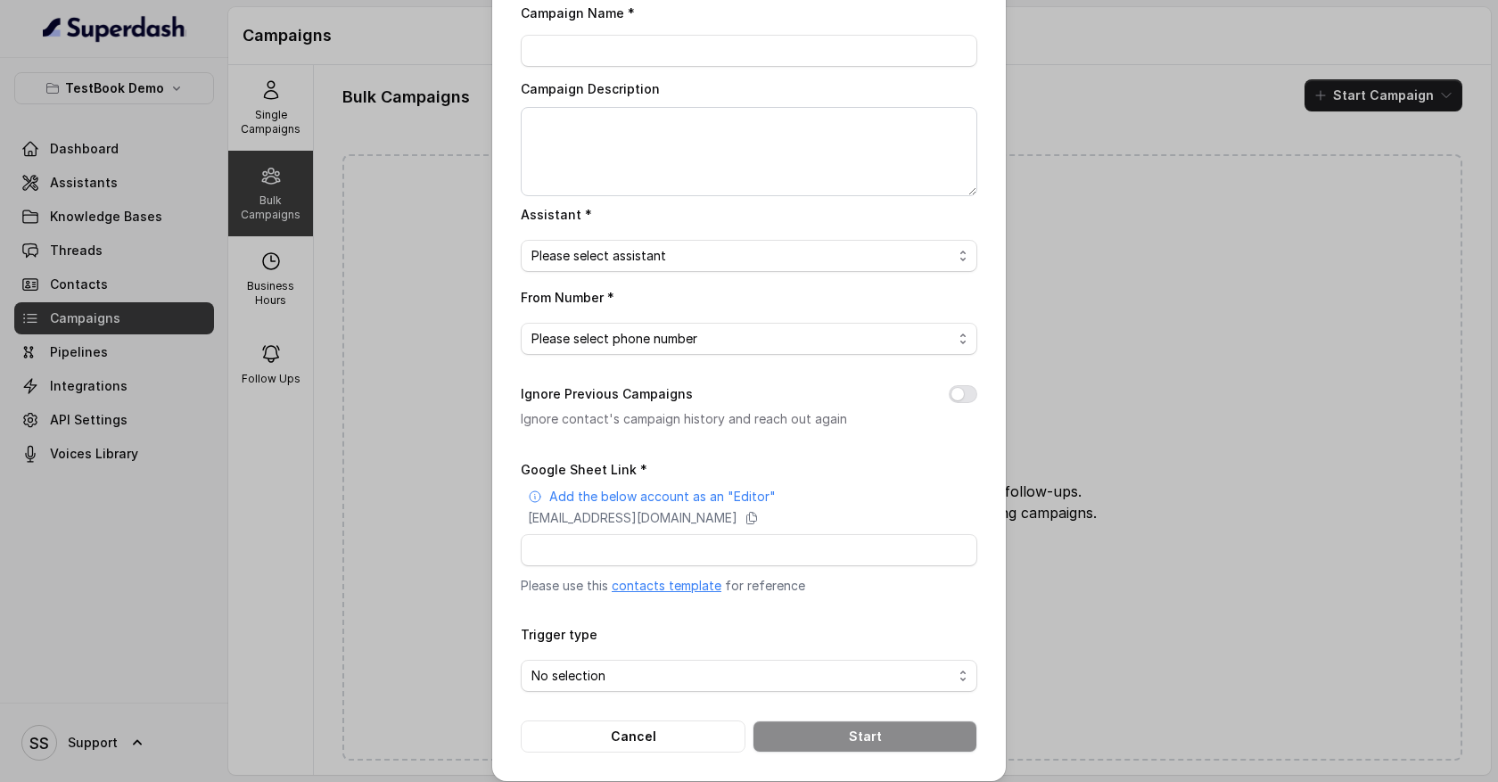
scroll to position [80, 0]
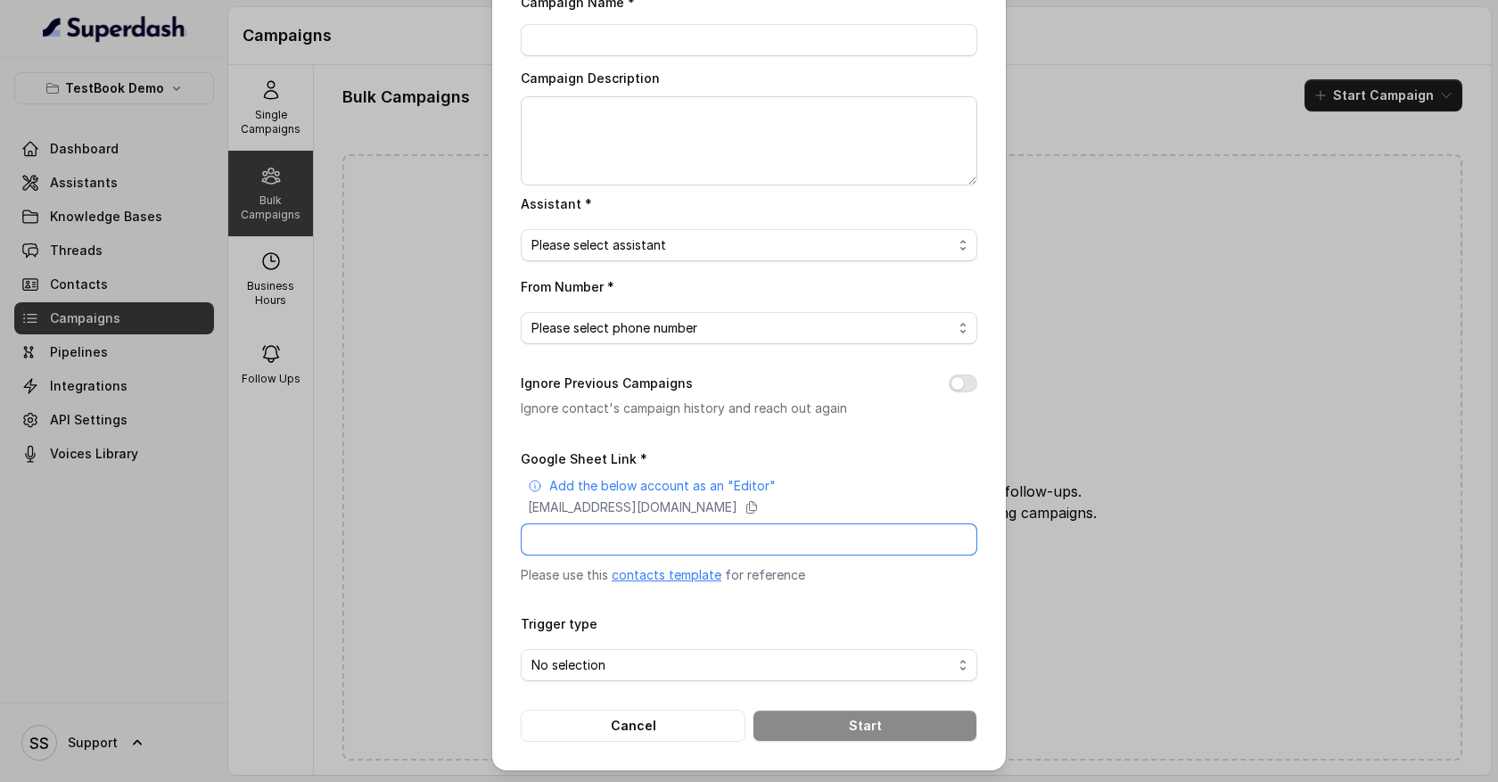
drag, startPoint x: 656, startPoint y: 541, endPoint x: 821, endPoint y: 541, distance: 165.0
click at [821, 541] on input "Google Sheet Link *" at bounding box center [749, 540] width 457 height 32
click at [1106, 78] on div "Bulk Call Campaign Campaign Name * Campaign Description Assistant * Please sele…" at bounding box center [749, 391] width 1498 height 782
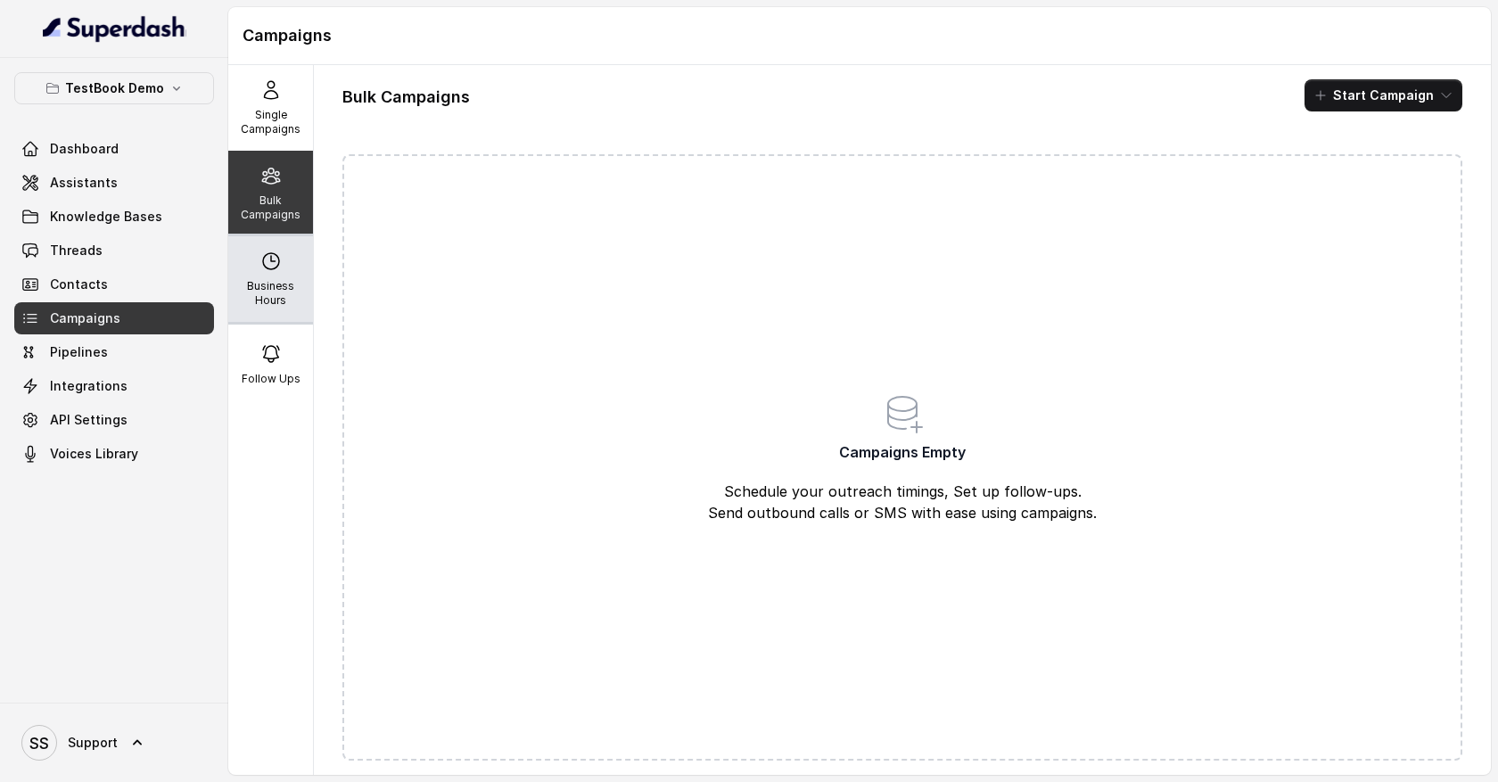
click at [253, 288] on p "Business Hours" at bounding box center [270, 293] width 70 height 29
select select "UTC"
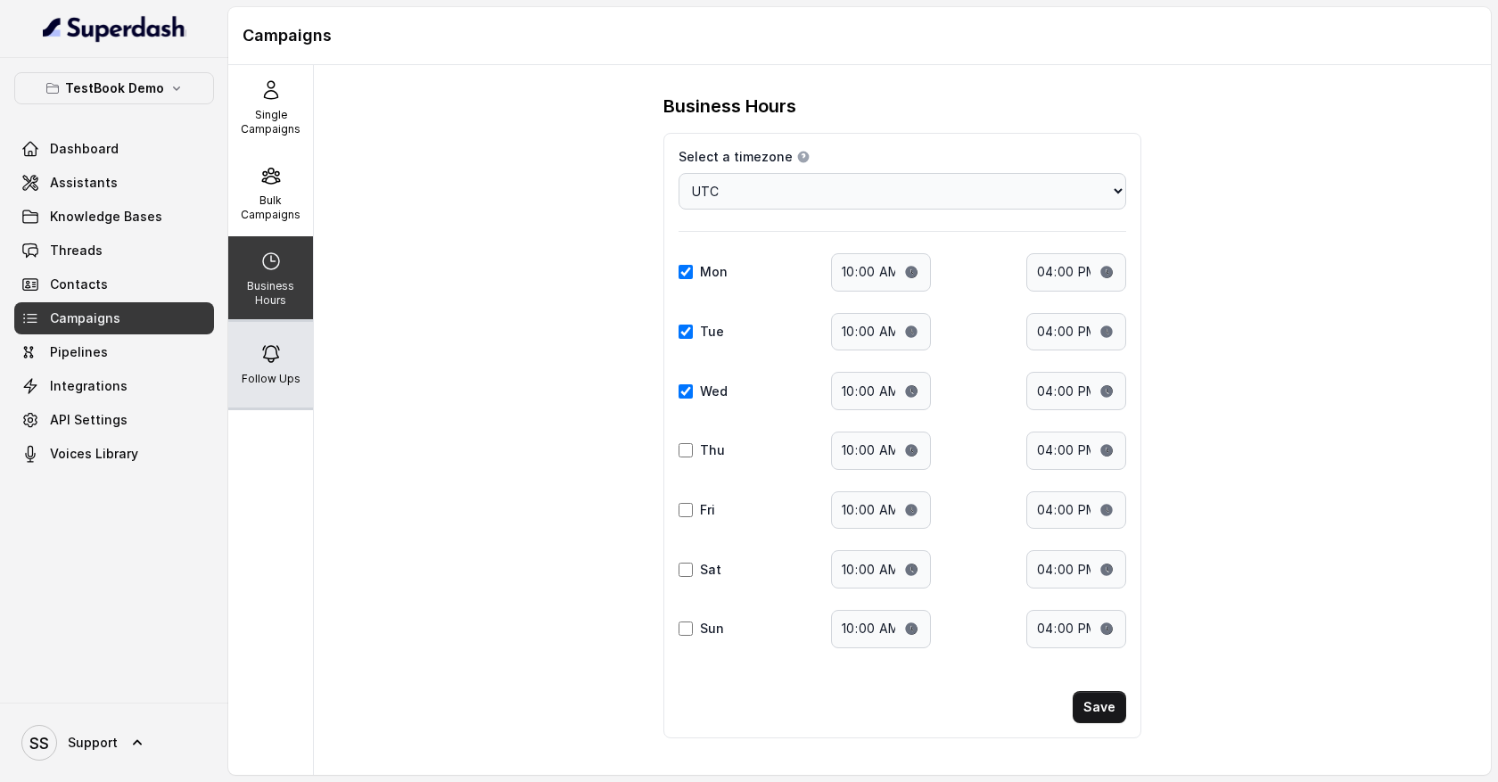
click at [289, 357] on div "Follow Ups" at bounding box center [270, 365] width 85 height 86
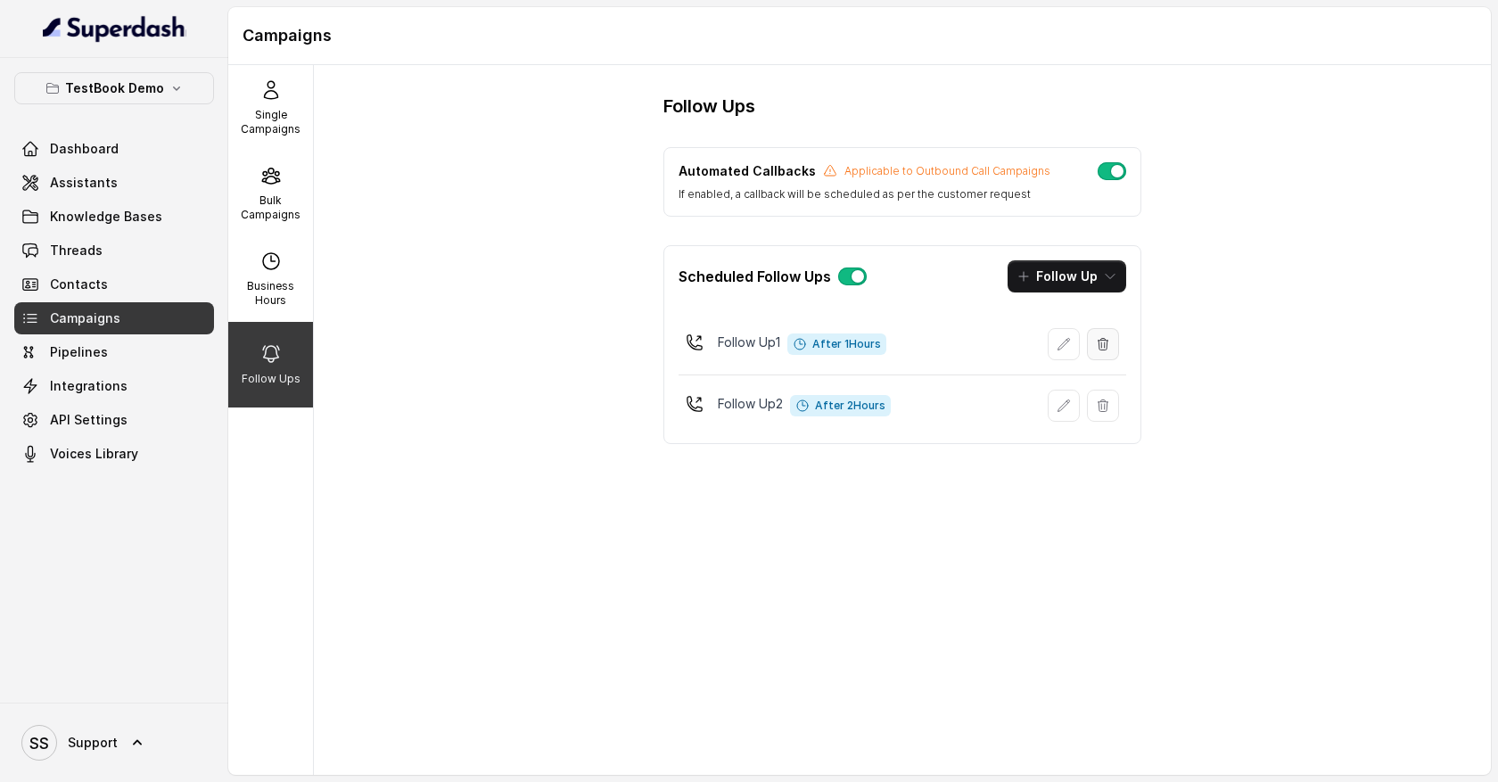
click at [1103, 349] on icon "button" at bounding box center [1103, 344] width 14 height 14
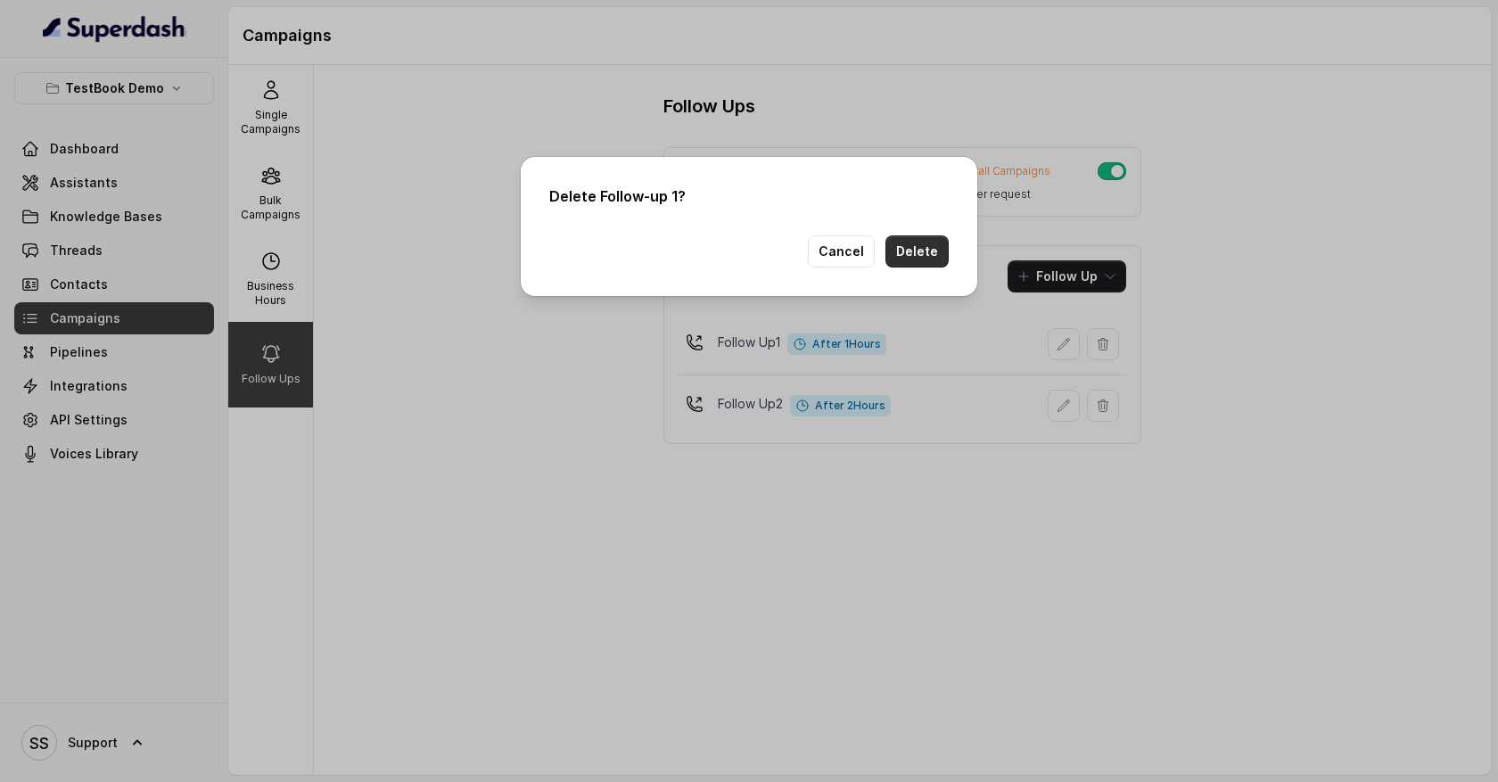
click at [928, 253] on button "Delete" at bounding box center [917, 251] width 63 height 32
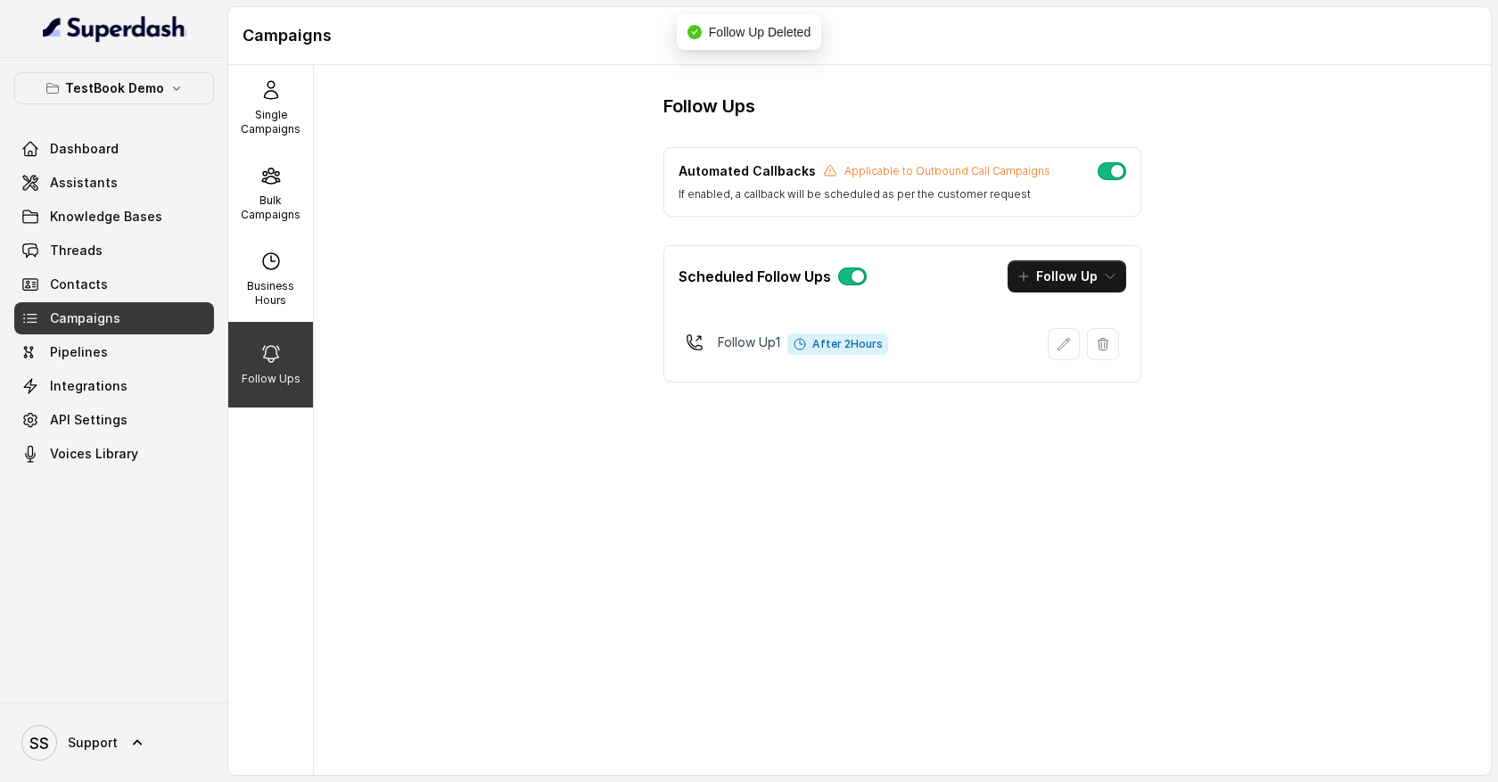
click at [1108, 351] on icon "button" at bounding box center [1103, 344] width 14 height 14
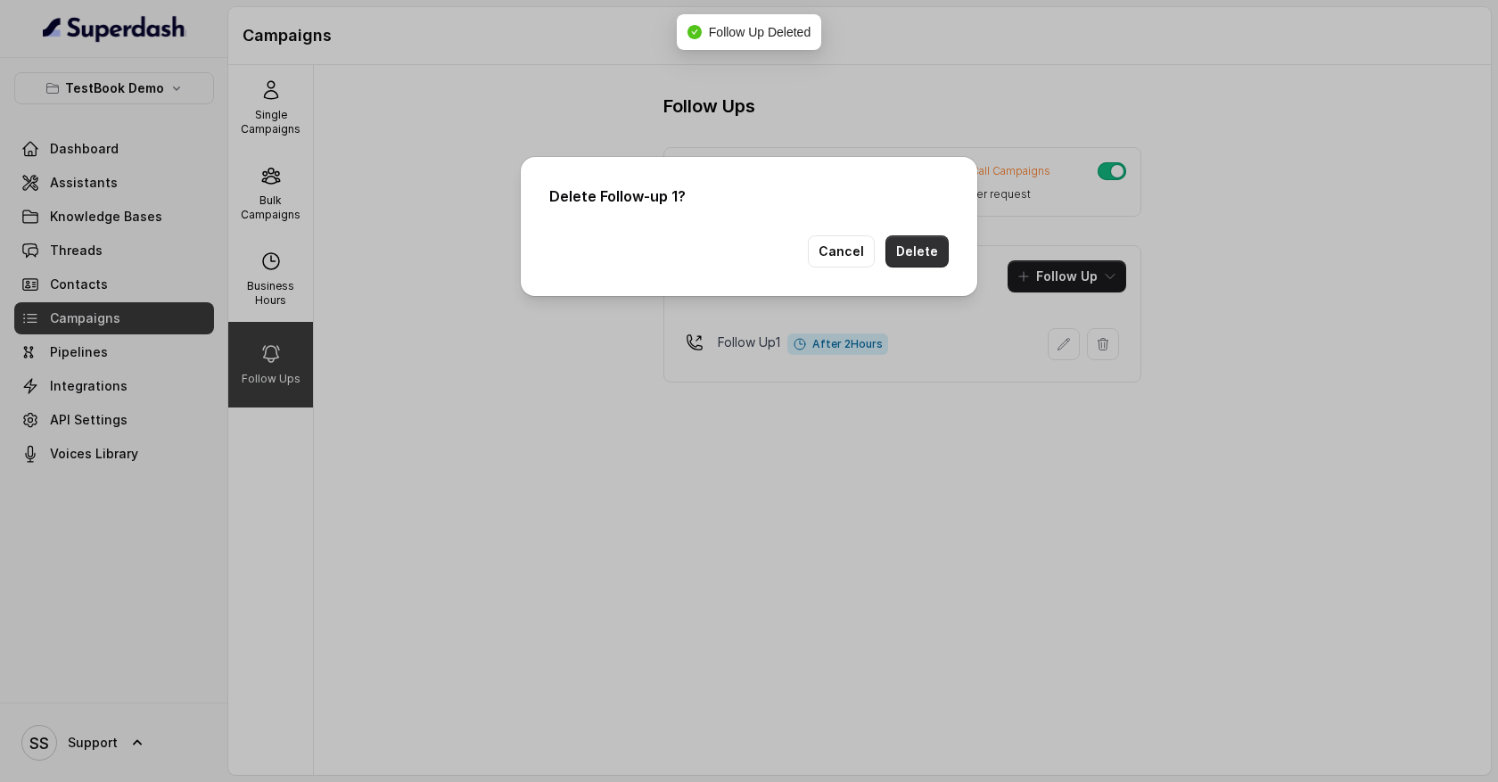
click at [921, 260] on button "Delete" at bounding box center [917, 251] width 63 height 32
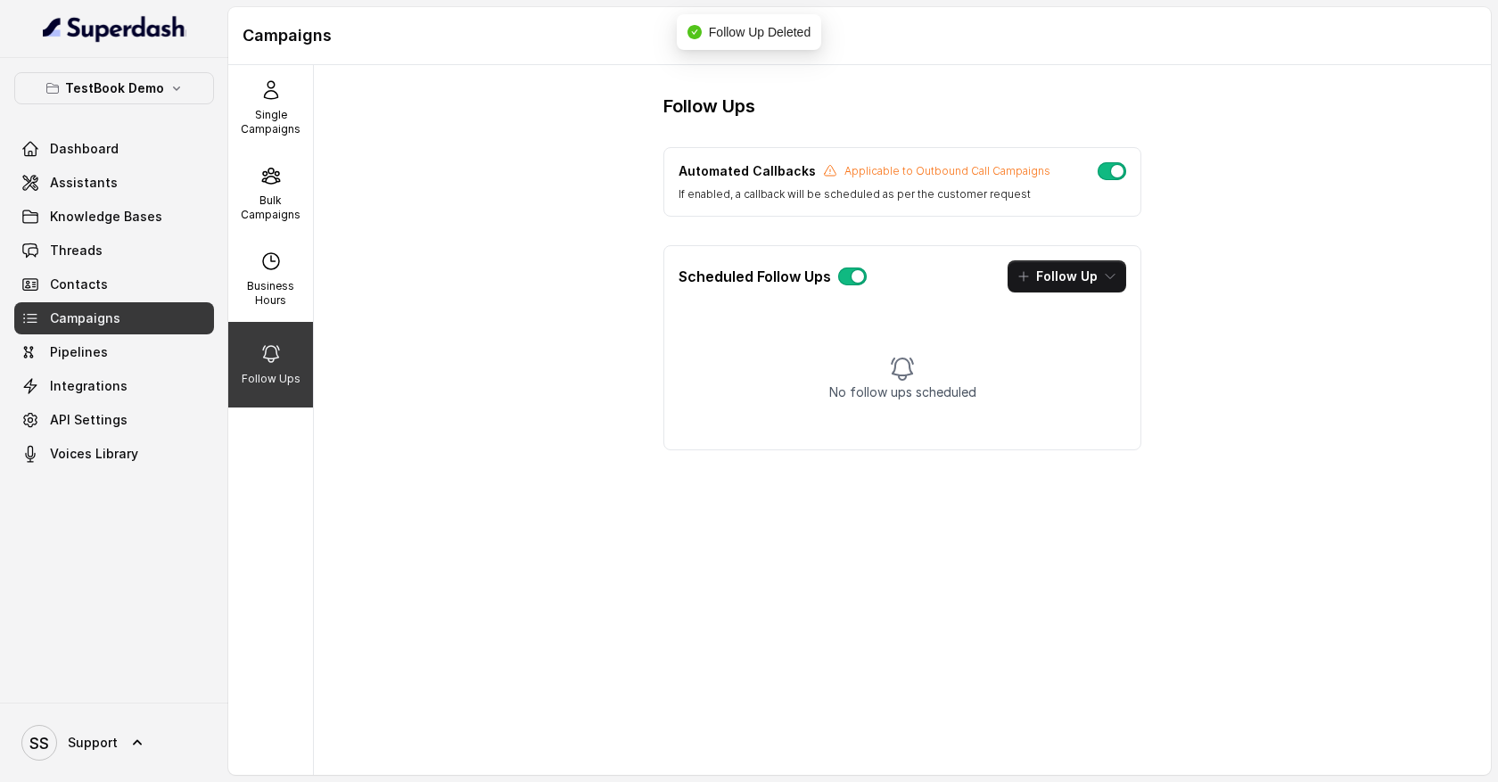
click at [854, 280] on button "button" at bounding box center [852, 277] width 29 height 18
click at [845, 279] on button "button" at bounding box center [852, 277] width 29 height 18
click at [1109, 273] on icon "button" at bounding box center [1110, 276] width 14 height 14
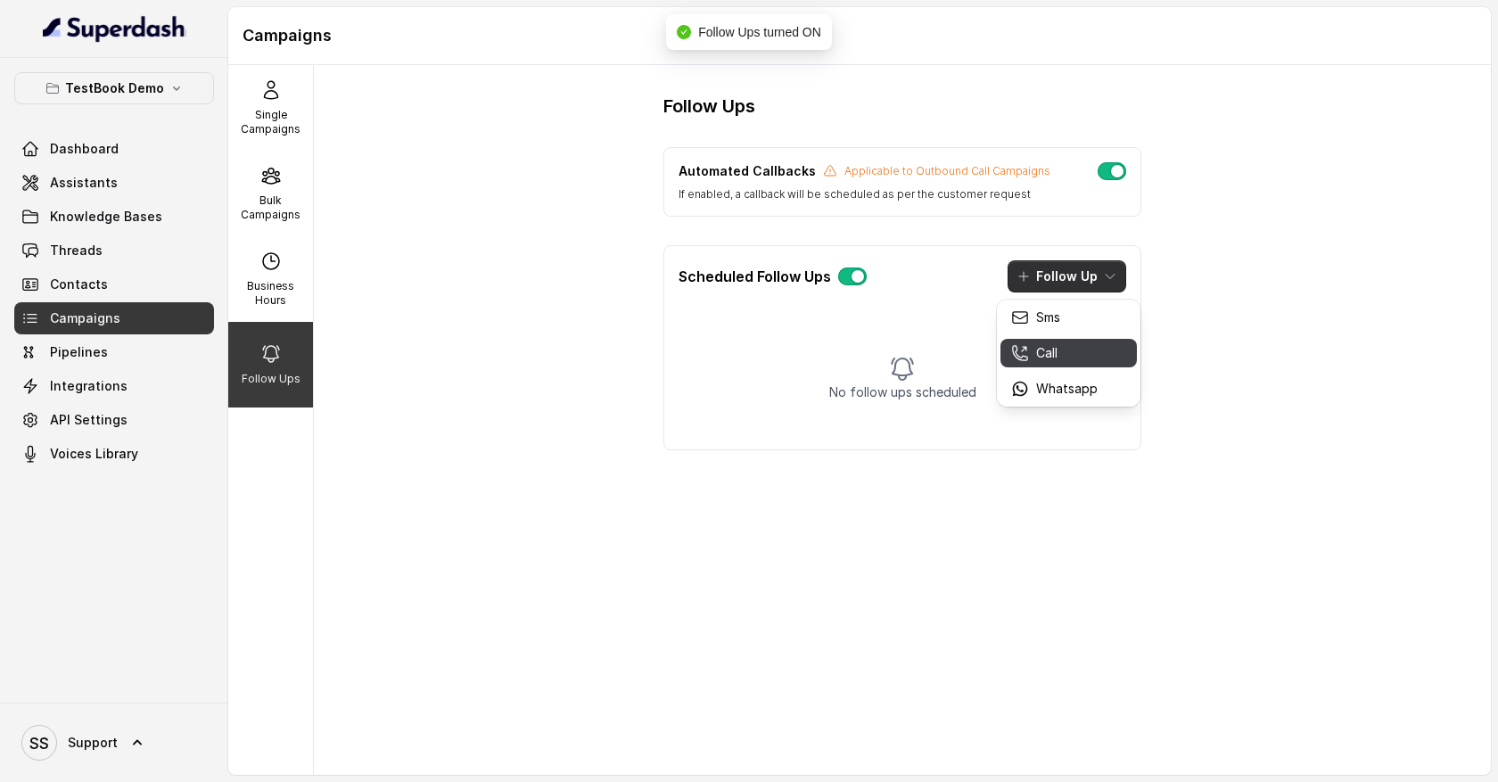
click at [1069, 355] on div "Call" at bounding box center [1054, 353] width 87 height 18
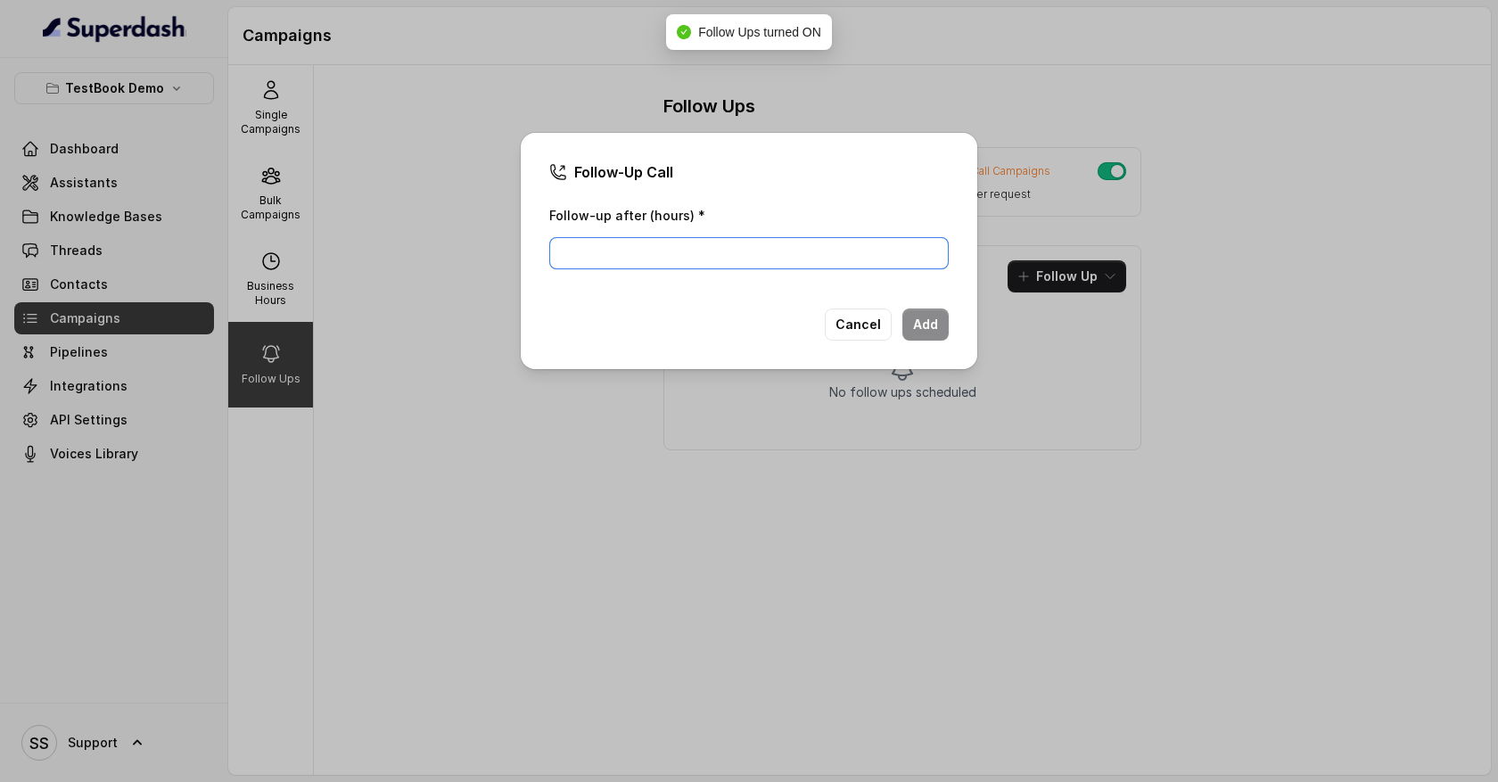
click at [777, 257] on input "Follow-up after (hours) *" at bounding box center [749, 253] width 400 height 32
type input "1"
click at [913, 325] on button "Add" at bounding box center [926, 325] width 46 height 32
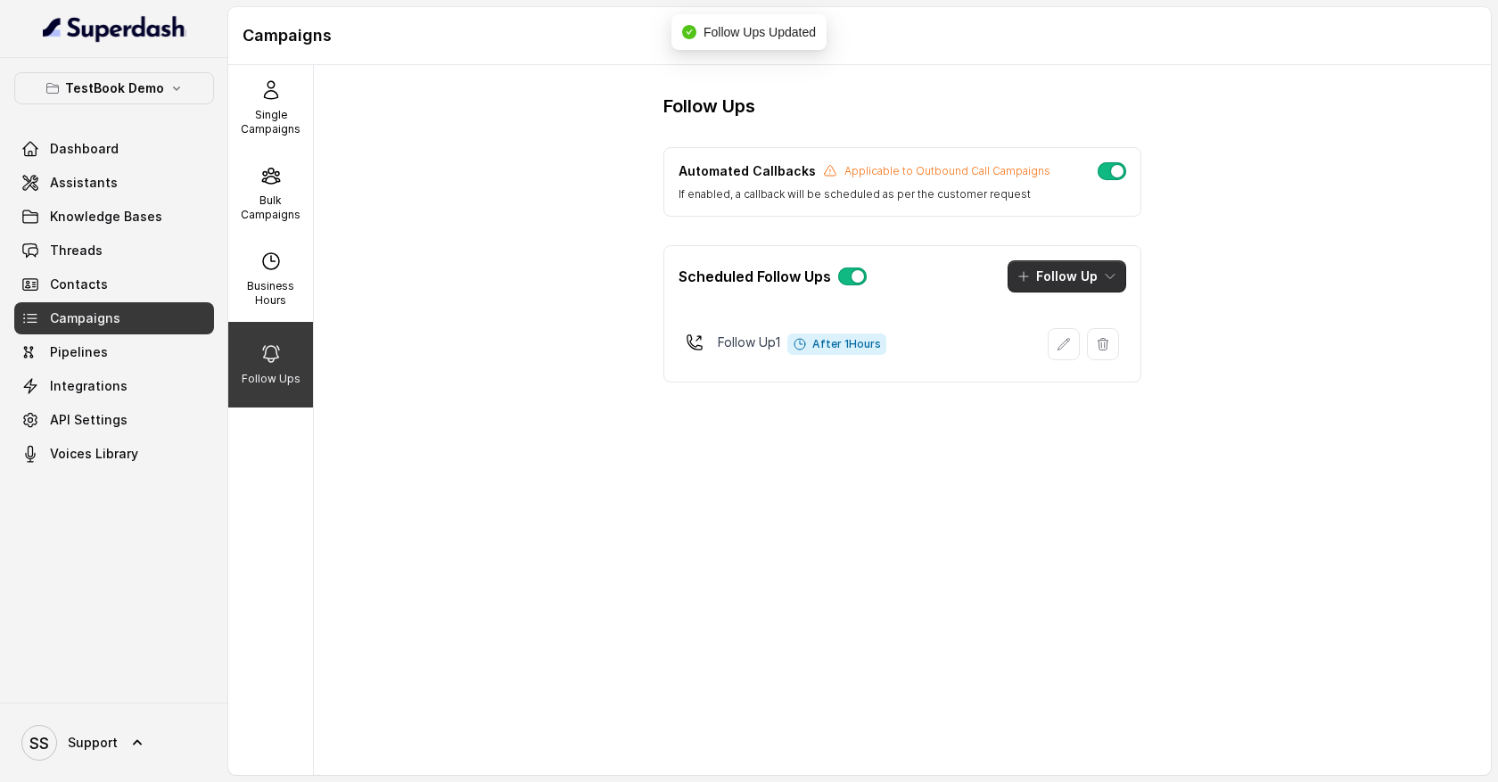
click at [1098, 280] on button "Follow Up" at bounding box center [1067, 276] width 119 height 32
click at [1069, 357] on div "Call" at bounding box center [1054, 353] width 87 height 18
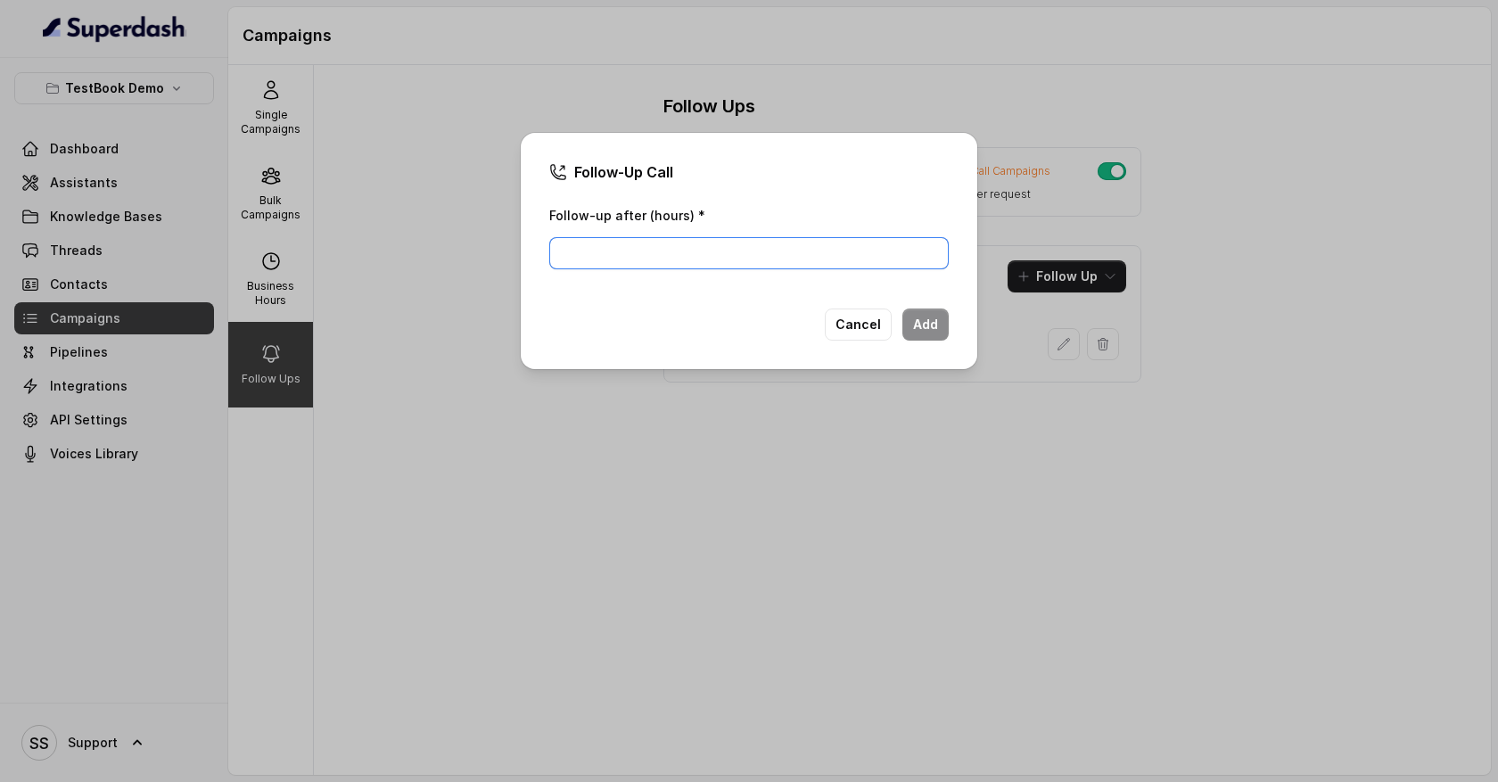
click at [763, 258] on input "Follow-up after (hours) *" at bounding box center [749, 253] width 400 height 32
type input "1"
click at [920, 328] on button "Add" at bounding box center [926, 325] width 46 height 32
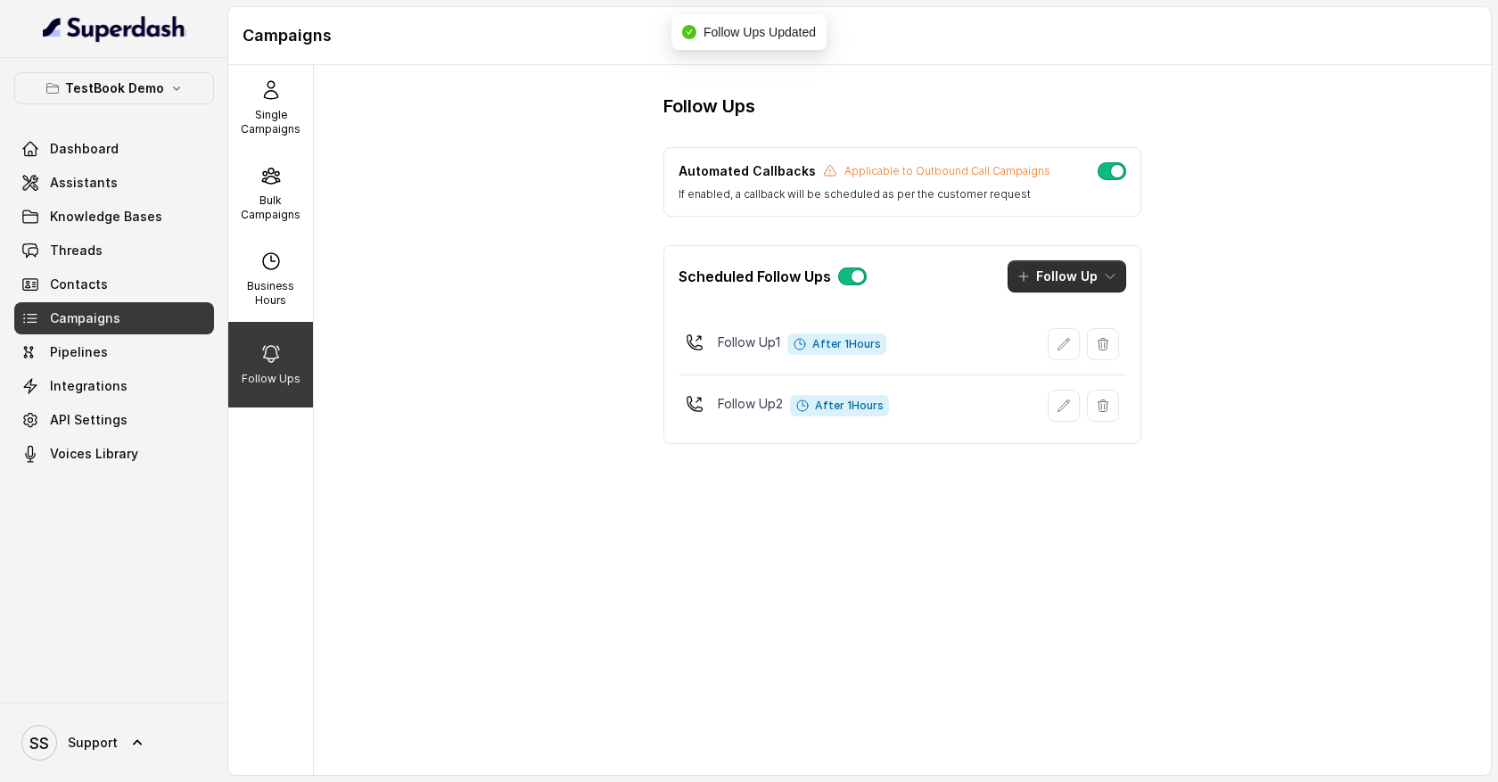
click at [1094, 283] on button "Follow Up" at bounding box center [1067, 276] width 119 height 32
click at [1067, 326] on button "Sms" at bounding box center [1069, 317] width 136 height 29
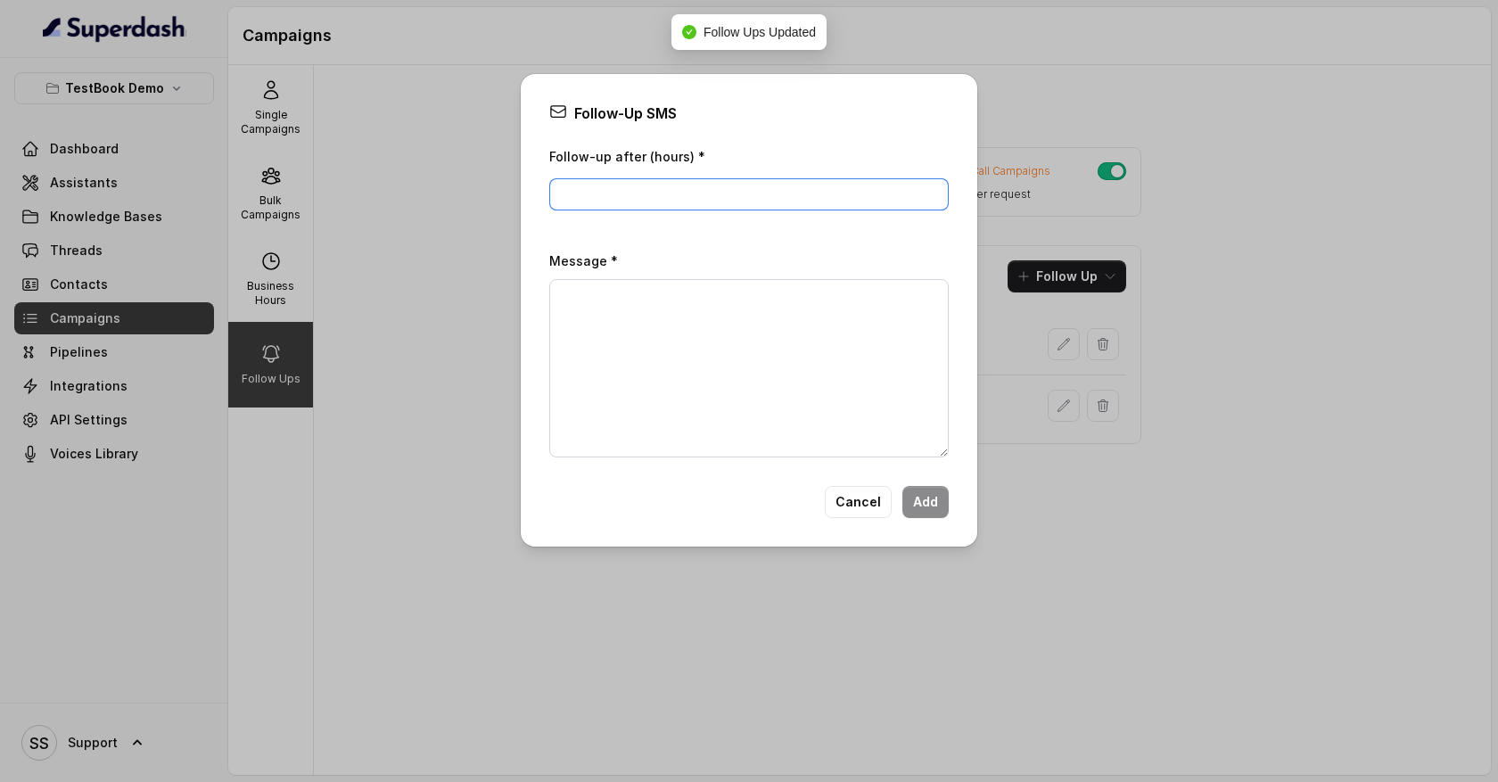
click at [674, 200] on input "Follow-up after (hours) *" at bounding box center [749, 194] width 400 height 32
type input "1"
click at [630, 326] on textarea "Message *" at bounding box center [749, 368] width 400 height 178
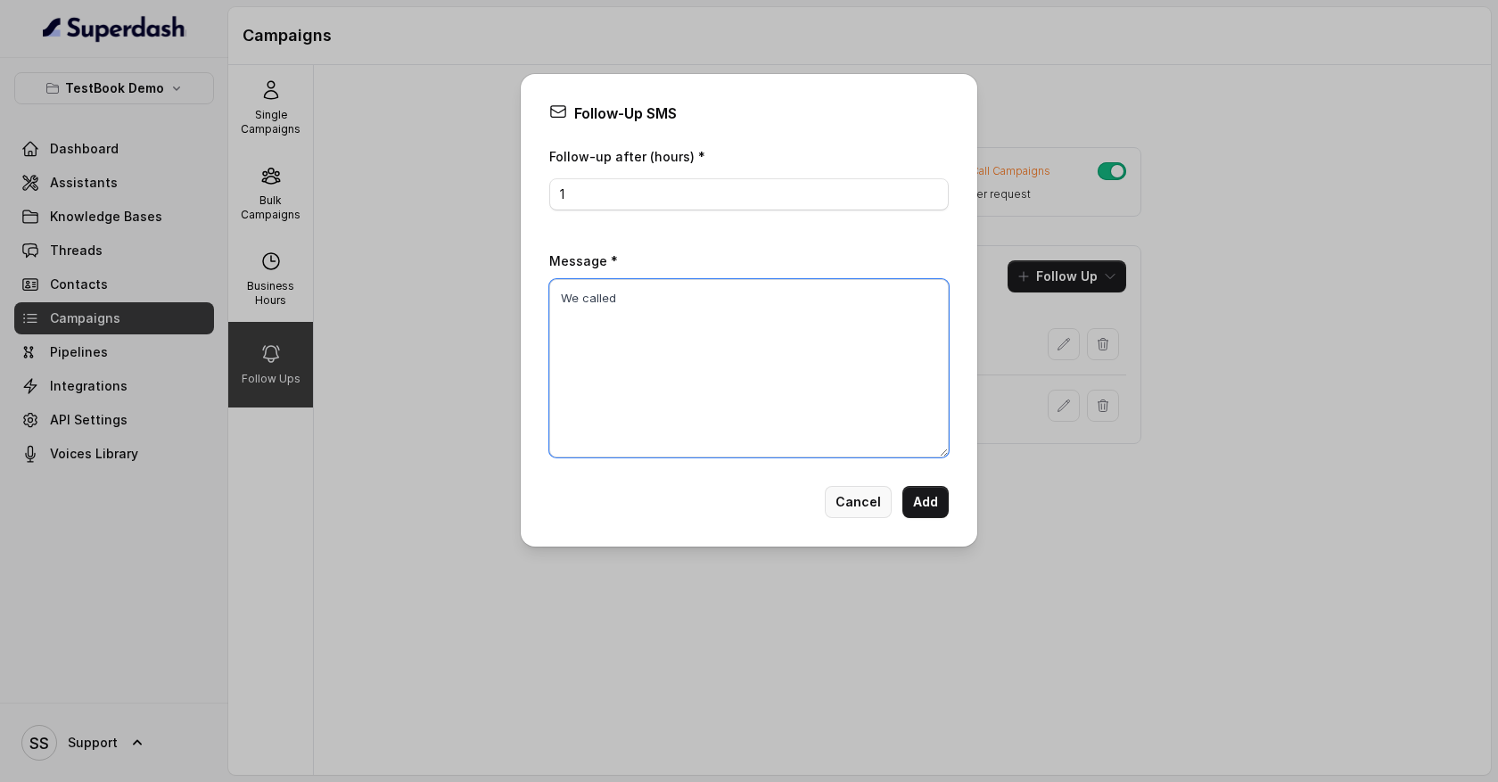
type textarea "We called"
click at [864, 502] on button "Cancel" at bounding box center [858, 502] width 67 height 32
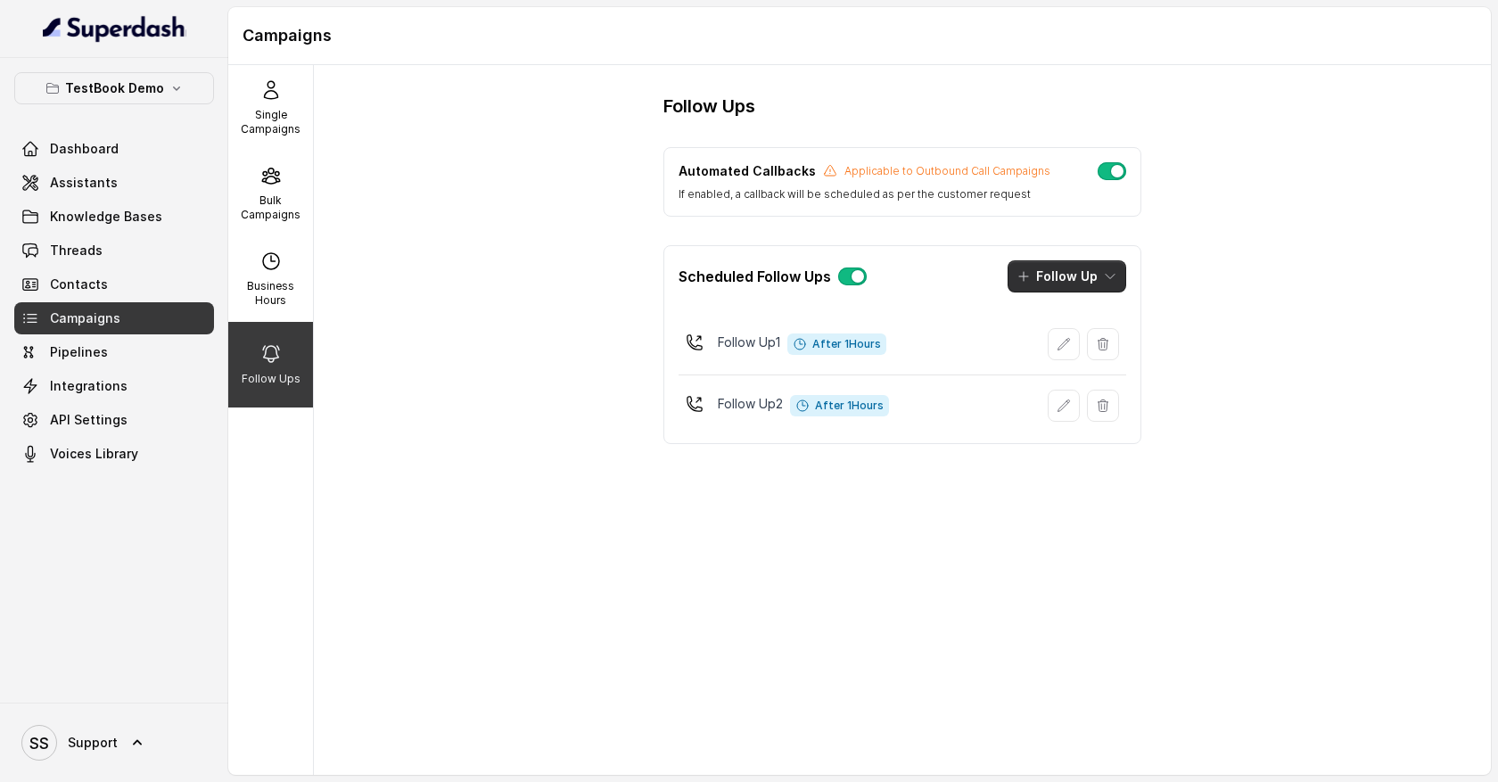
click at [1109, 278] on icon "button" at bounding box center [1110, 277] width 9 height 4
click at [938, 547] on div "Follow Ups Automated Callbacks Applicable to Outbound Call Campaigns If enabled…" at bounding box center [902, 420] width 1177 height 710
click at [1113, 177] on button "button" at bounding box center [1112, 171] width 29 height 18
click at [1111, 177] on button "button" at bounding box center [1112, 171] width 29 height 18
click at [273, 195] on p "Bulk Campaigns" at bounding box center [270, 208] width 70 height 29
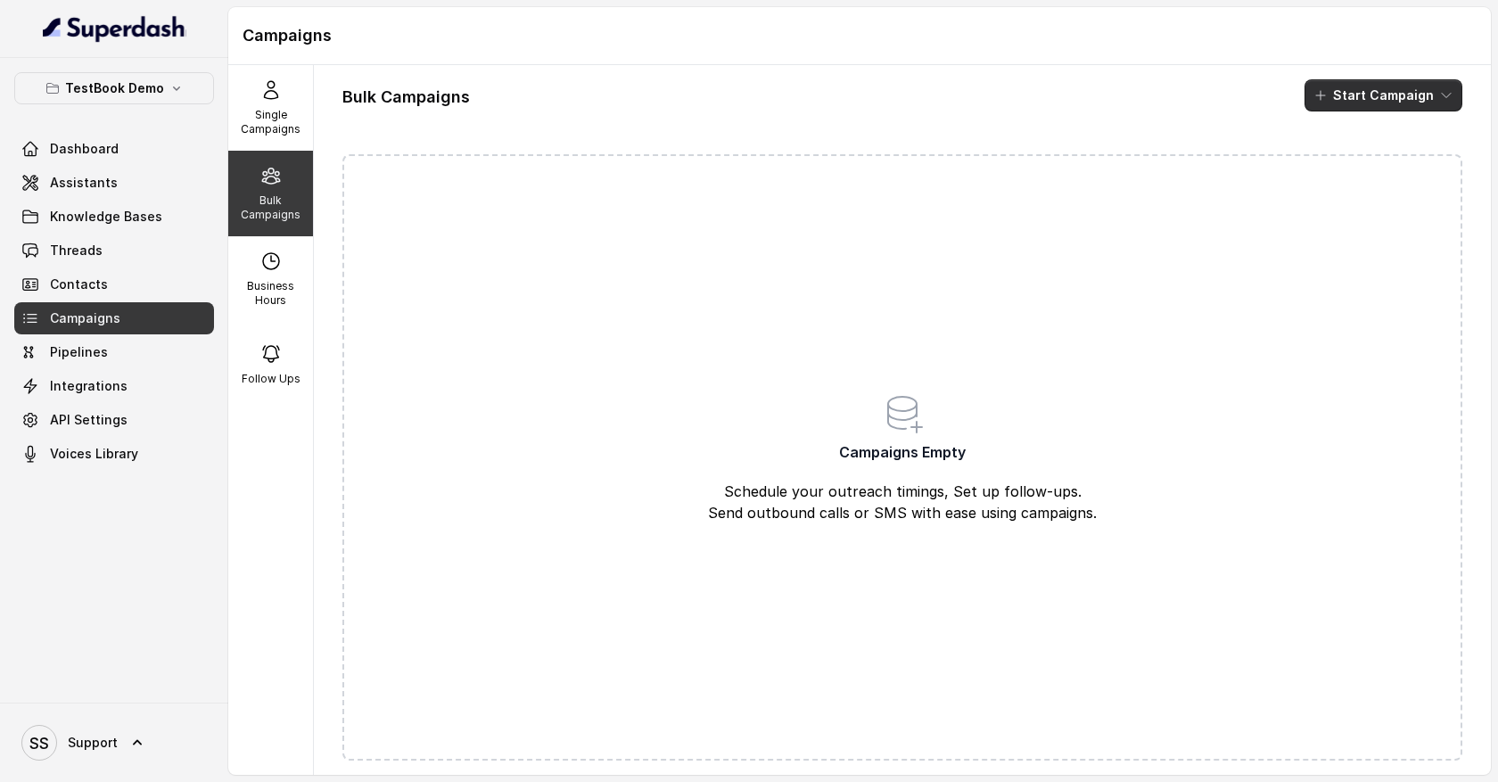
click at [1431, 96] on button "Start Campaign" at bounding box center [1384, 95] width 158 height 32
click at [1364, 167] on div "Call" at bounding box center [1359, 165] width 87 height 18
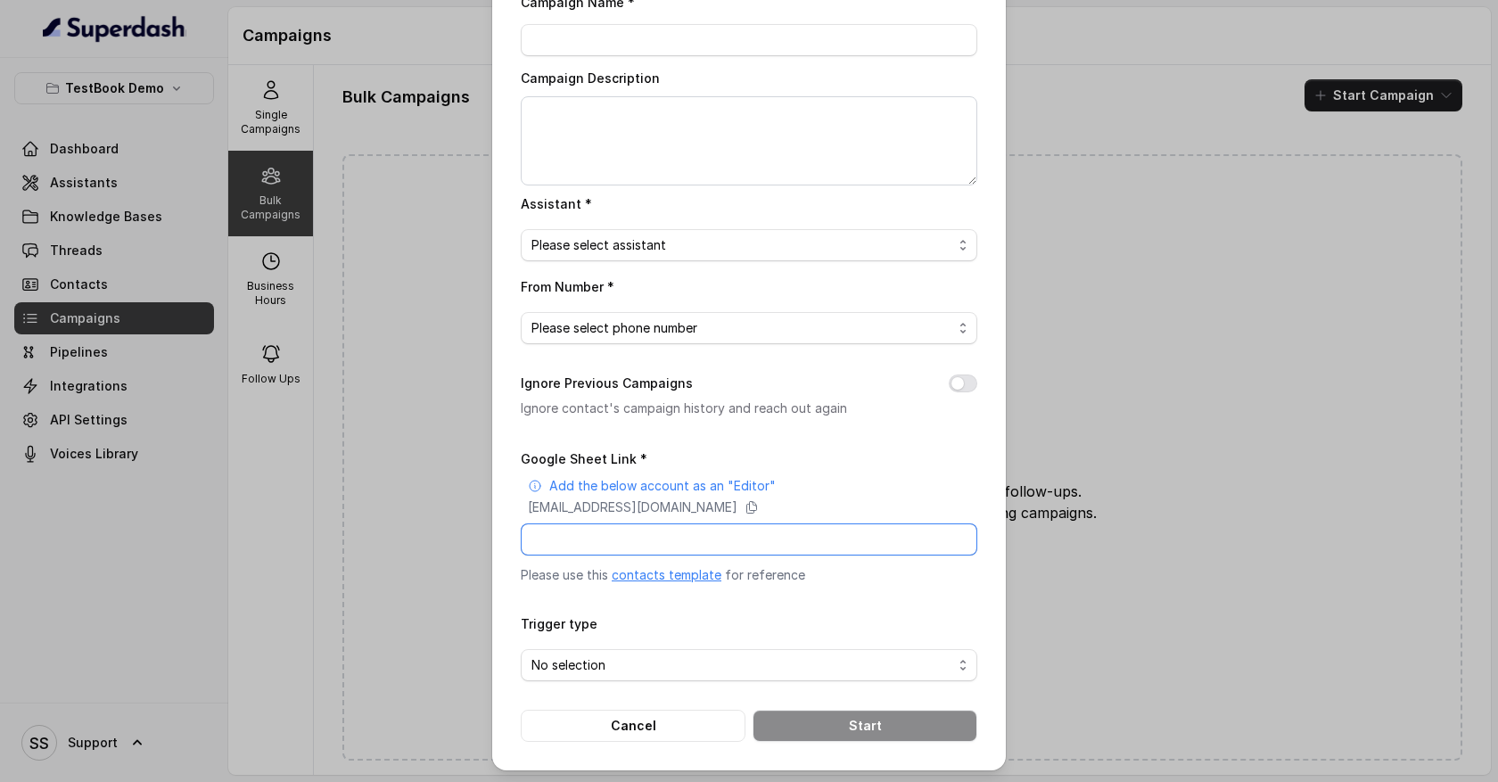
drag, startPoint x: 583, startPoint y: 544, endPoint x: 806, endPoint y: 545, distance: 223.0
click at [810, 547] on input "Google Sheet Link *" at bounding box center [749, 540] width 457 height 32
drag, startPoint x: 571, startPoint y: 549, endPoint x: 713, endPoint y: 544, distance: 141.9
click at [715, 551] on input "Google Sheet Link *" at bounding box center [749, 540] width 457 height 32
click at [647, 728] on button "Cancel" at bounding box center [633, 726] width 225 height 32
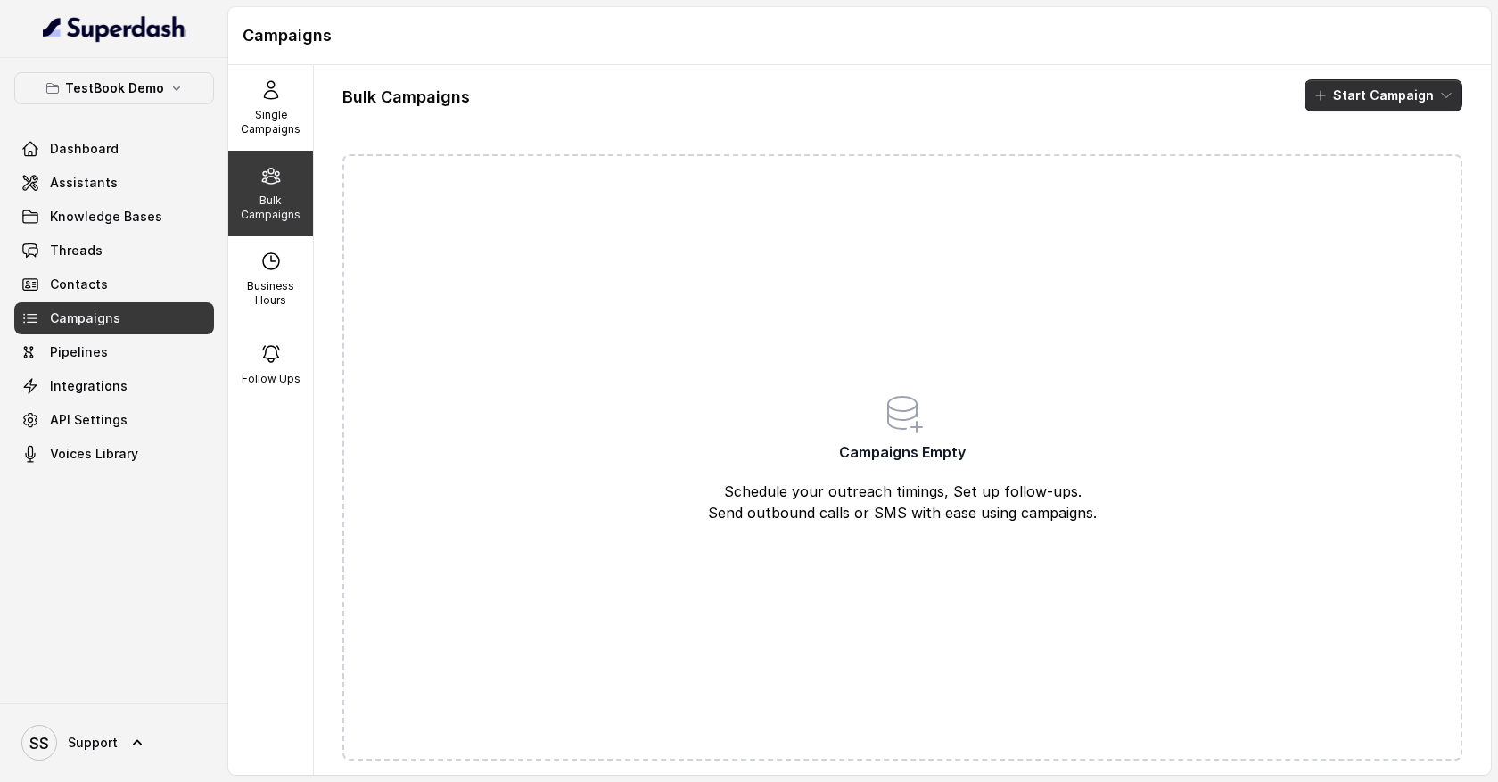
click at [1438, 102] on button "Start Campaign" at bounding box center [1384, 95] width 158 height 32
click at [1399, 138] on div "Sms" at bounding box center [1359, 137] width 87 height 18
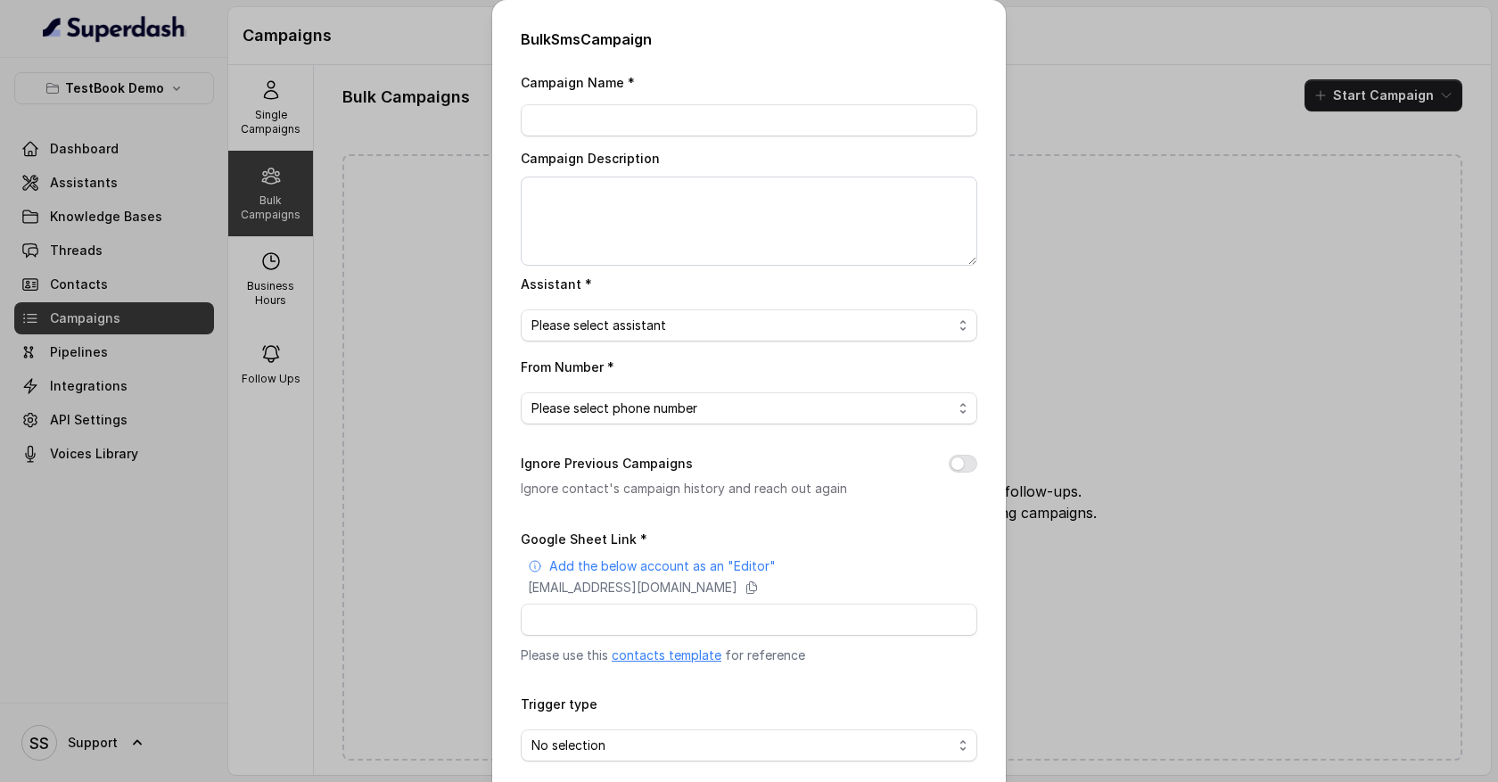
scroll to position [252, 0]
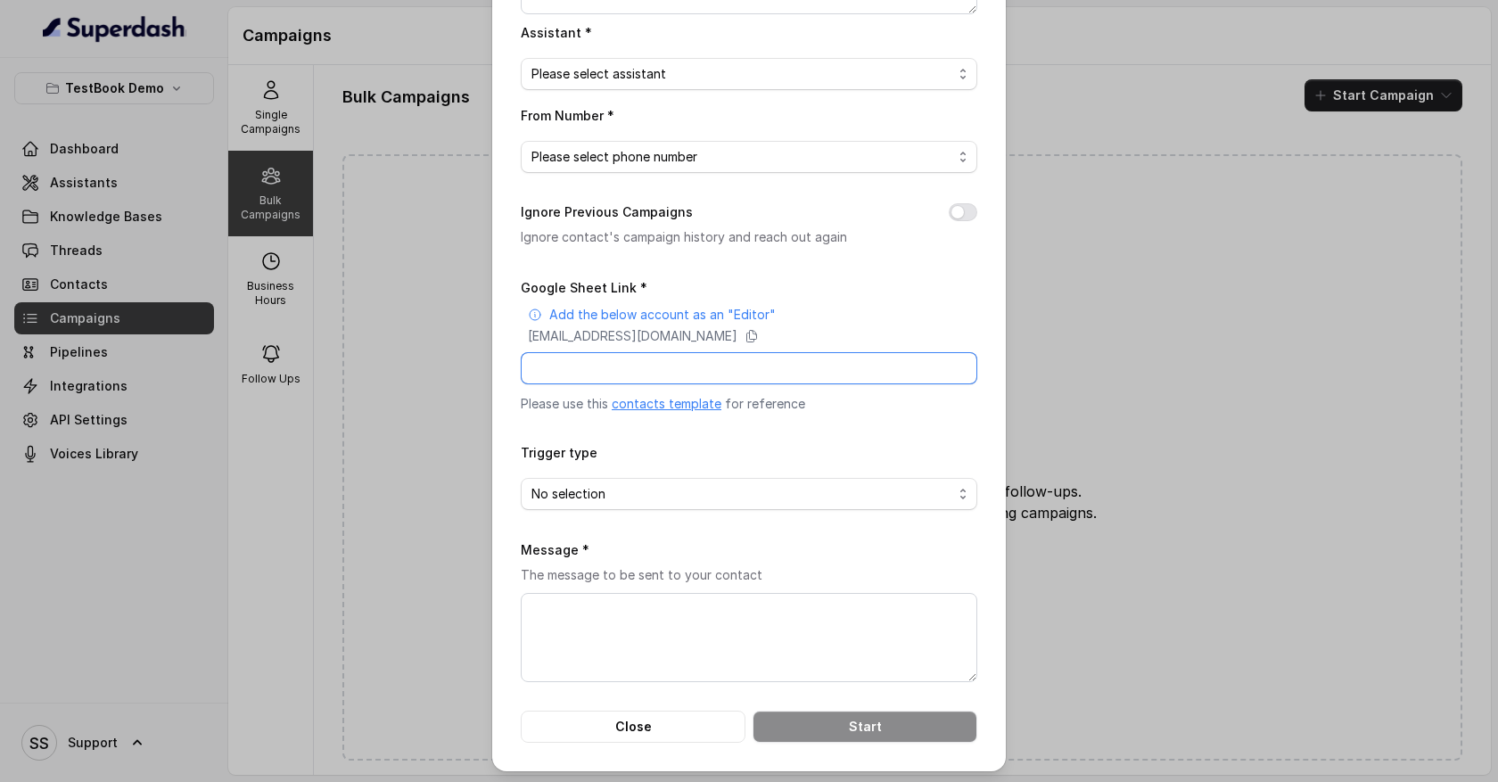
click at [699, 361] on input "Google Sheet Link *" at bounding box center [749, 368] width 457 height 32
drag, startPoint x: 634, startPoint y: 620, endPoint x: 685, endPoint y: 652, distance: 60.1
click at [686, 653] on textarea "Message *" at bounding box center [749, 637] width 457 height 89
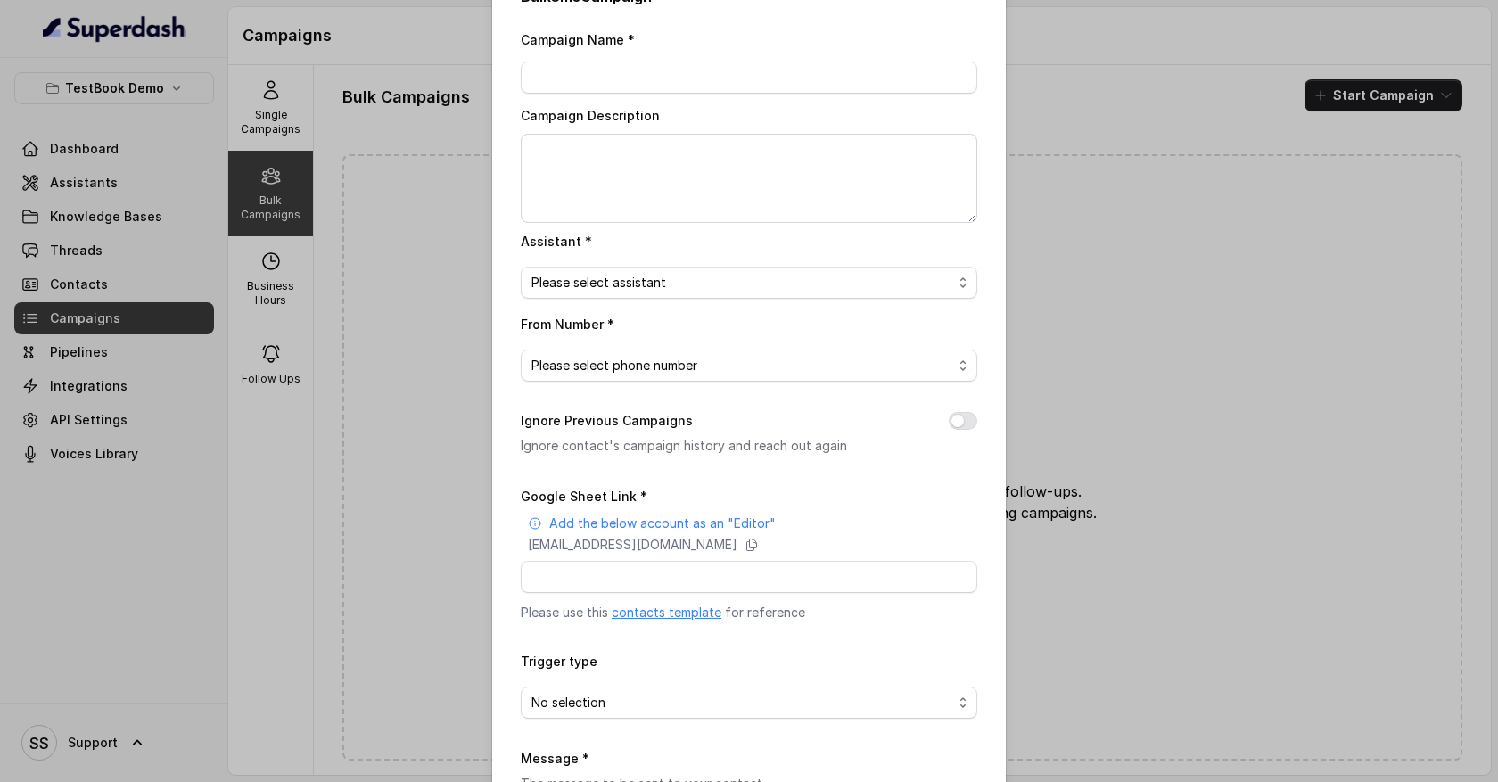
scroll to position [0, 0]
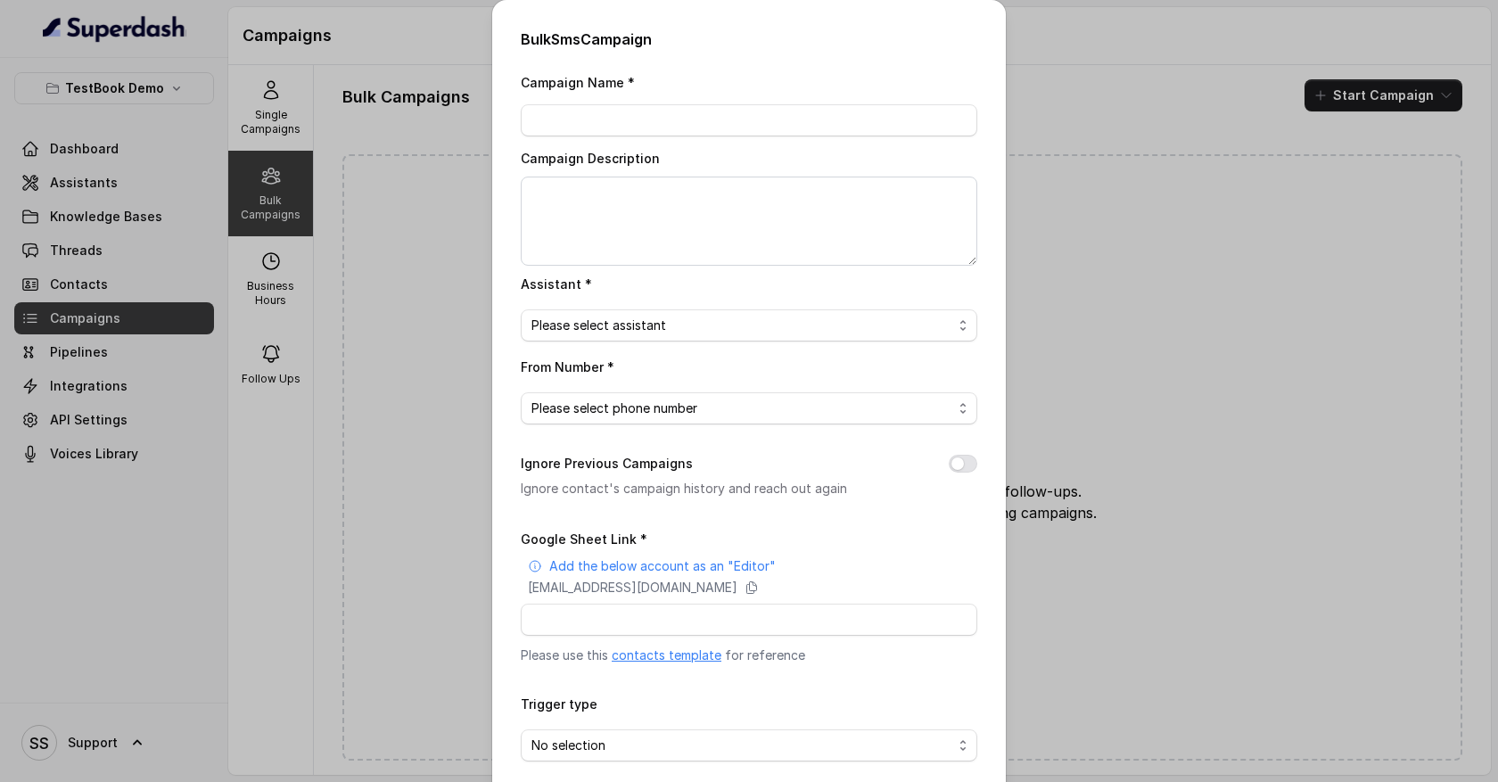
click at [1074, 103] on div "Bulk Sms Campaign Campaign Name * Campaign Description Assistant * Please selec…" at bounding box center [749, 391] width 1498 height 782
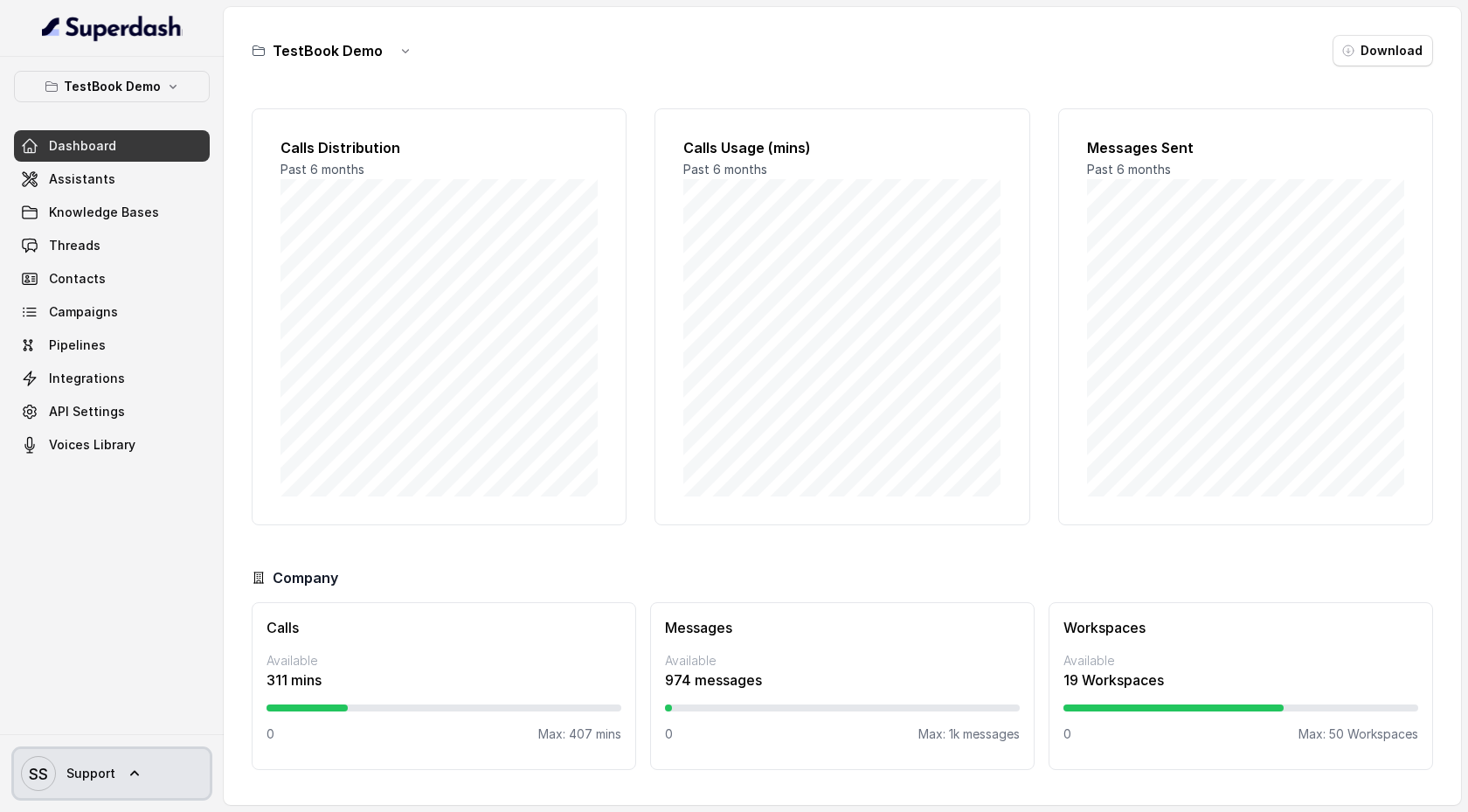
click at [137, 769] on icon at bounding box center [134, 773] width 18 height 18
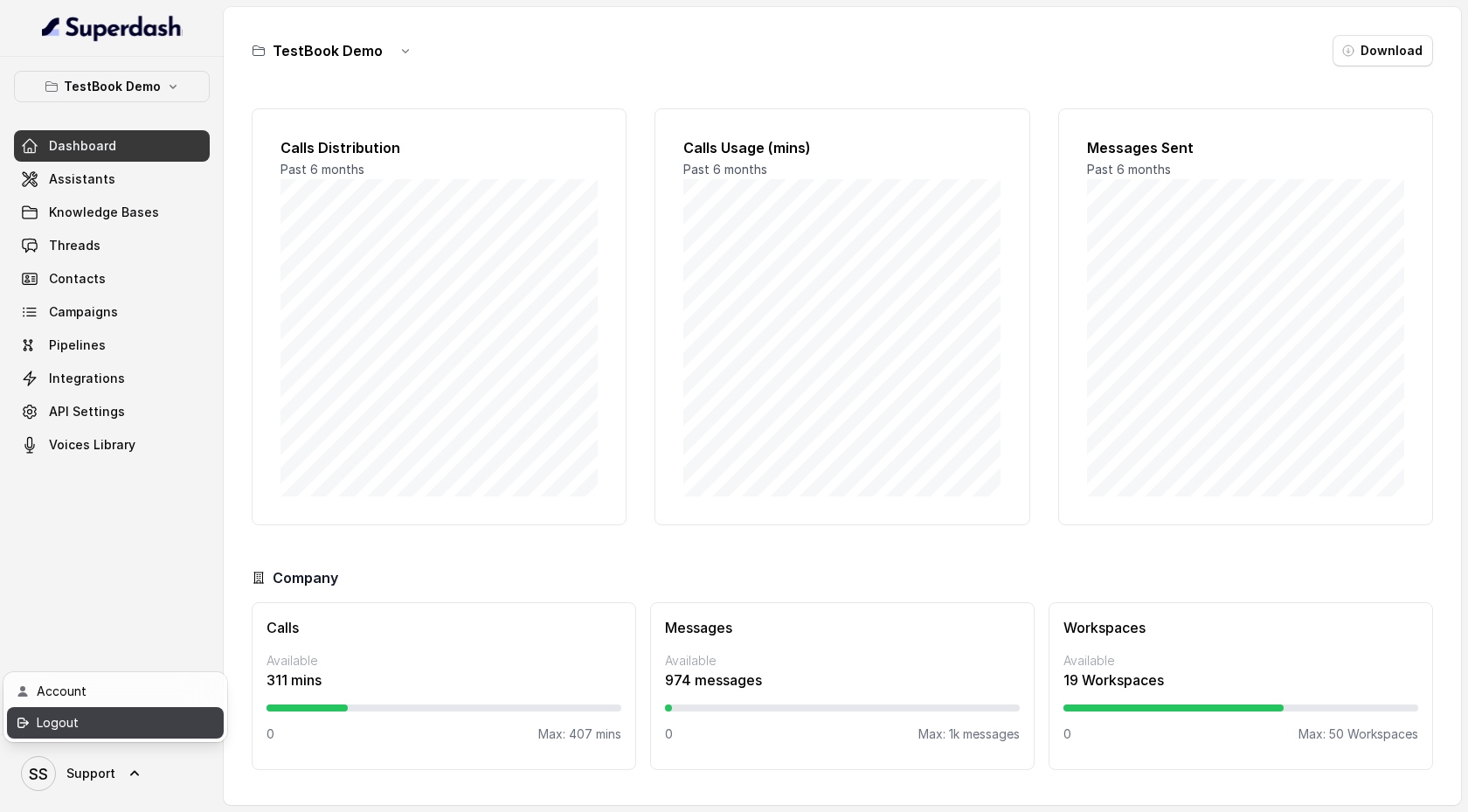
click at [133, 725] on div "Logout" at bounding box center [111, 722] width 149 height 21
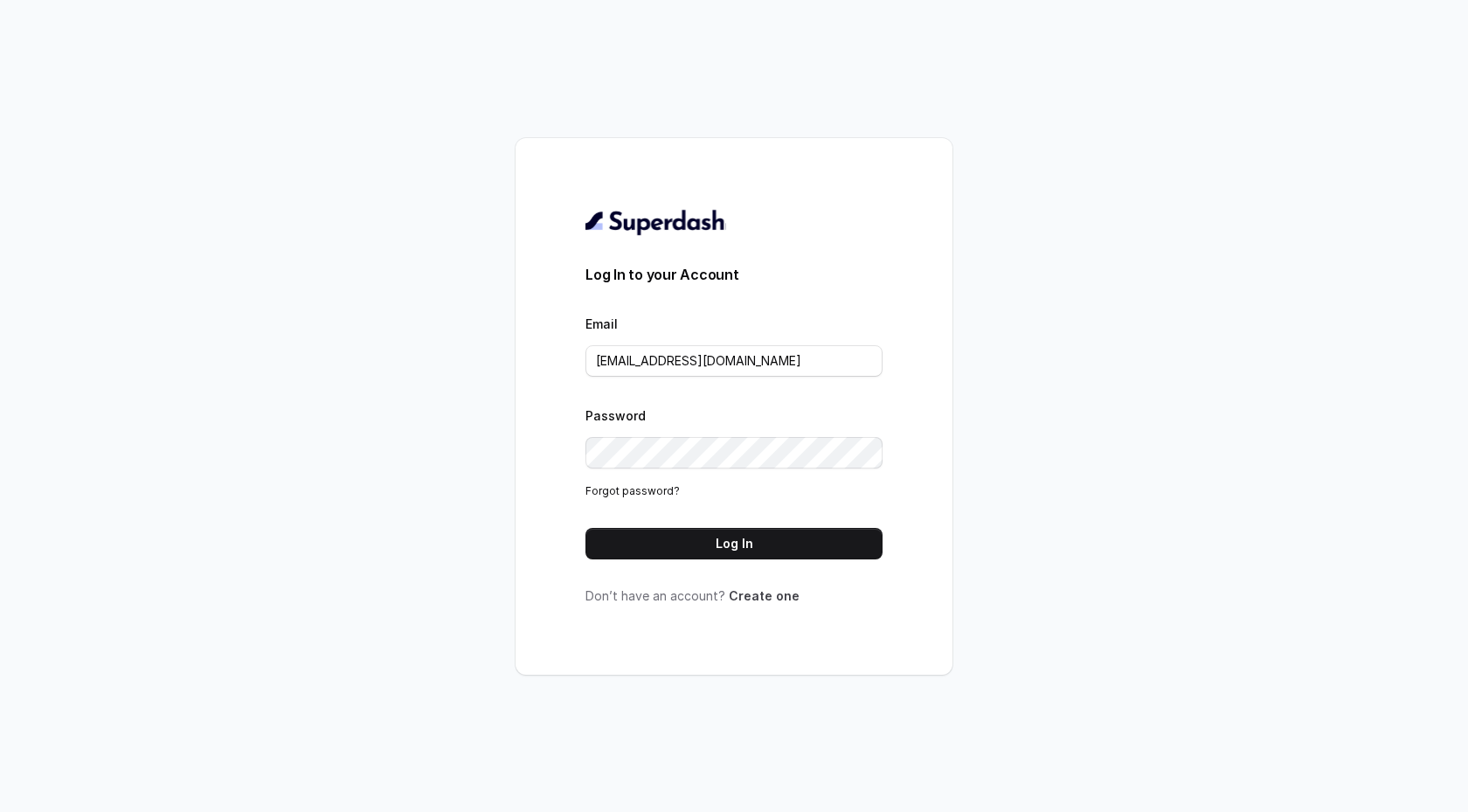
click at [774, 593] on link "Create one" at bounding box center [764, 595] width 71 height 15
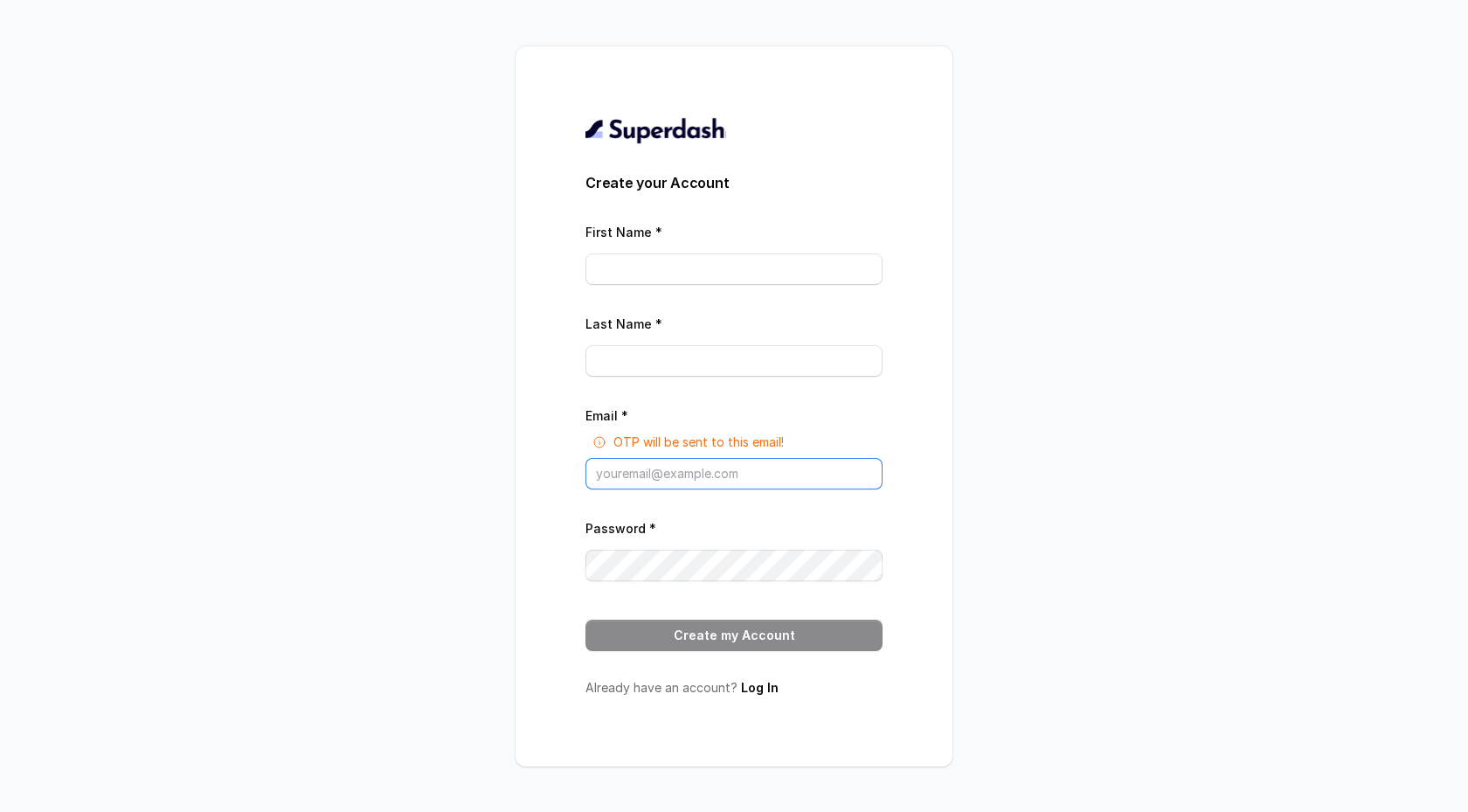
type input "[EMAIL_ADDRESS][DOMAIN_NAME]"
